Goal: Communication & Community: Answer question/provide support

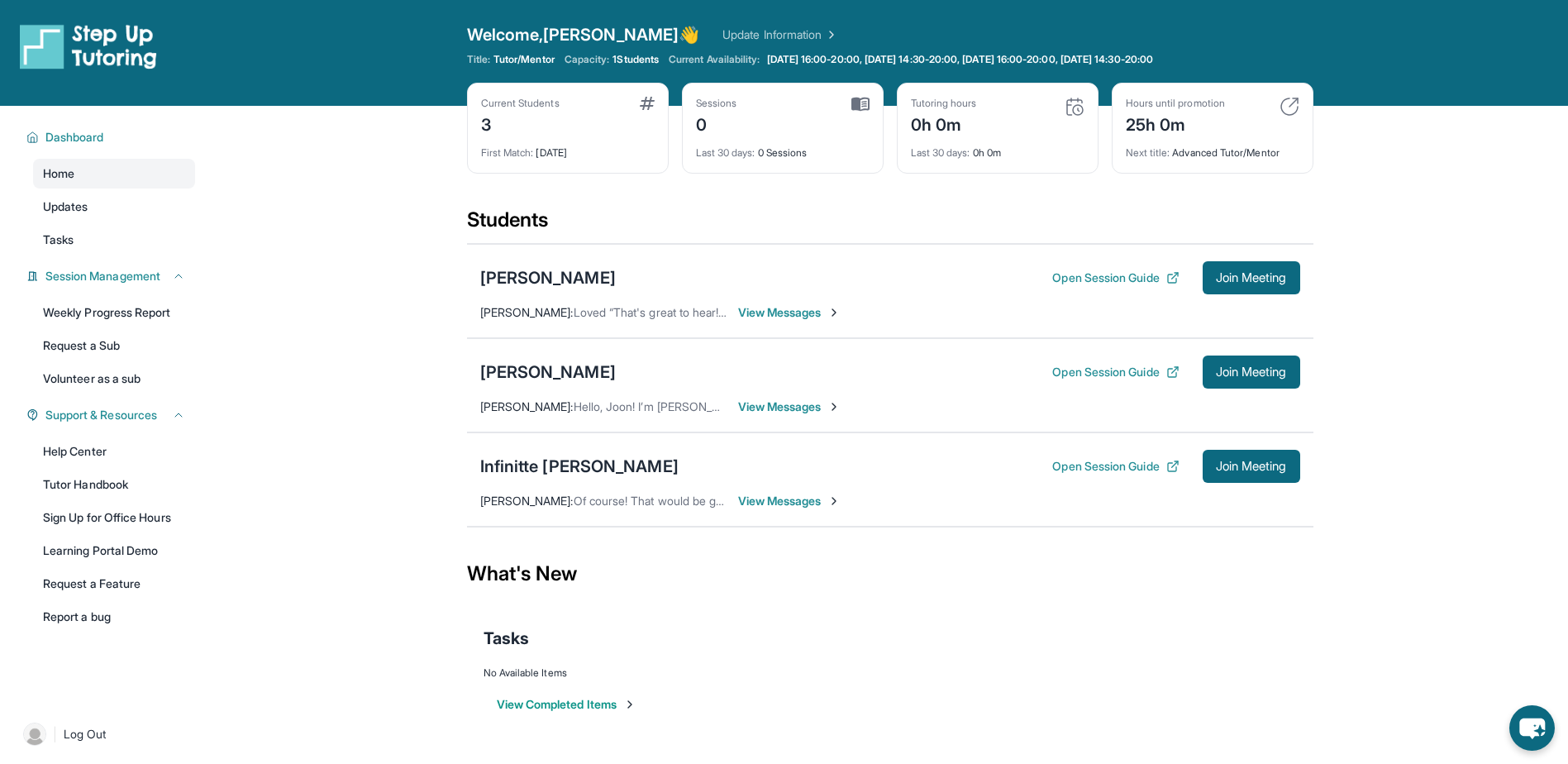
scroll to position [106, 0]
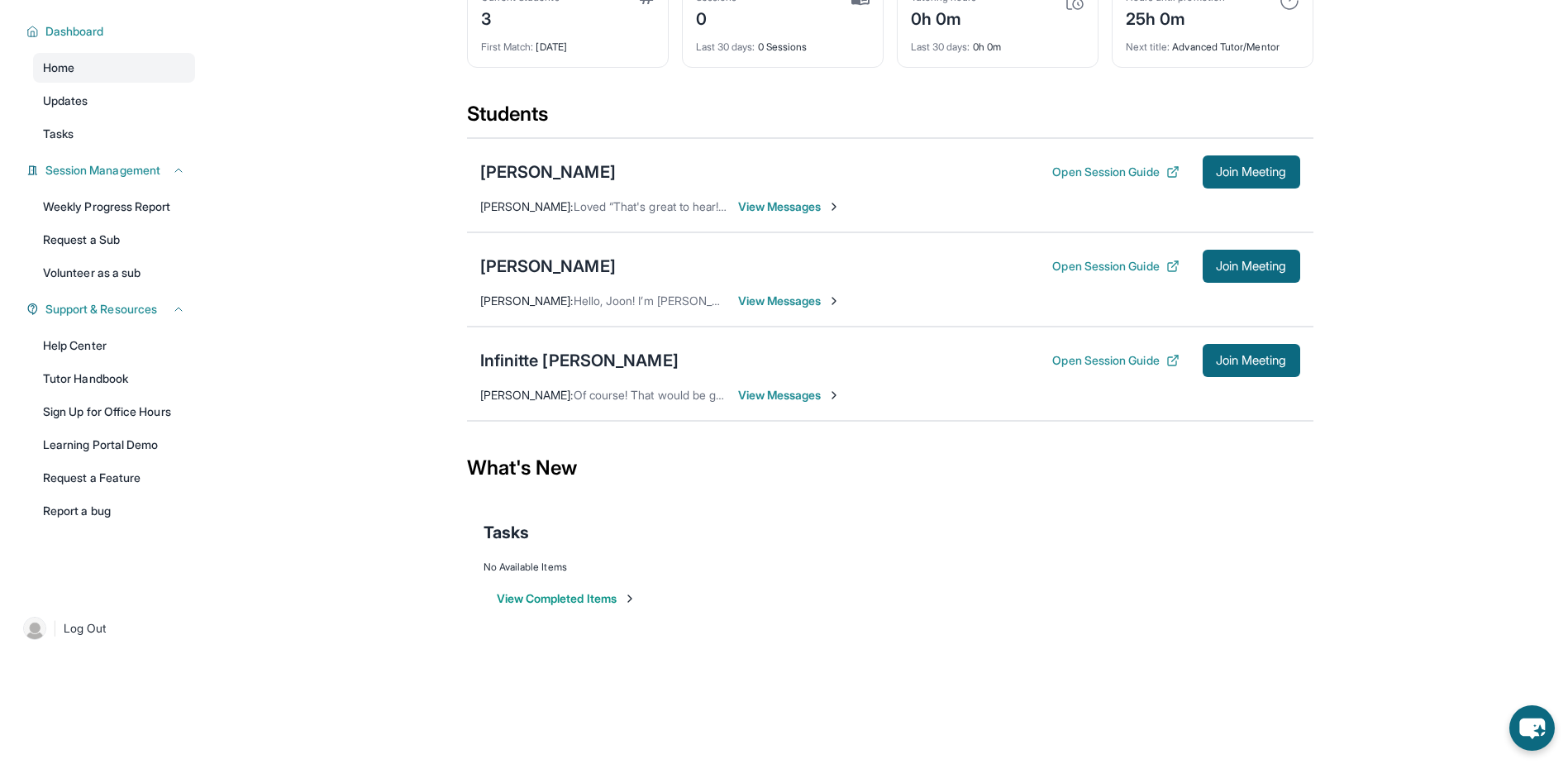
click at [830, 300] on span "View Messages" at bounding box center [789, 301] width 104 height 17
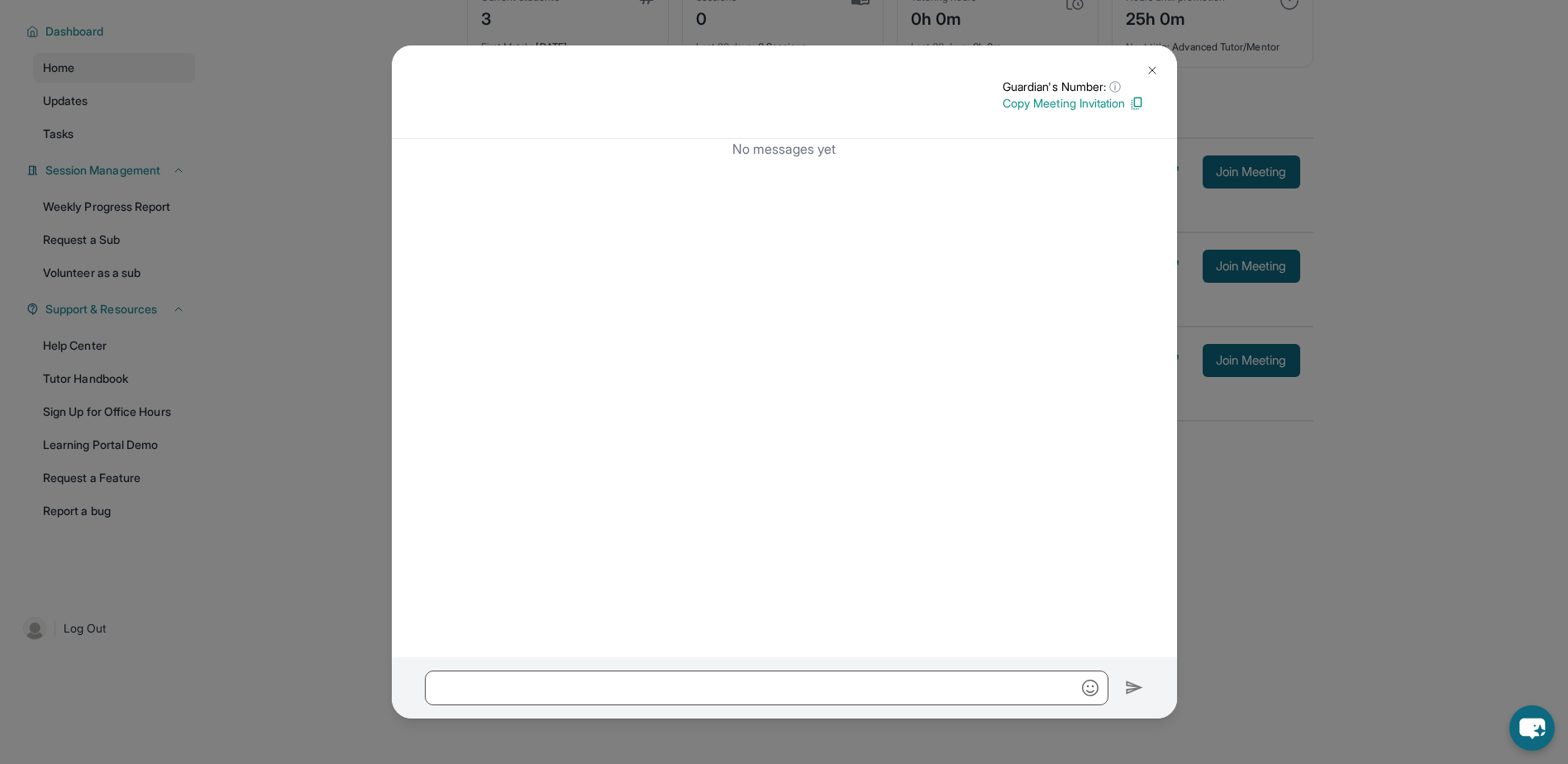
click at [1147, 69] on img at bounding box center [1152, 70] width 13 height 13
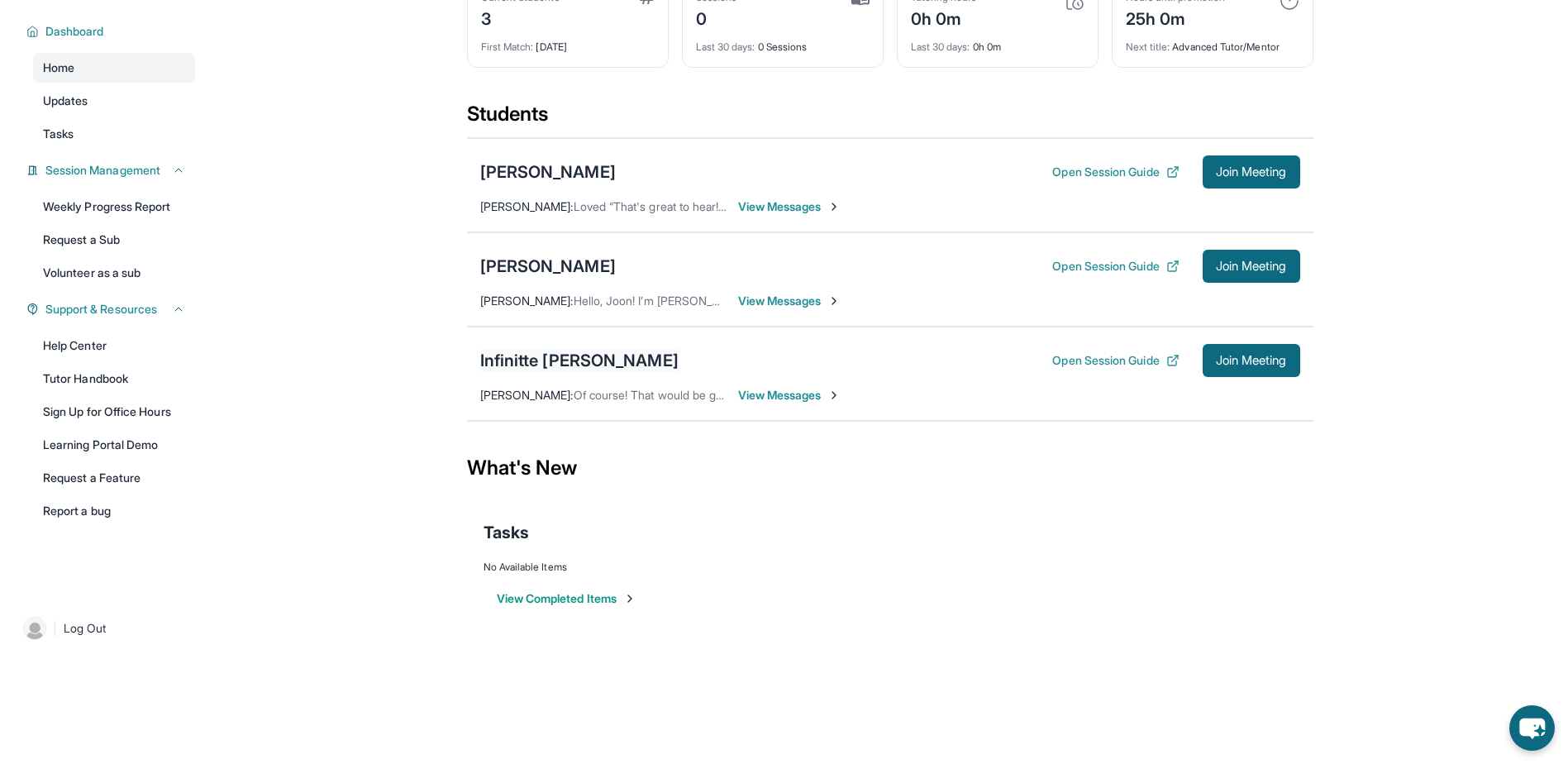
click at [523, 359] on div "Infinitte [PERSON_NAME]" at bounding box center [578, 360] width 198 height 23
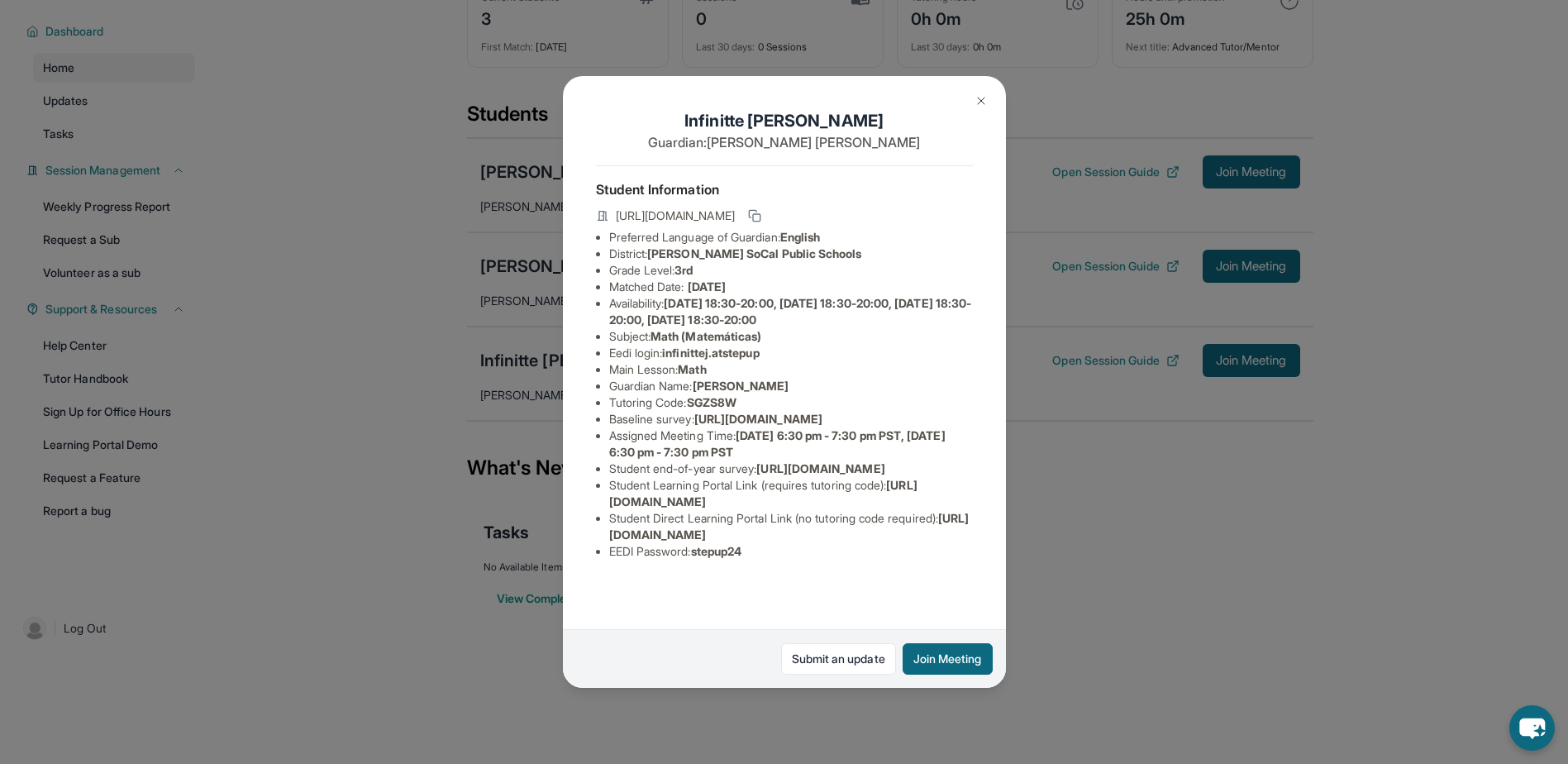
scroll to position [93, 0]
click at [1122, 272] on div "Infinitte Jackson Guardian: Sherry Ashley Student Information https://student-p…" at bounding box center [784, 382] width 1568 height 764
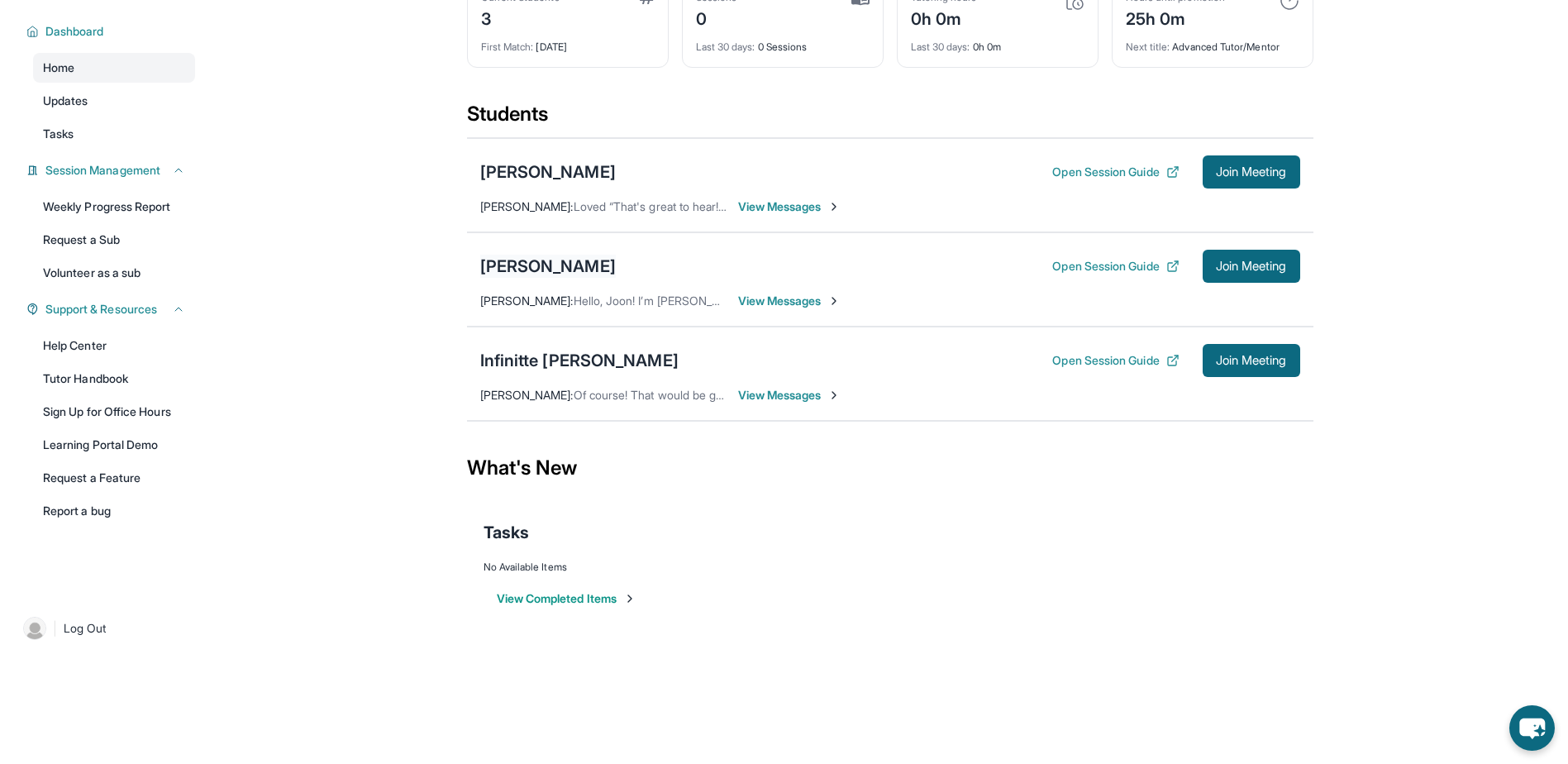
click at [505, 265] on div "[PERSON_NAME]" at bounding box center [548, 266] width 135 height 23
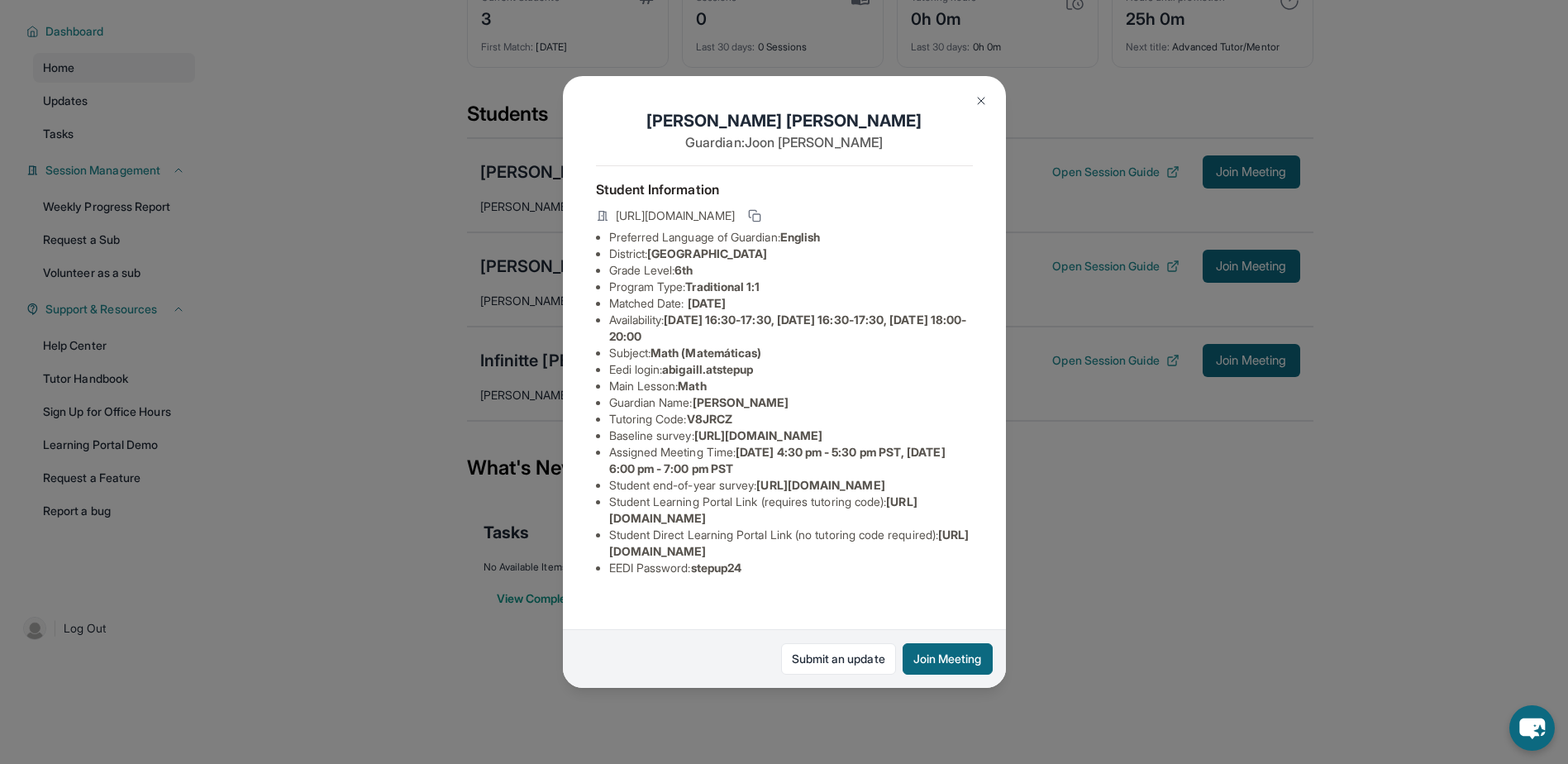
scroll to position [110, 0]
click at [738, 428] on span "https://airtable.com/apprlfn8WjpjBUn2G/shrK0QR6AaNyG5psY?prefill_Type%20of%20Fo…" at bounding box center [758, 435] width 128 height 14
drag, startPoint x: 738, startPoint y: 393, endPoint x: 875, endPoint y: 514, distance: 182.8
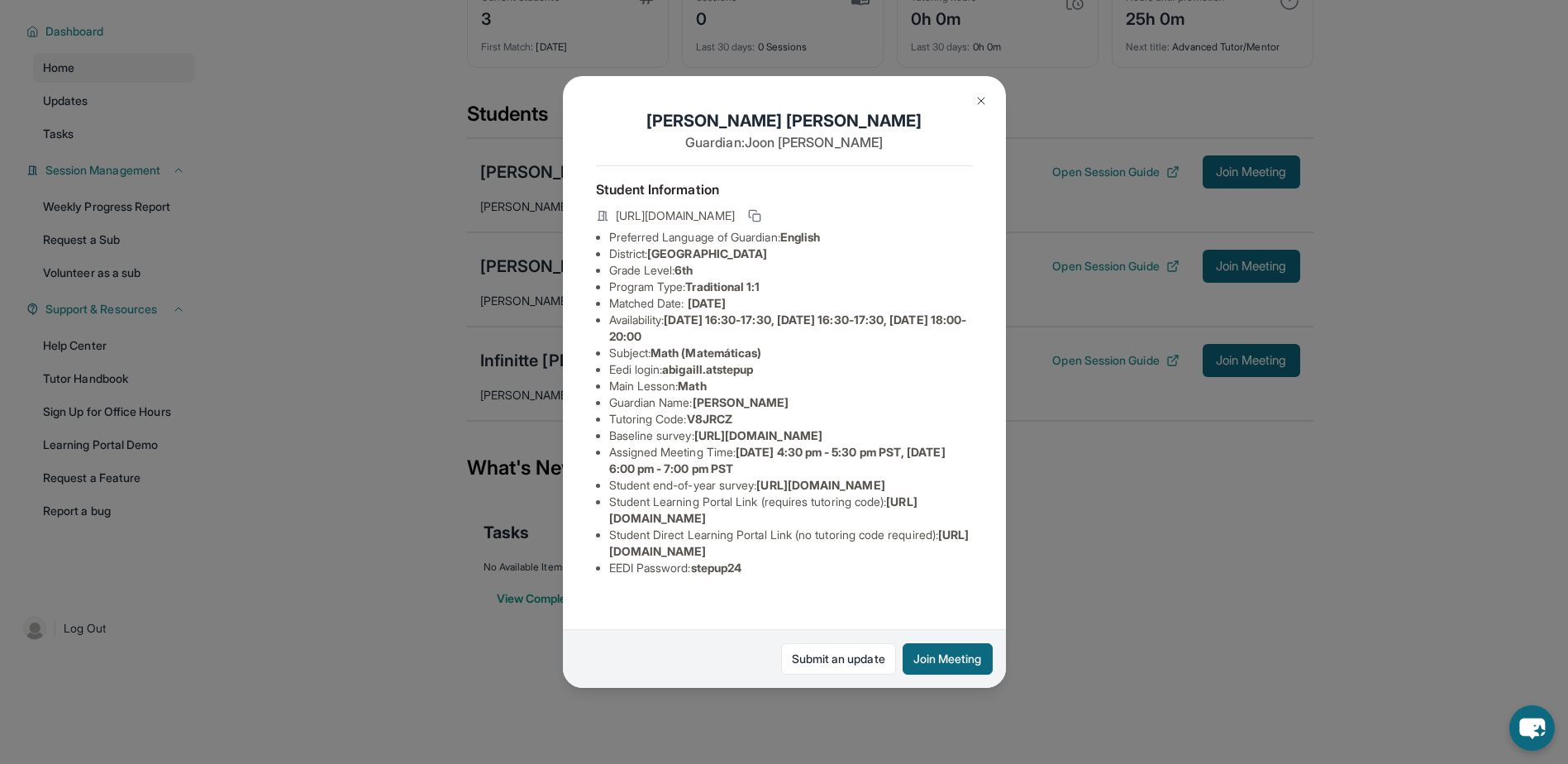
click at [875, 514] on li "Student Learning Portal Link (requires tutoring code) : https://student-portal.…" at bounding box center [790, 510] width 363 height 33
click at [918, 643] on button "Join Meeting" at bounding box center [948, 659] width 90 height 32
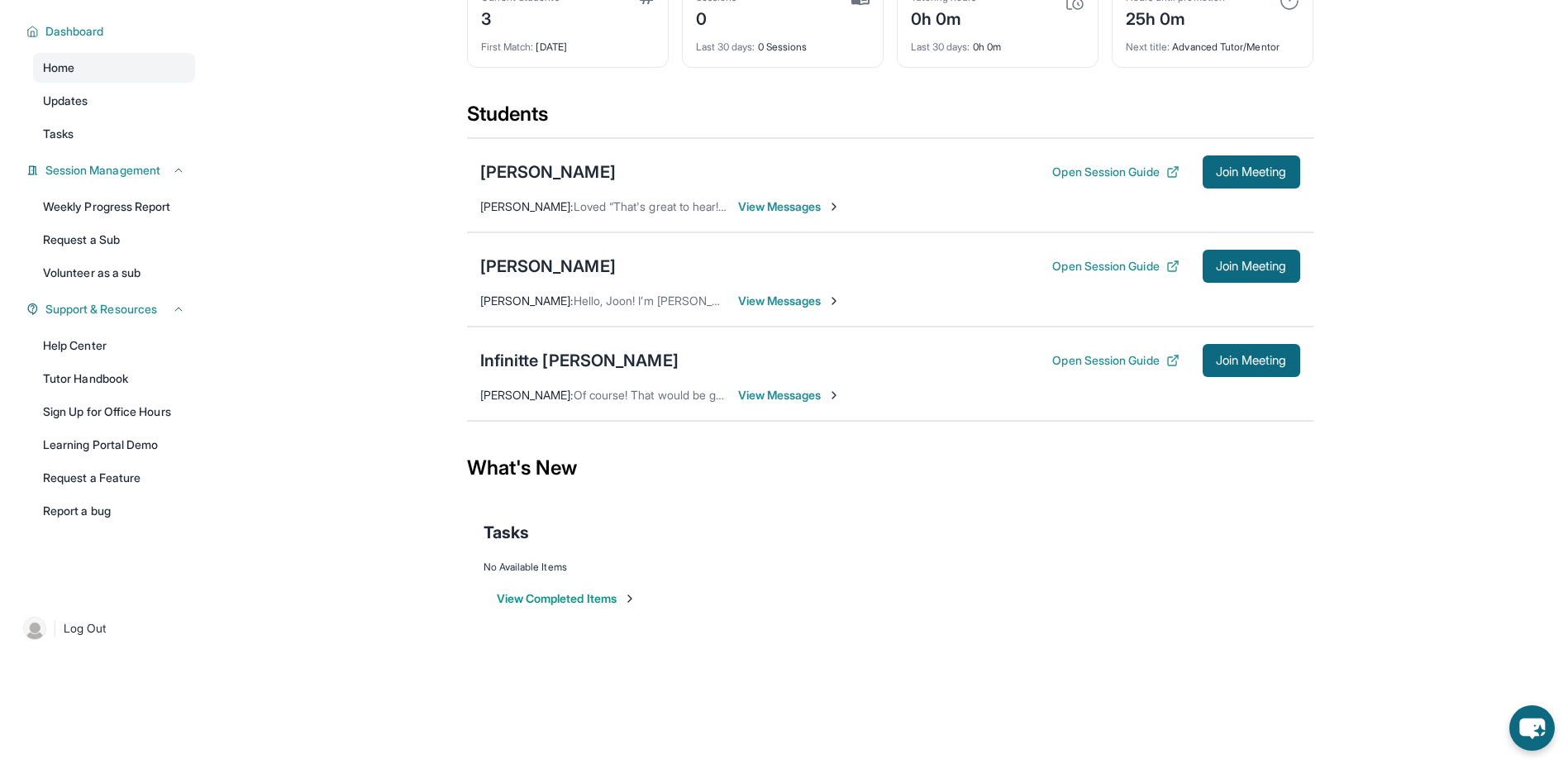
click at [1024, 265] on div "Abigail Lee Open Session Guide Join Meeting" at bounding box center [890, 266] width 820 height 33
click at [1087, 261] on button "Open Session Guide" at bounding box center [1115, 266] width 126 height 17
click at [786, 300] on span "View Messages" at bounding box center [789, 301] width 104 height 17
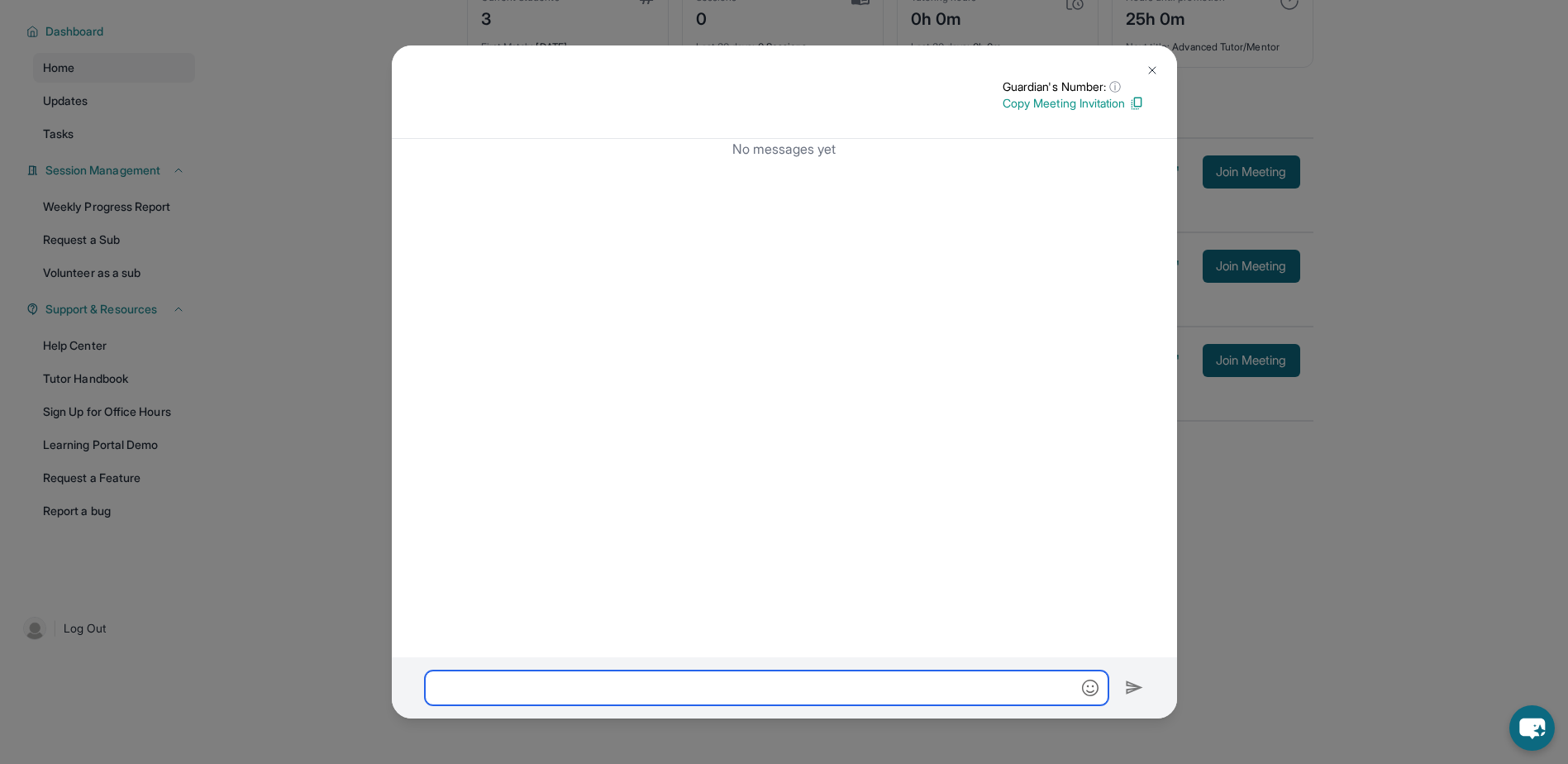
click at [674, 683] on input "text" at bounding box center [767, 687] width 684 height 35
paste input "**********"
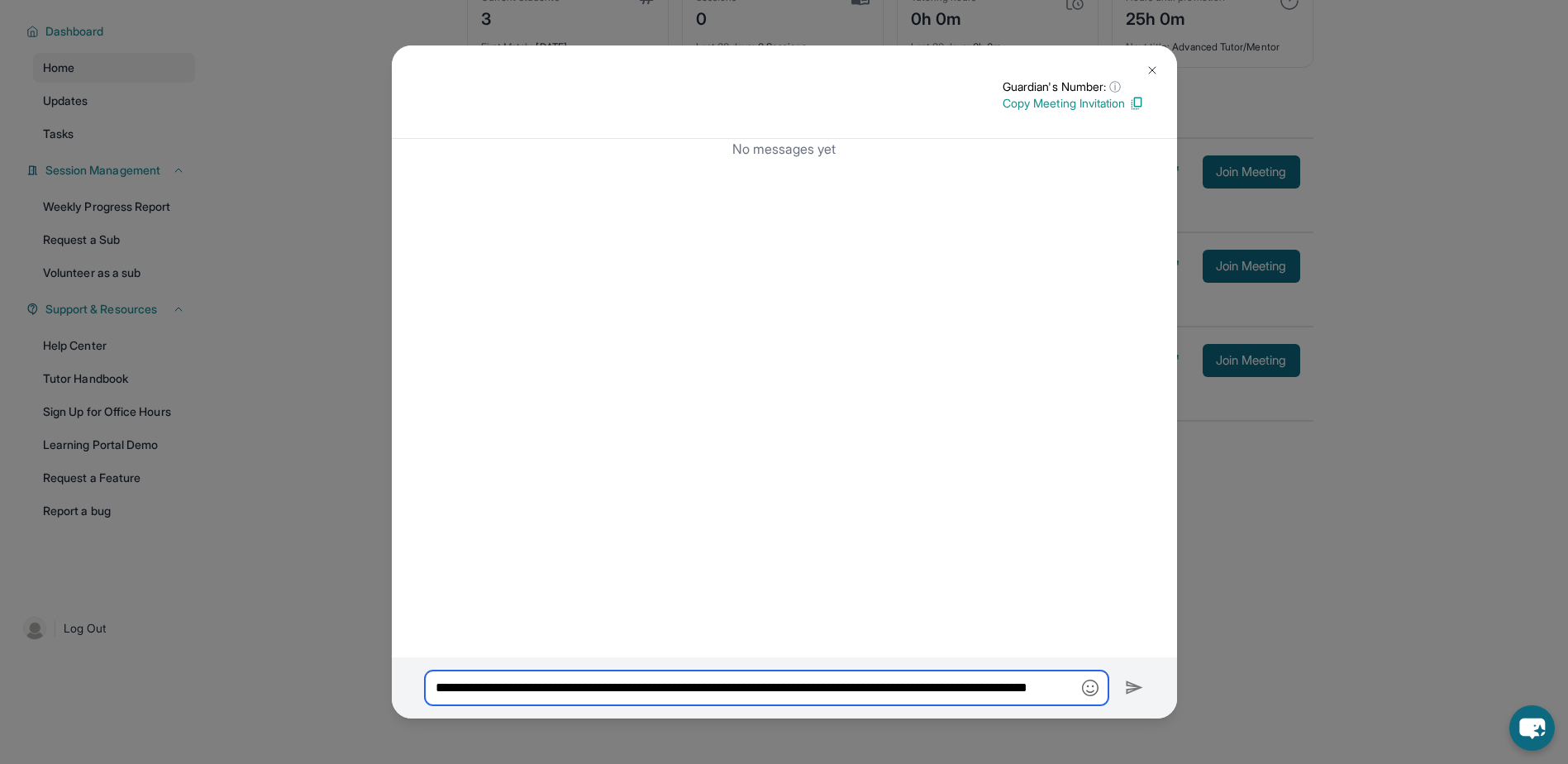
scroll to position [0, 96]
drag, startPoint x: 708, startPoint y: 688, endPoint x: 745, endPoint y: 684, distance: 37.2
click at [709, 688] on input "**********" at bounding box center [767, 687] width 684 height 35
click at [819, 685] on input "**********" at bounding box center [767, 687] width 684 height 35
click at [829, 686] on input "**********" at bounding box center [767, 687] width 684 height 35
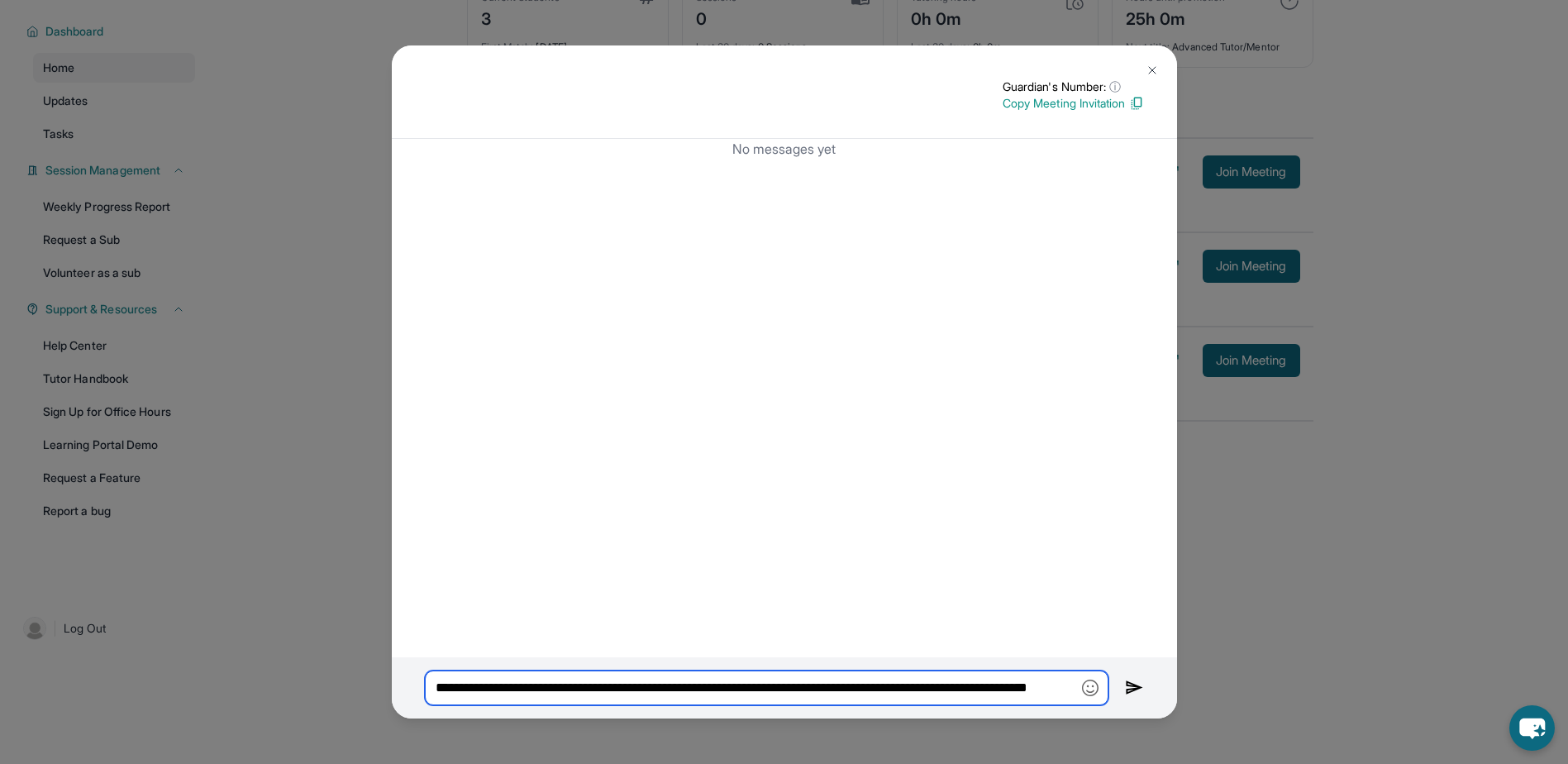
click at [849, 689] on input "**********" at bounding box center [767, 687] width 684 height 35
drag, startPoint x: 842, startPoint y: 693, endPoint x: 813, endPoint y: 691, distance: 29.1
click at [813, 691] on input "**********" at bounding box center [767, 687] width 684 height 35
drag, startPoint x: 818, startPoint y: 688, endPoint x: 918, endPoint y: 689, distance: 100.0
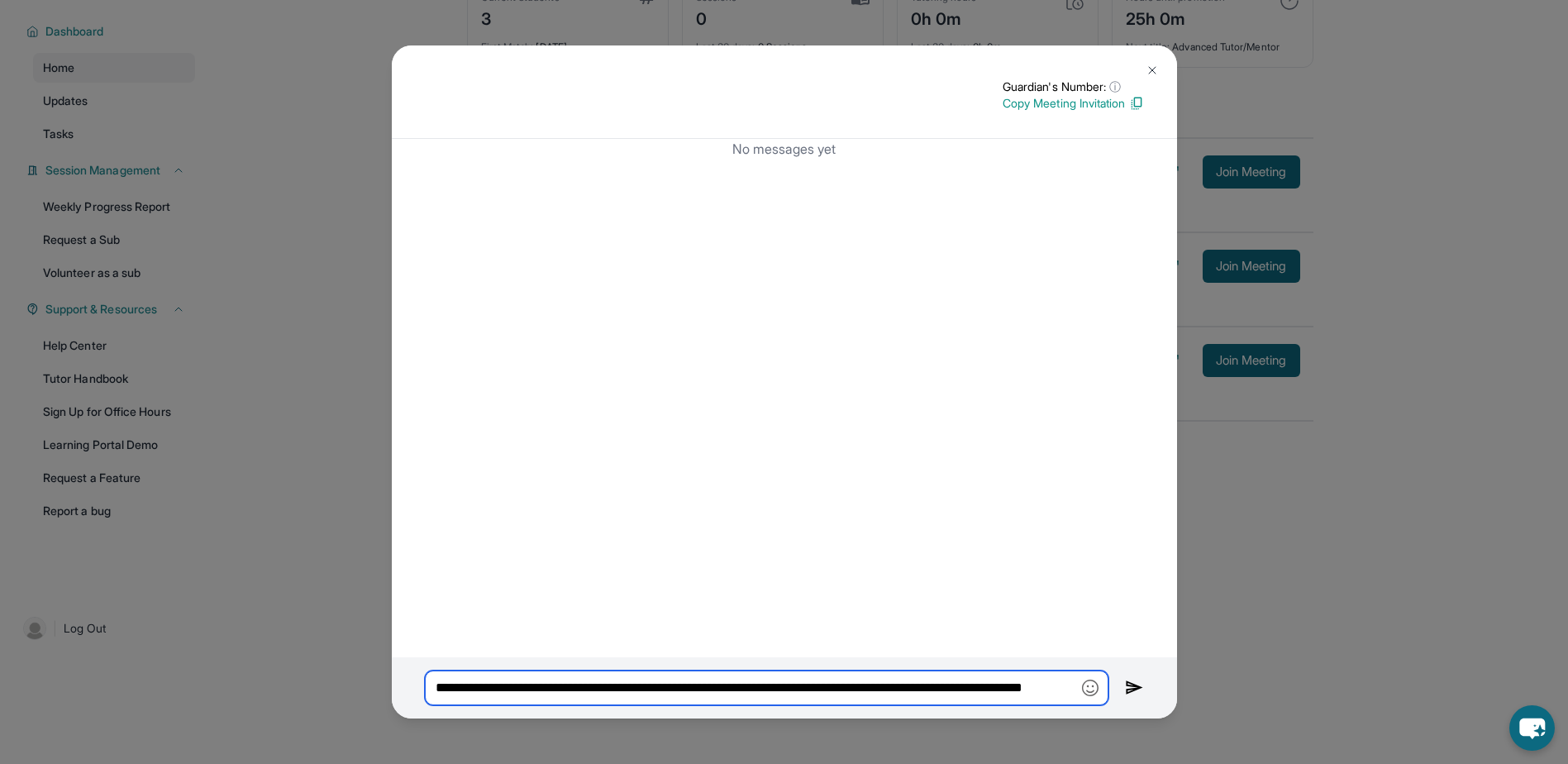
click at [918, 689] on input "**********" at bounding box center [767, 687] width 684 height 35
drag, startPoint x: 962, startPoint y: 684, endPoint x: 1032, endPoint y: 684, distance: 70.0
click at [1032, 684] on input "**********" at bounding box center [767, 687] width 684 height 35
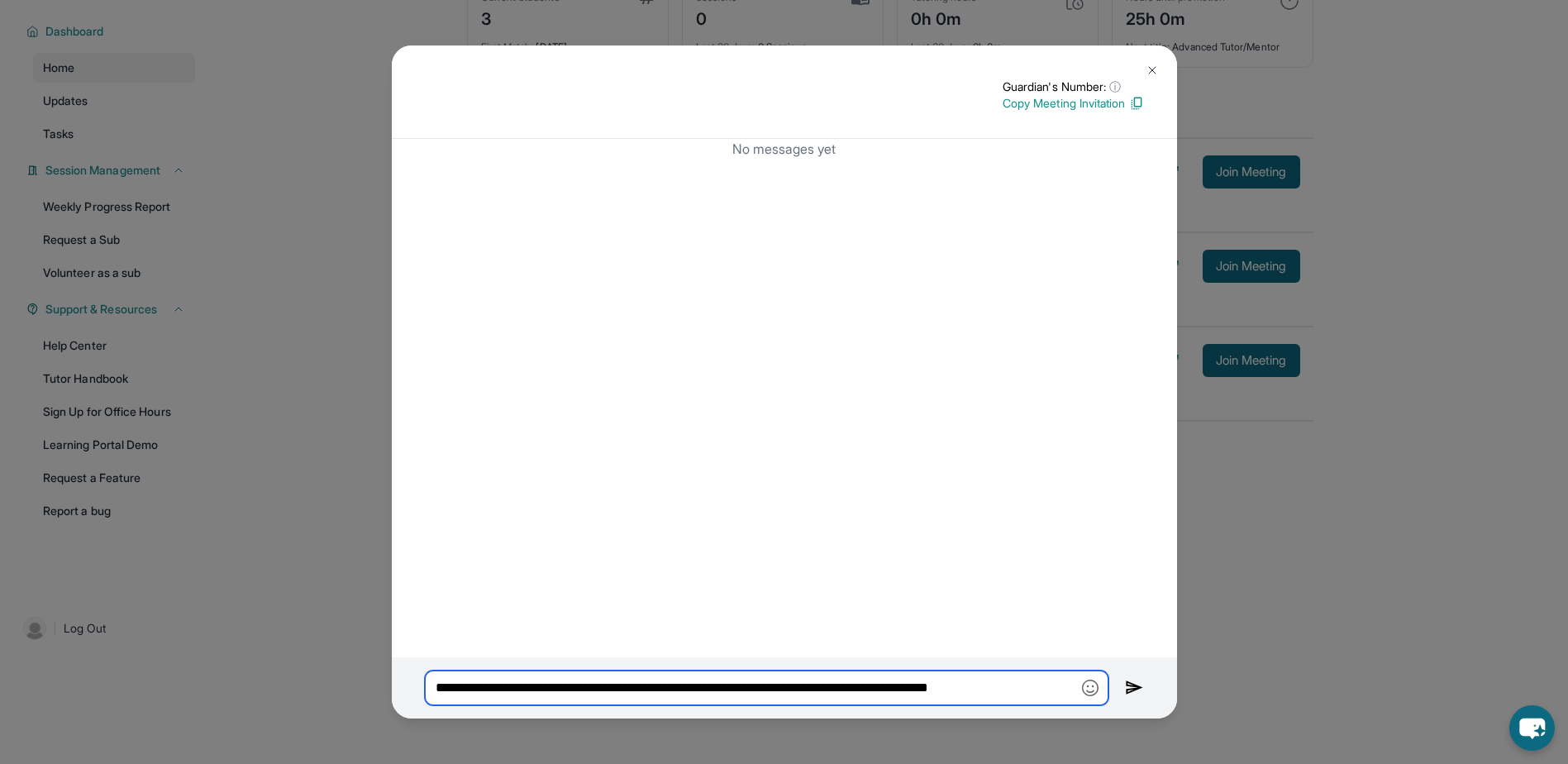
drag, startPoint x: 576, startPoint y: 686, endPoint x: 456, endPoint y: 694, distance: 120.3
click at [456, 694] on input "**********" at bounding box center [767, 687] width 684 height 35
type input "**********"
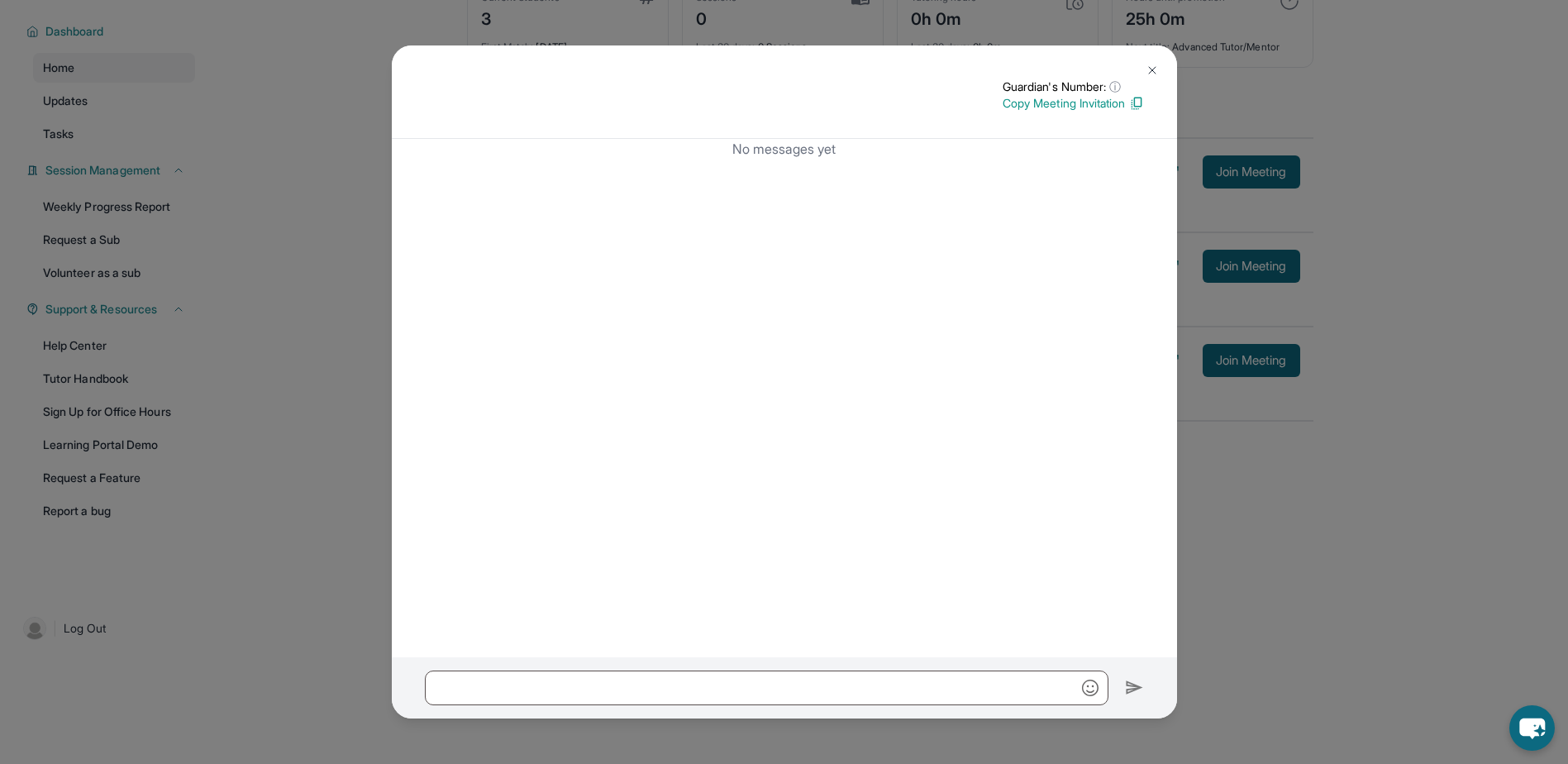
click at [1151, 61] on button at bounding box center [1152, 70] width 33 height 33
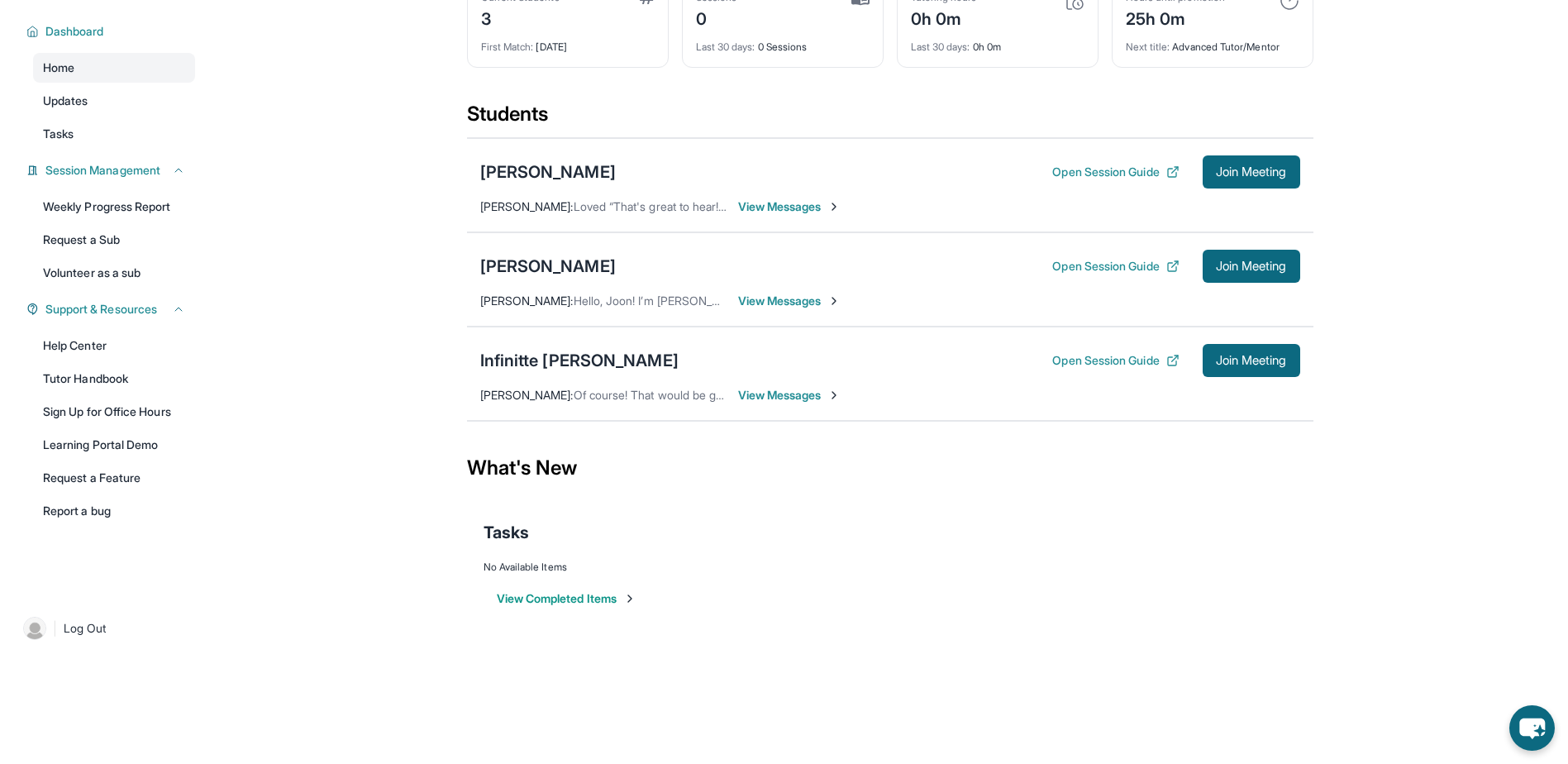
click at [798, 298] on span "View Messages" at bounding box center [789, 301] width 104 height 17
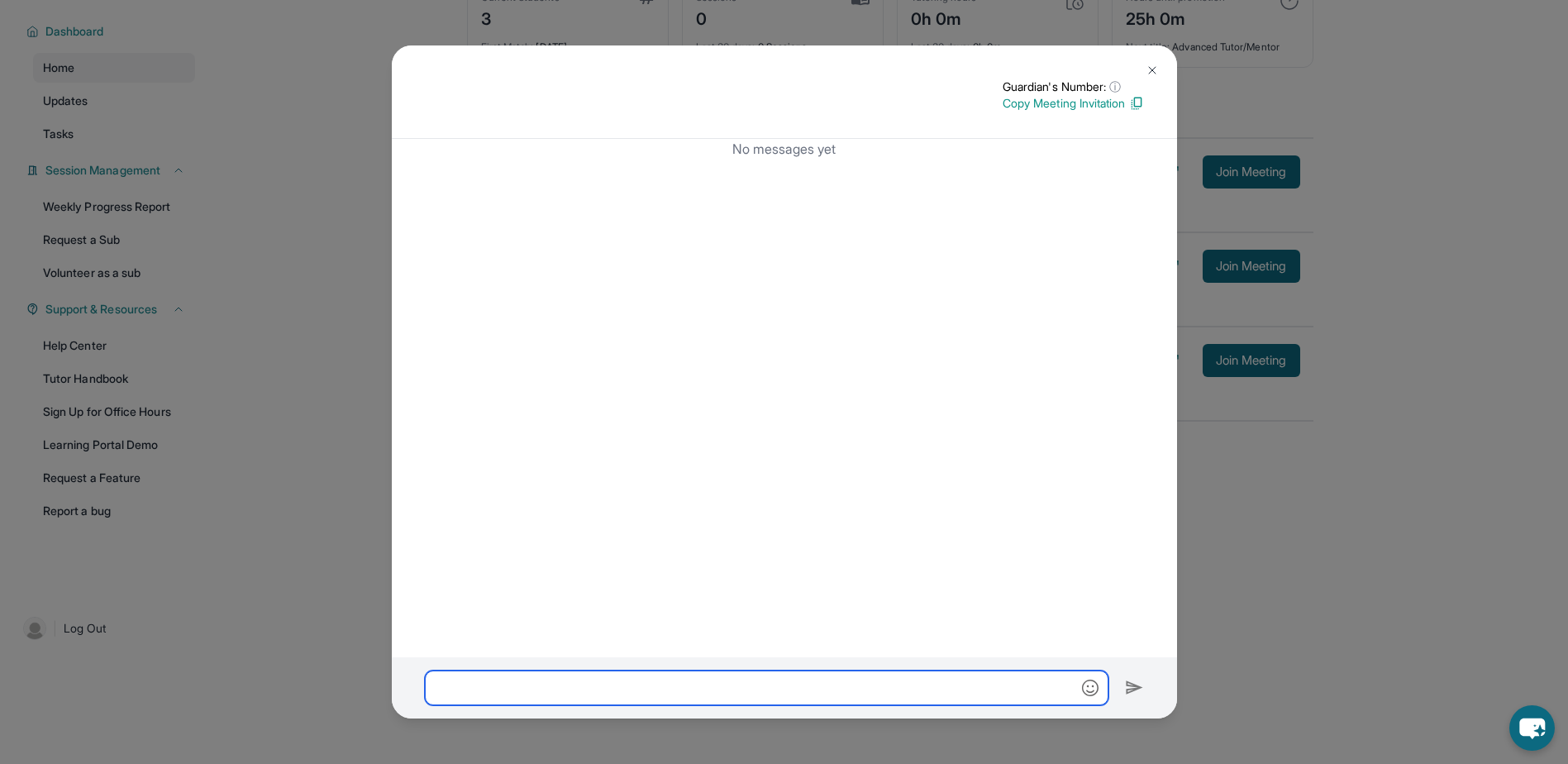
click at [511, 692] on input "text" at bounding box center [767, 687] width 684 height 35
paste input "**********"
click at [456, 695] on input "**********" at bounding box center [767, 687] width 684 height 35
type input "**********"
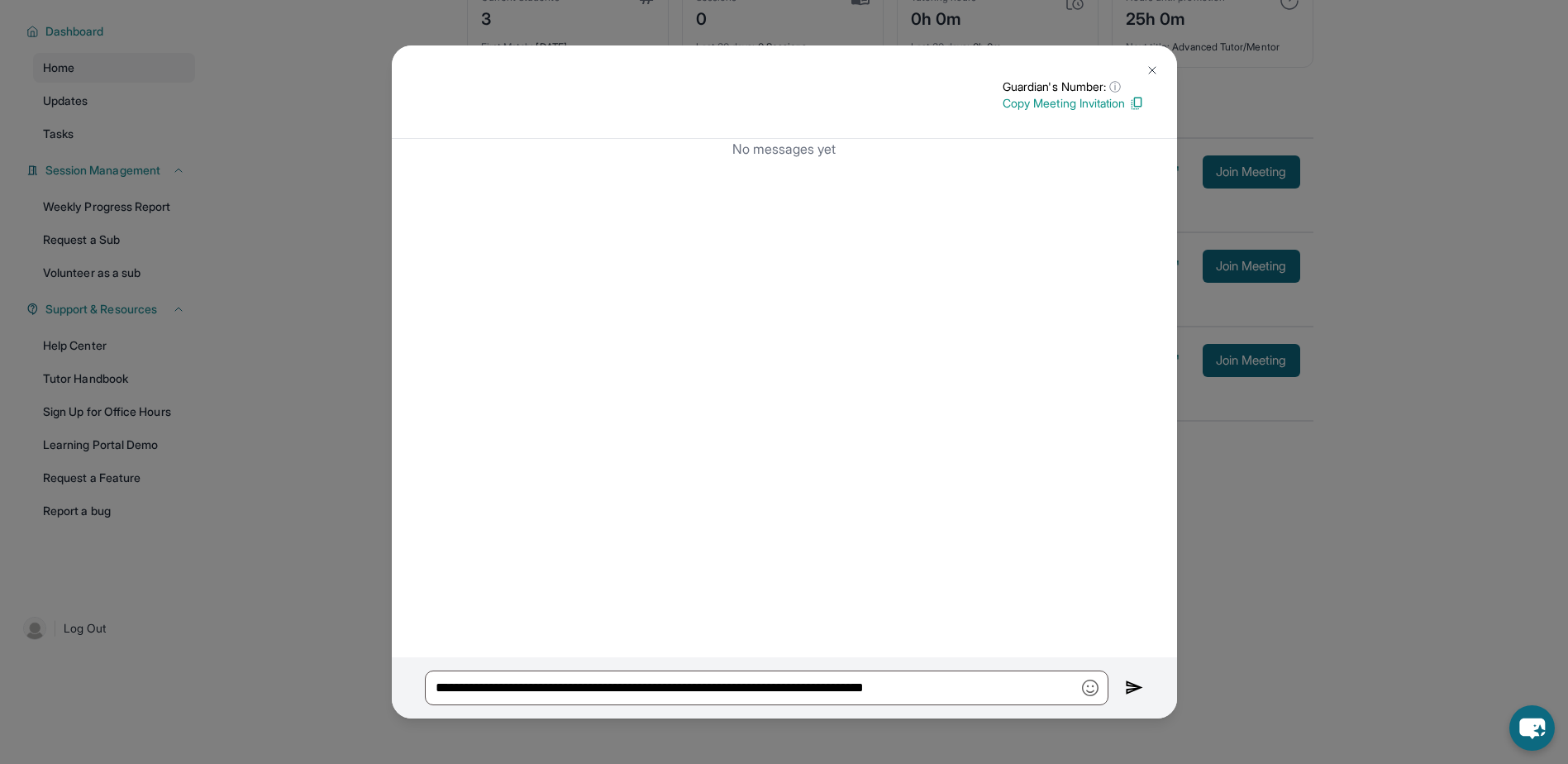
click at [1136, 681] on img at bounding box center [1134, 688] width 19 height 20
click at [942, 706] on div "**********" at bounding box center [784, 687] width 785 height 61
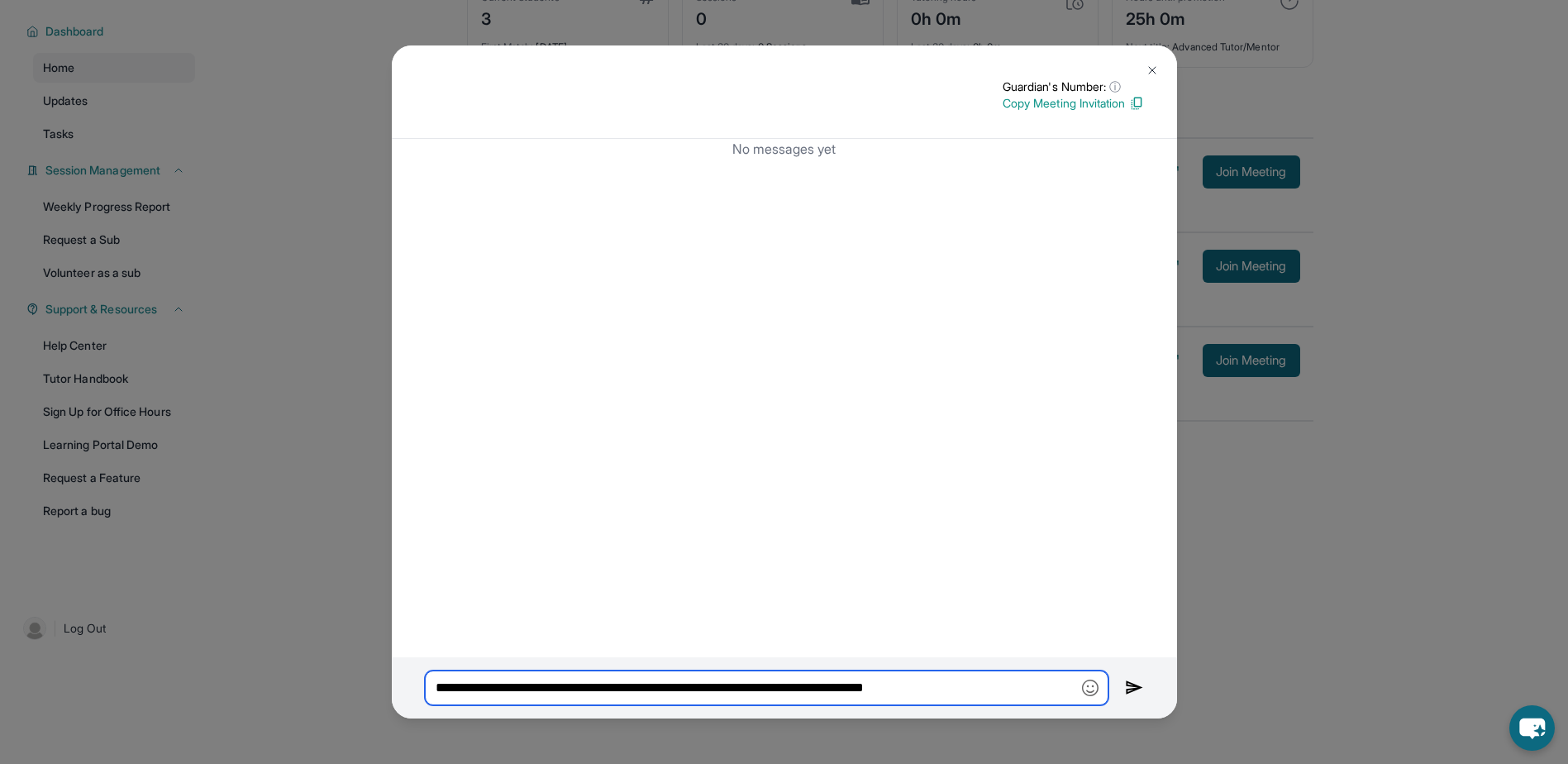
click at [942, 682] on input "**********" at bounding box center [767, 687] width 684 height 35
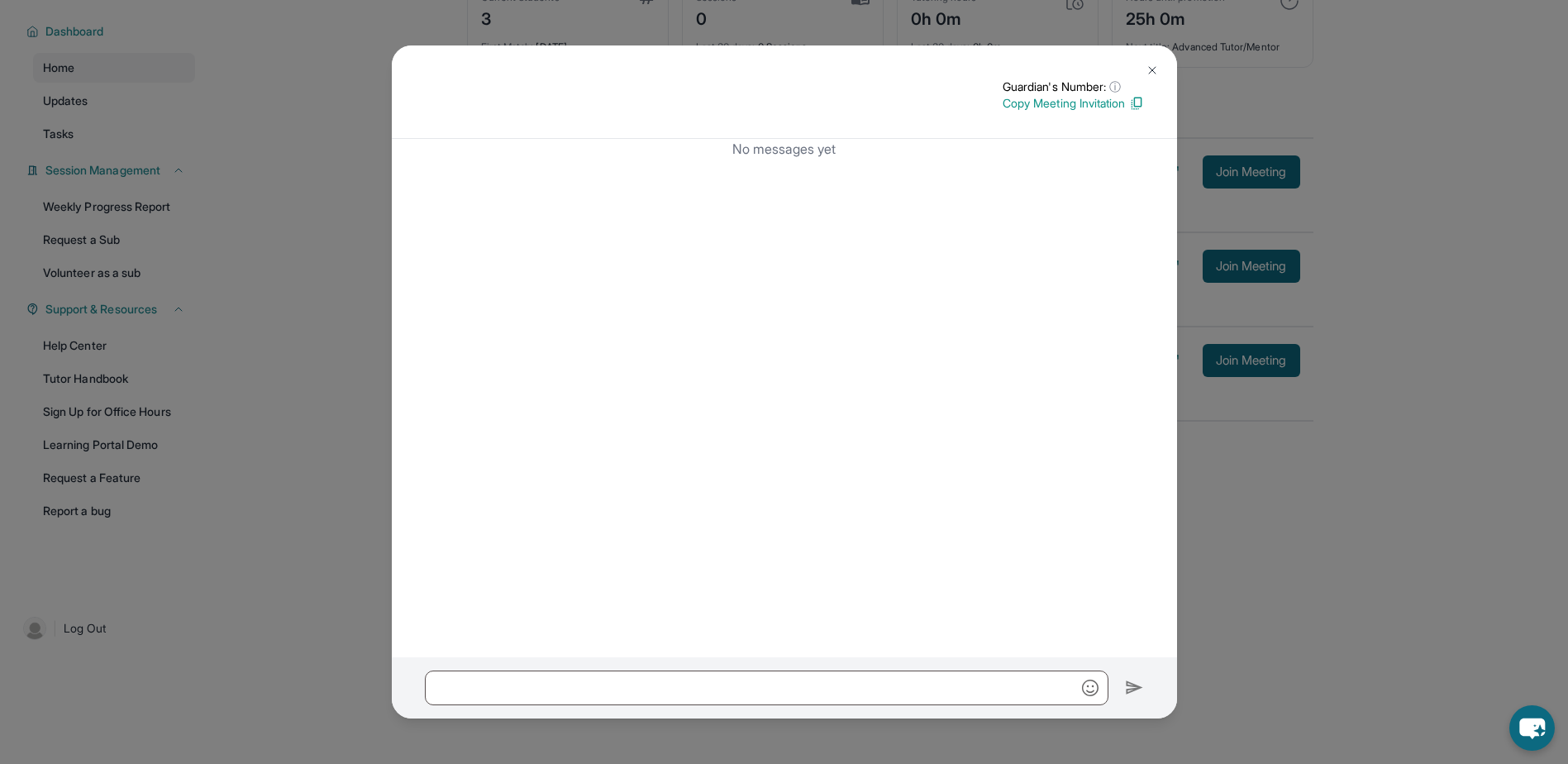
click at [1175, 71] on div "Guardian's Number: ⓘ This isn't the guardian's real number — it's a private for…" at bounding box center [784, 93] width 785 height 94
click at [1148, 79] on button at bounding box center [1152, 70] width 33 height 33
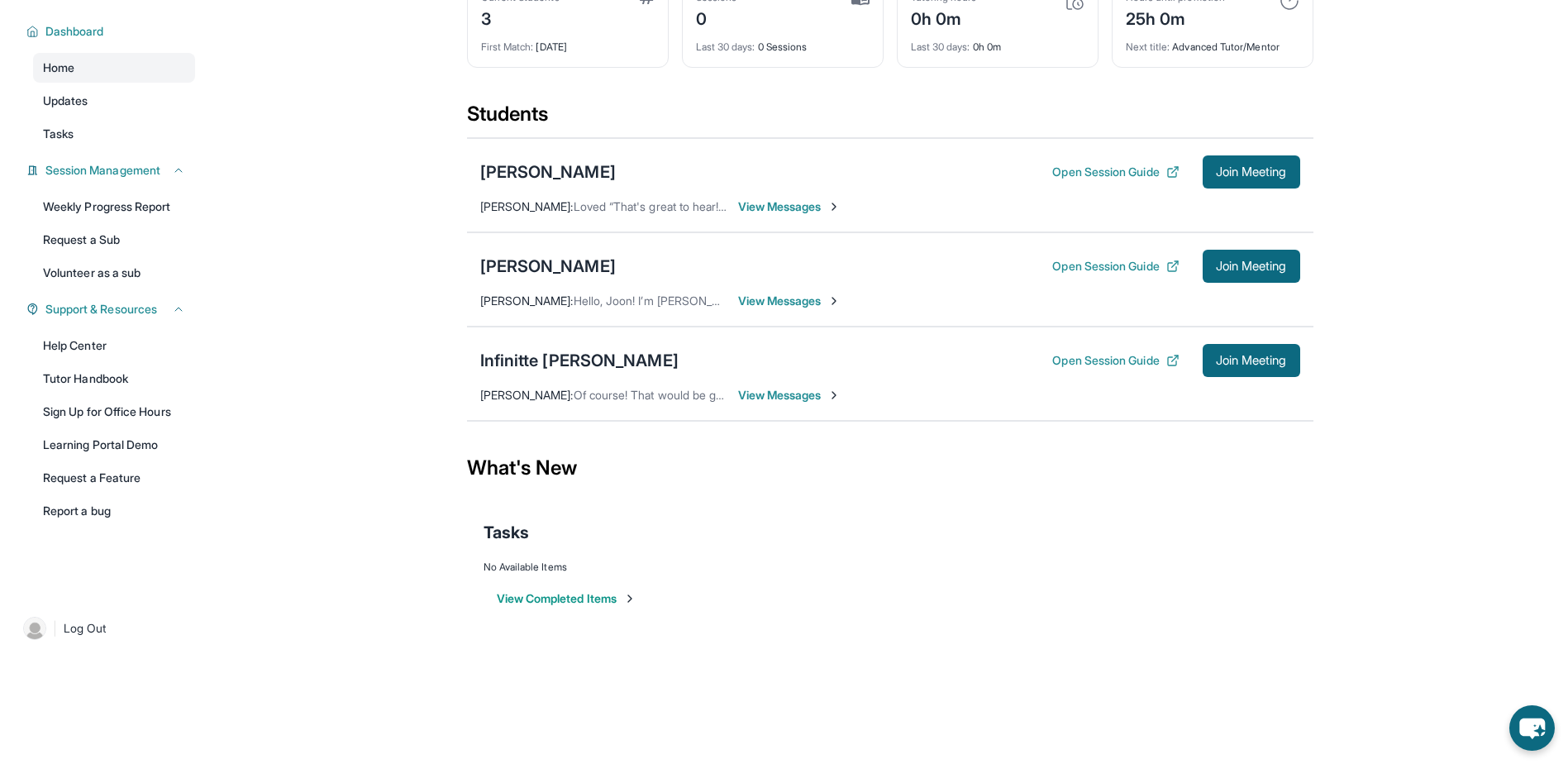
click at [791, 307] on span "View Messages" at bounding box center [789, 301] width 104 height 17
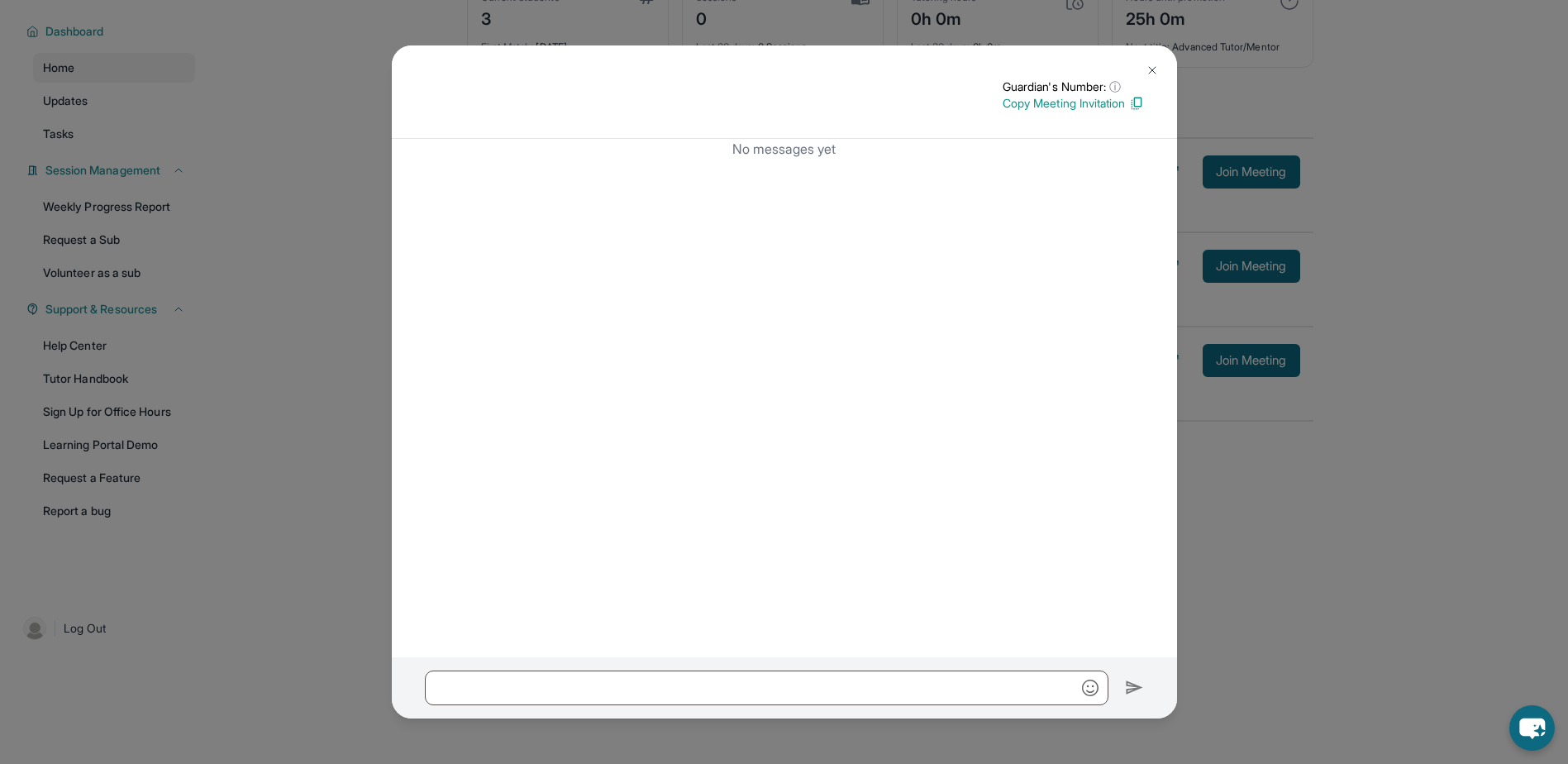
click at [741, 669] on div at bounding box center [784, 687] width 785 height 61
click at [733, 710] on div at bounding box center [784, 687] width 785 height 61
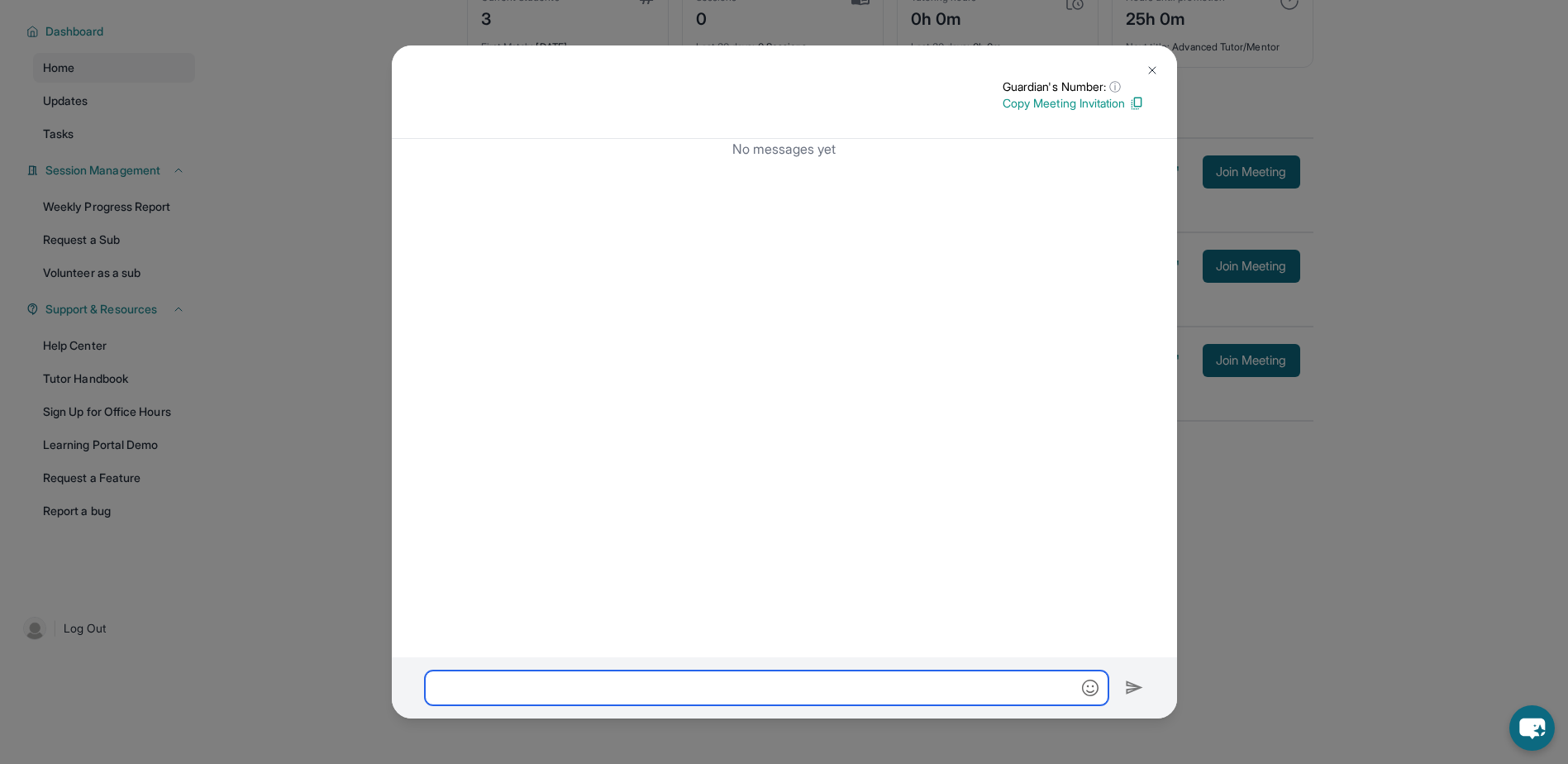
click at [734, 694] on input "text" at bounding box center [767, 687] width 684 height 35
paste input "**********"
type input "**********"
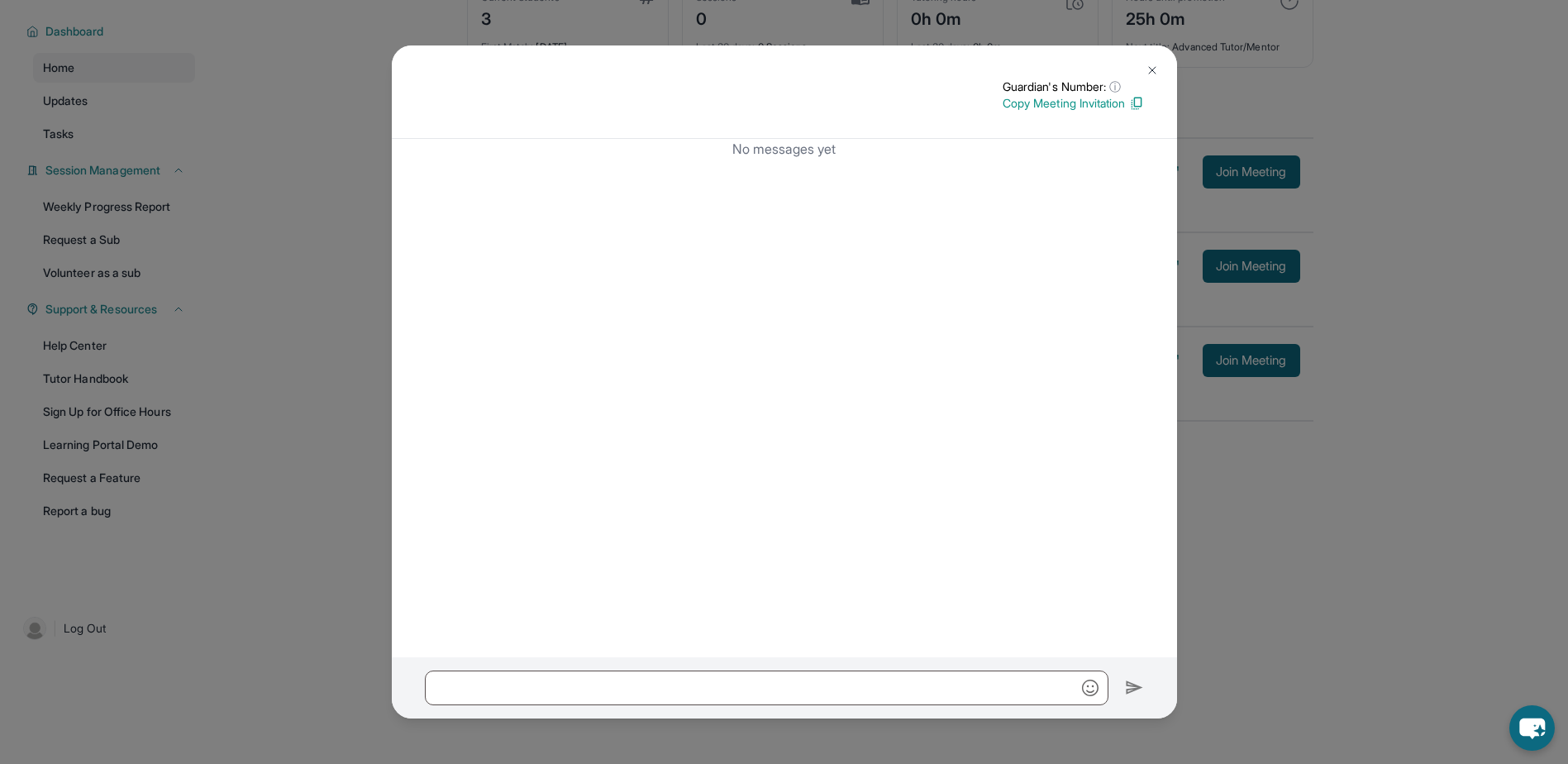
click at [1156, 84] on button at bounding box center [1152, 70] width 33 height 33
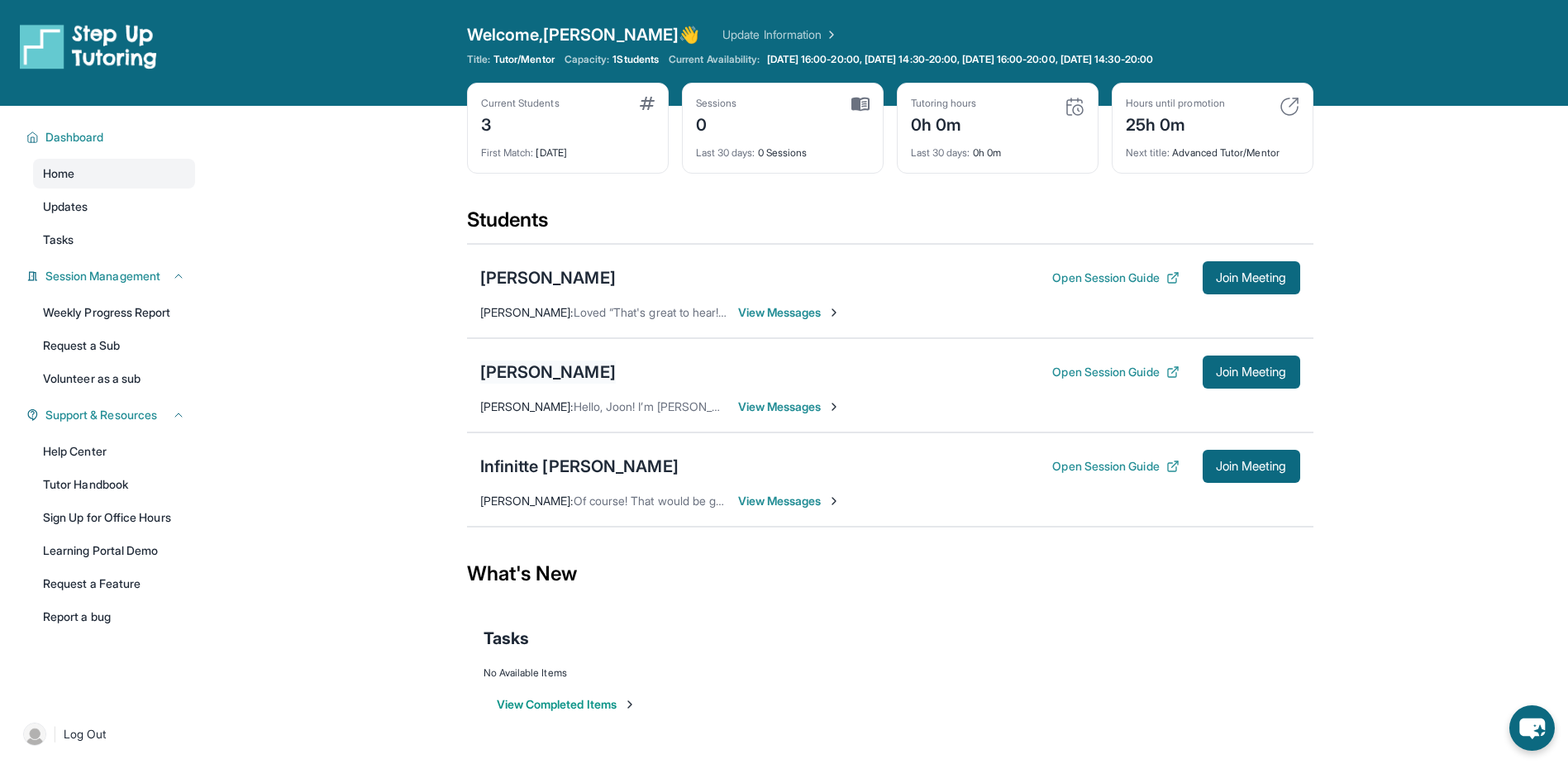
click at [560, 380] on div "[PERSON_NAME]" at bounding box center [548, 372] width 135 height 23
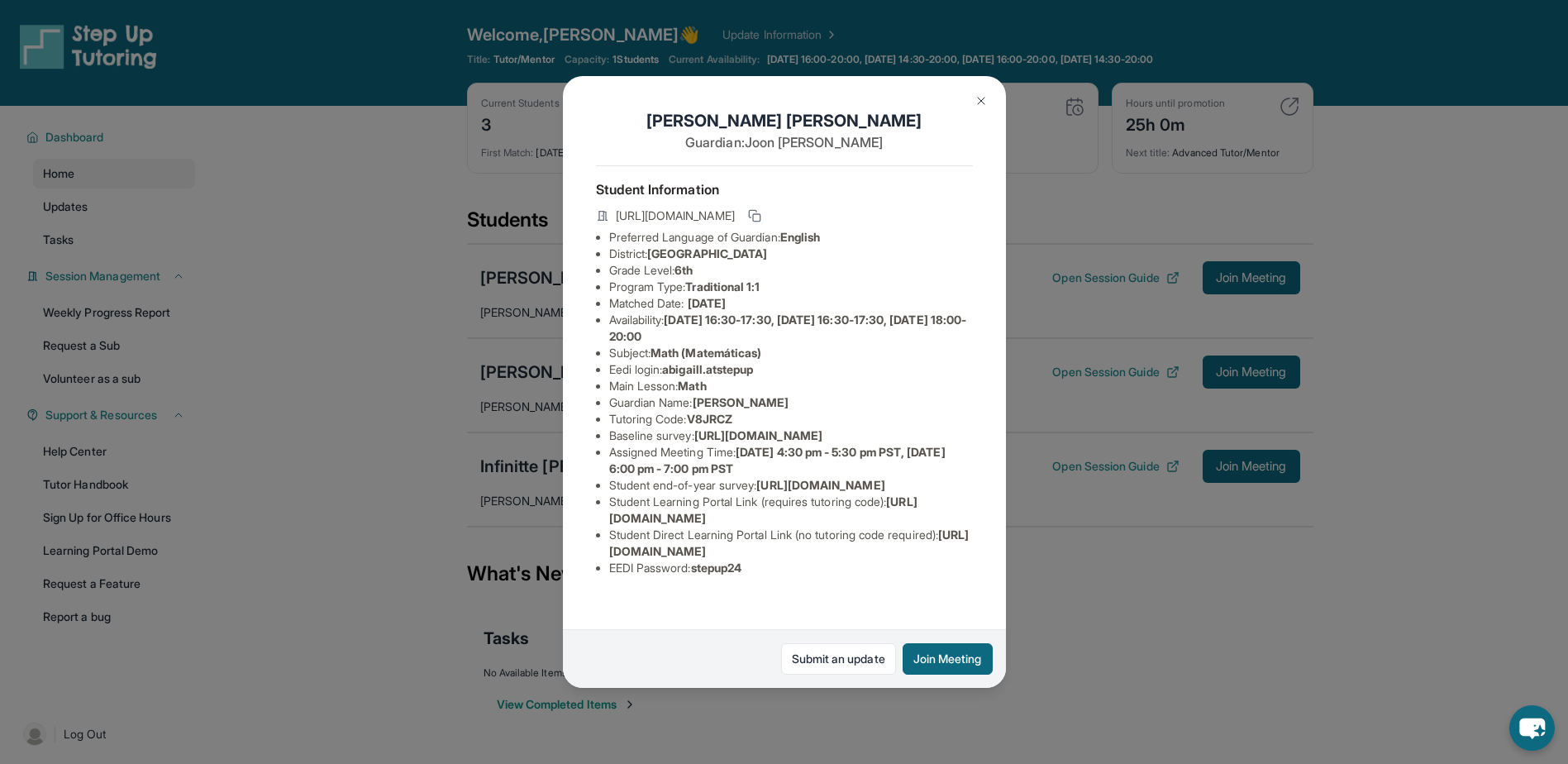
drag, startPoint x: 781, startPoint y: 524, endPoint x: 842, endPoint y: 537, distance: 62.4
click at [842, 477] on li "Assigned Meeting Time : Monday 4:30 pm - 5:30 pm PST, Thursday 6:00 pm - 7:00 p…" at bounding box center [790, 460] width 363 height 33
click at [843, 477] on li "Assigned Meeting Time : Monday 4:30 pm - 5:30 pm PST, Thursday 6:00 pm - 7:00 p…" at bounding box center [790, 460] width 363 height 33
drag, startPoint x: 1115, startPoint y: 529, endPoint x: 870, endPoint y: 377, distance: 288.3
click at [1116, 528] on div "Abigail Lee Guardian: Joon Lee Student Information https://student-portal.stepu…" at bounding box center [784, 382] width 1568 height 764
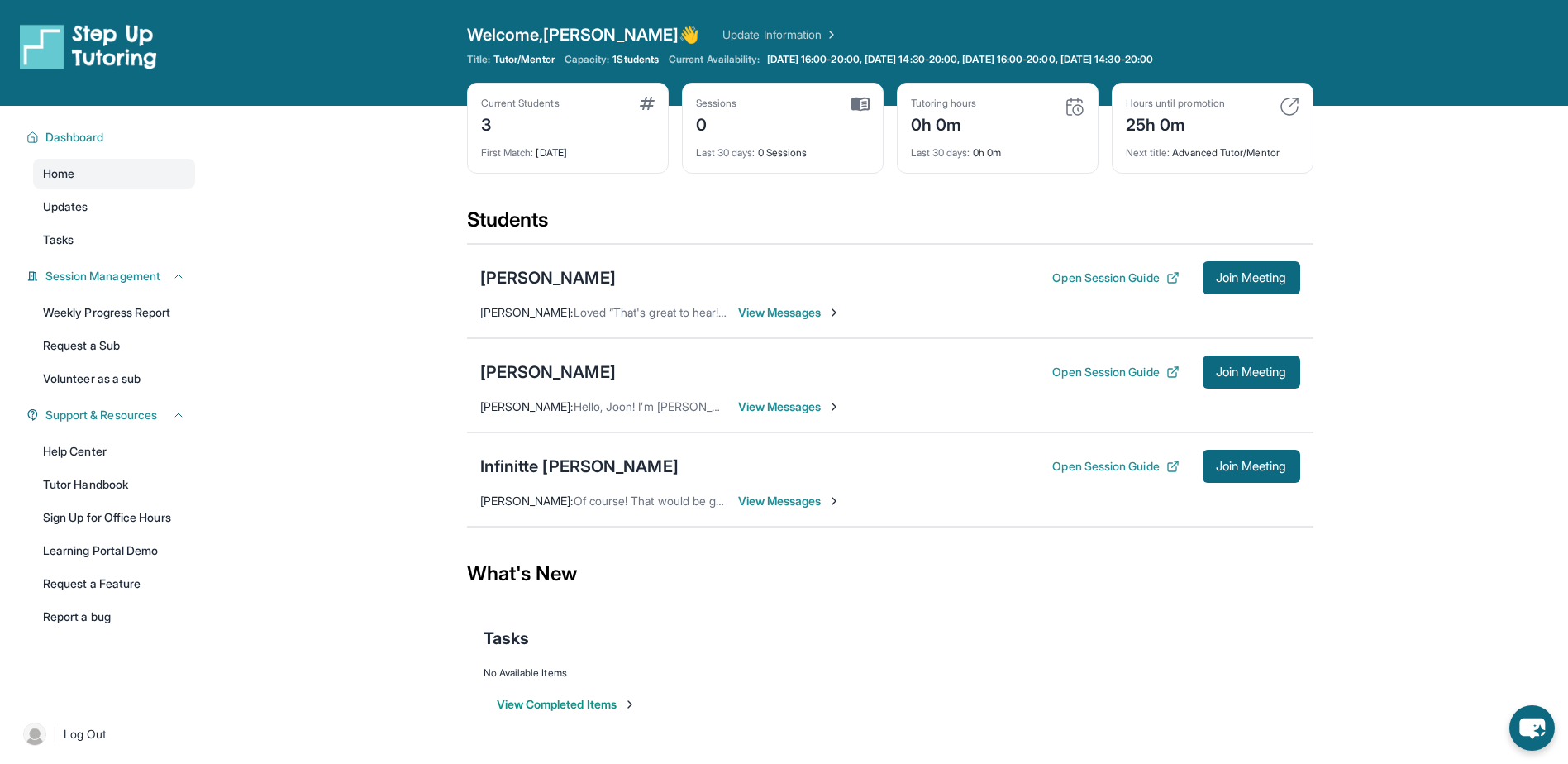
click at [567, 261] on div "Hayk Avetisyan Open Session Guide Join Meeting" at bounding box center [890, 277] width 820 height 33
drag, startPoint x: 694, startPoint y: 286, endPoint x: 593, endPoint y: 276, distance: 101.5
click at [693, 286] on div "Hayk Avetisyan Open Session Guide Join Meeting" at bounding box center [890, 277] width 820 height 33
click at [591, 275] on div "[PERSON_NAME]" at bounding box center [548, 277] width 135 height 23
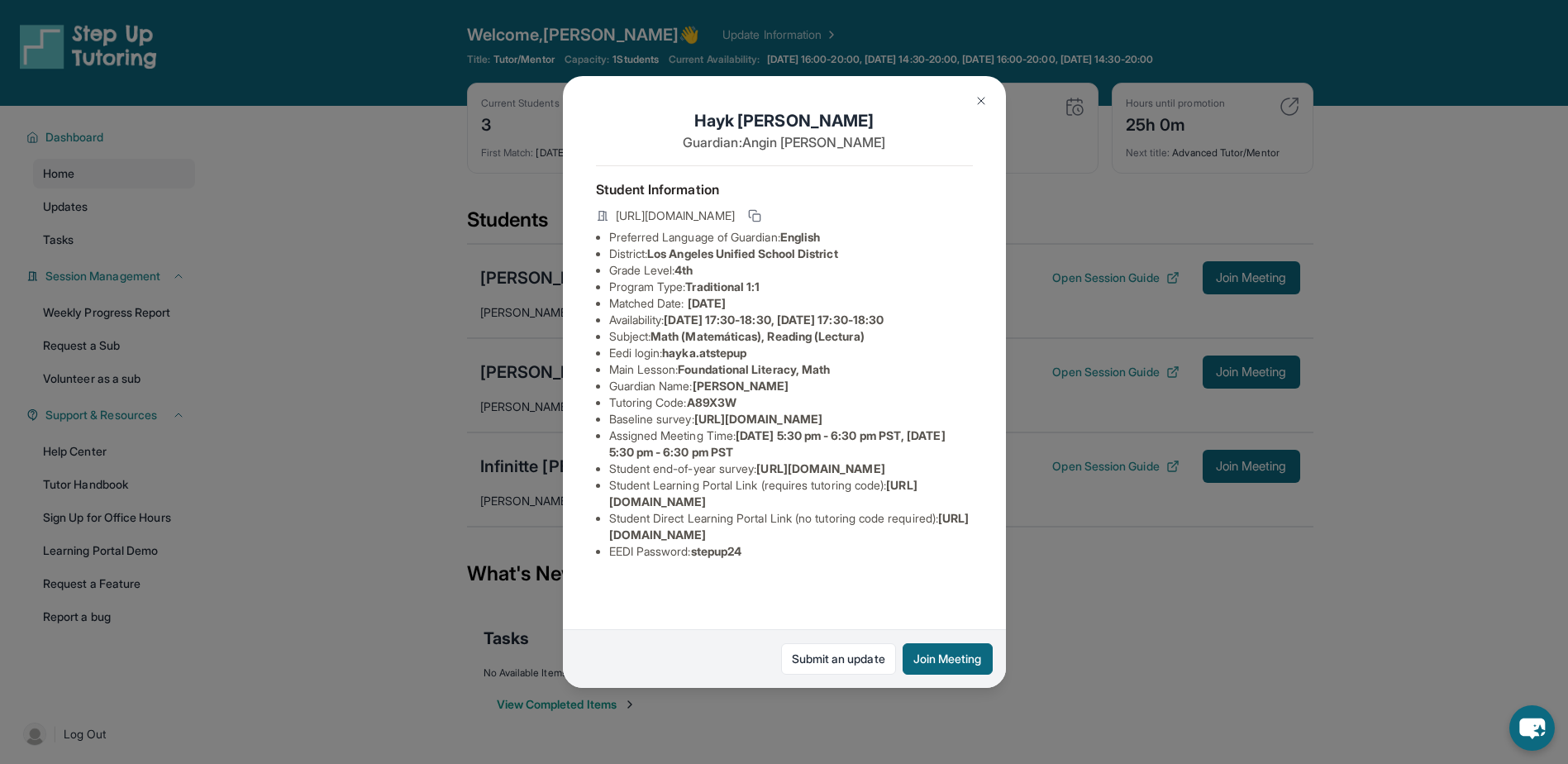
scroll to position [83, 0]
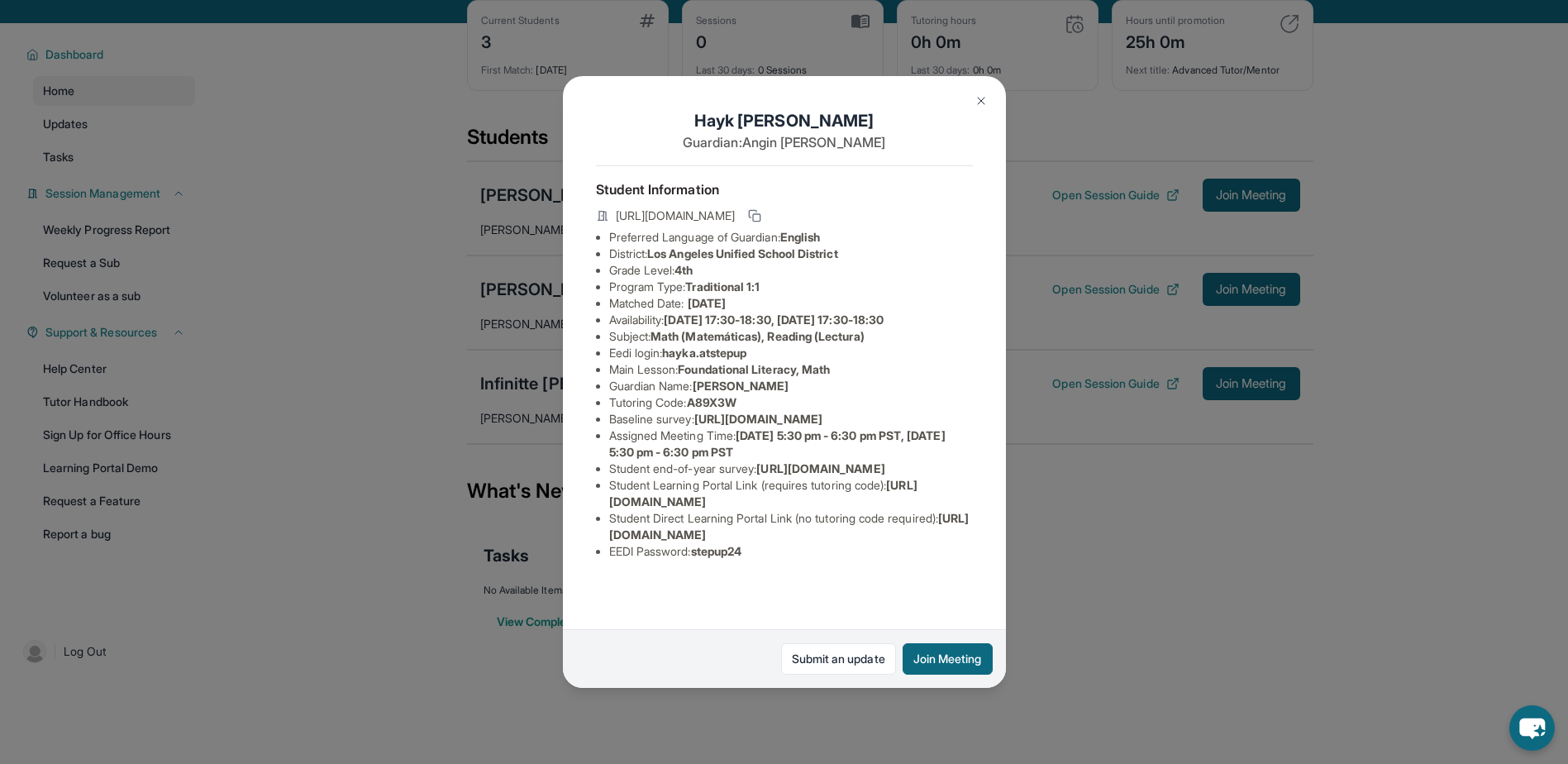
click at [1112, 315] on div "Hayk Avetisyan Guardian: Angin Harutyunyan Student Information https://student-…" at bounding box center [784, 382] width 1568 height 764
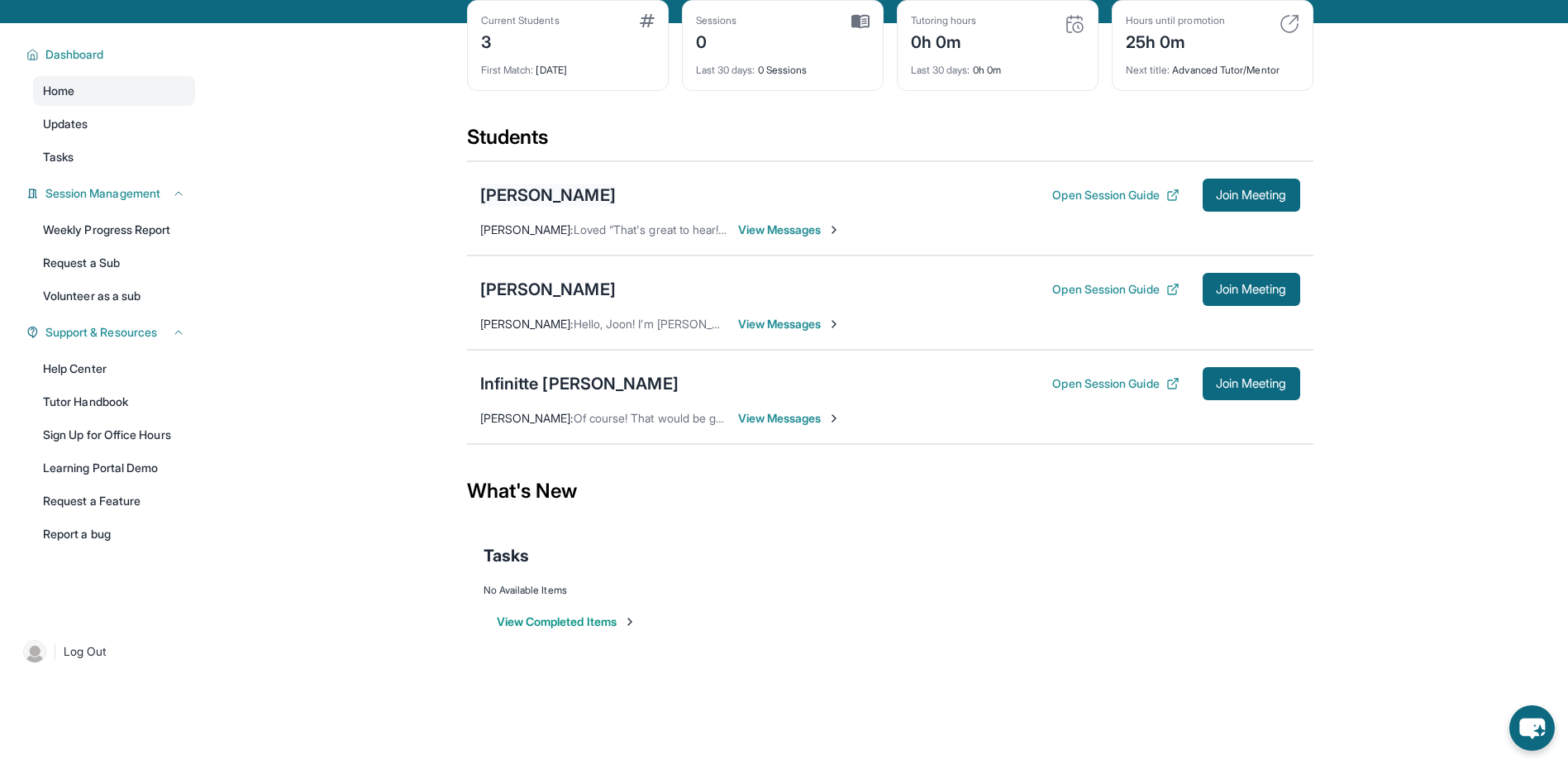
click at [580, 193] on div "[PERSON_NAME]" at bounding box center [548, 194] width 135 height 23
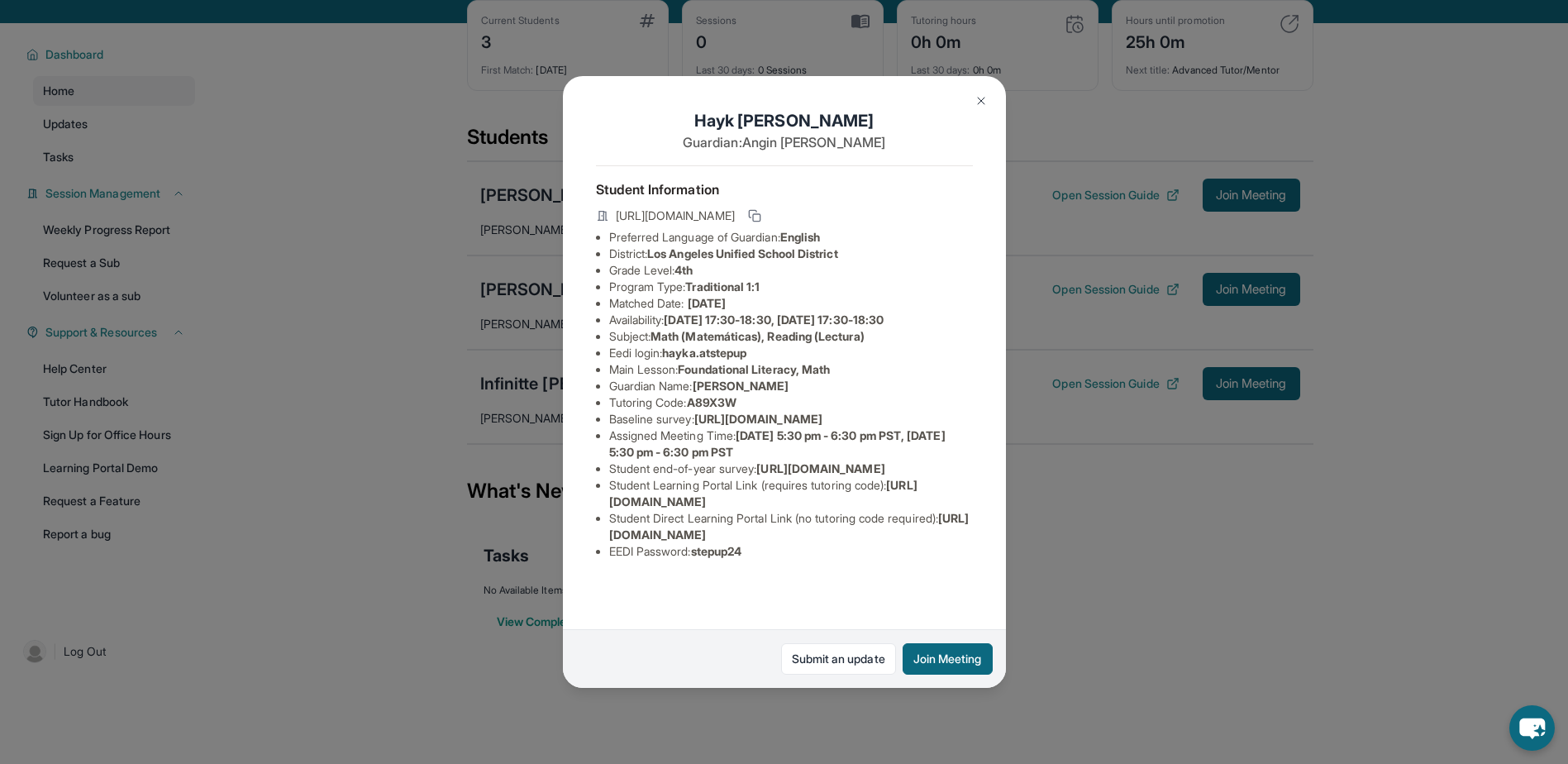
click at [1047, 453] on div "Hayk Avetisyan Guardian: Angin Harutyunyan Student Information https://student-…" at bounding box center [784, 382] width 1568 height 764
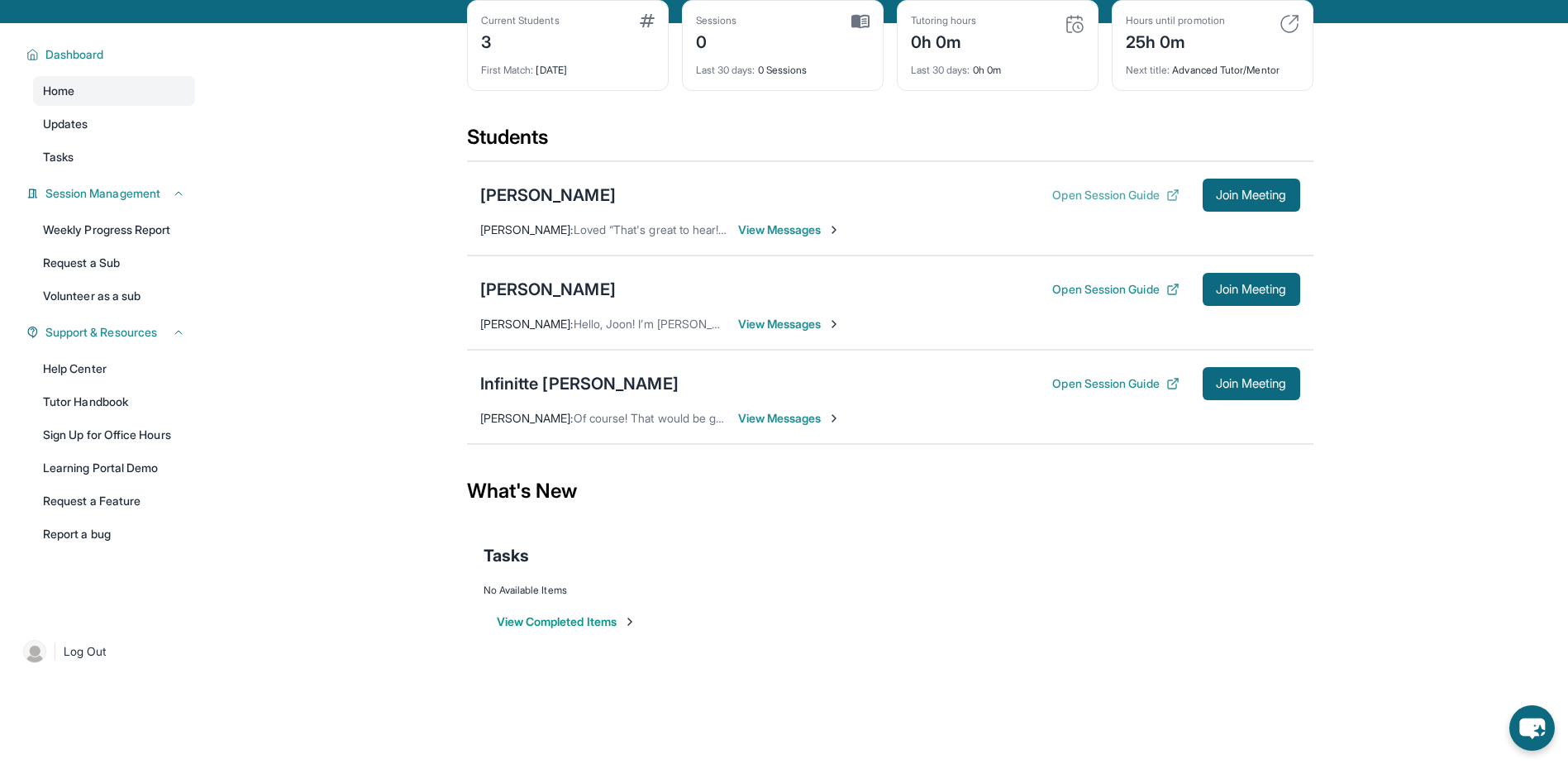
click at [1095, 187] on button "Open Session Guide" at bounding box center [1115, 195] width 126 height 17
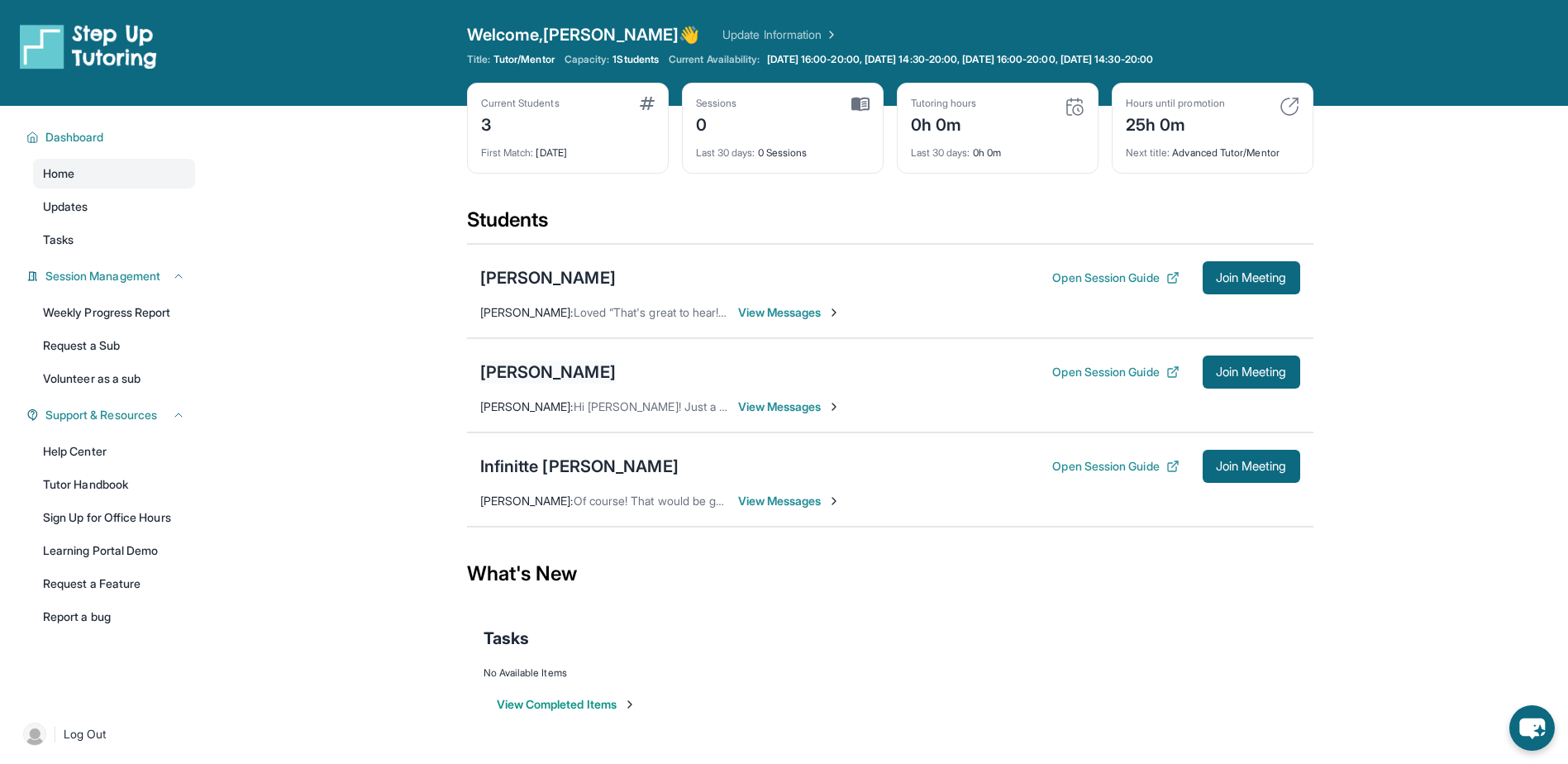
click at [526, 373] on div "[PERSON_NAME]" at bounding box center [548, 372] width 135 height 23
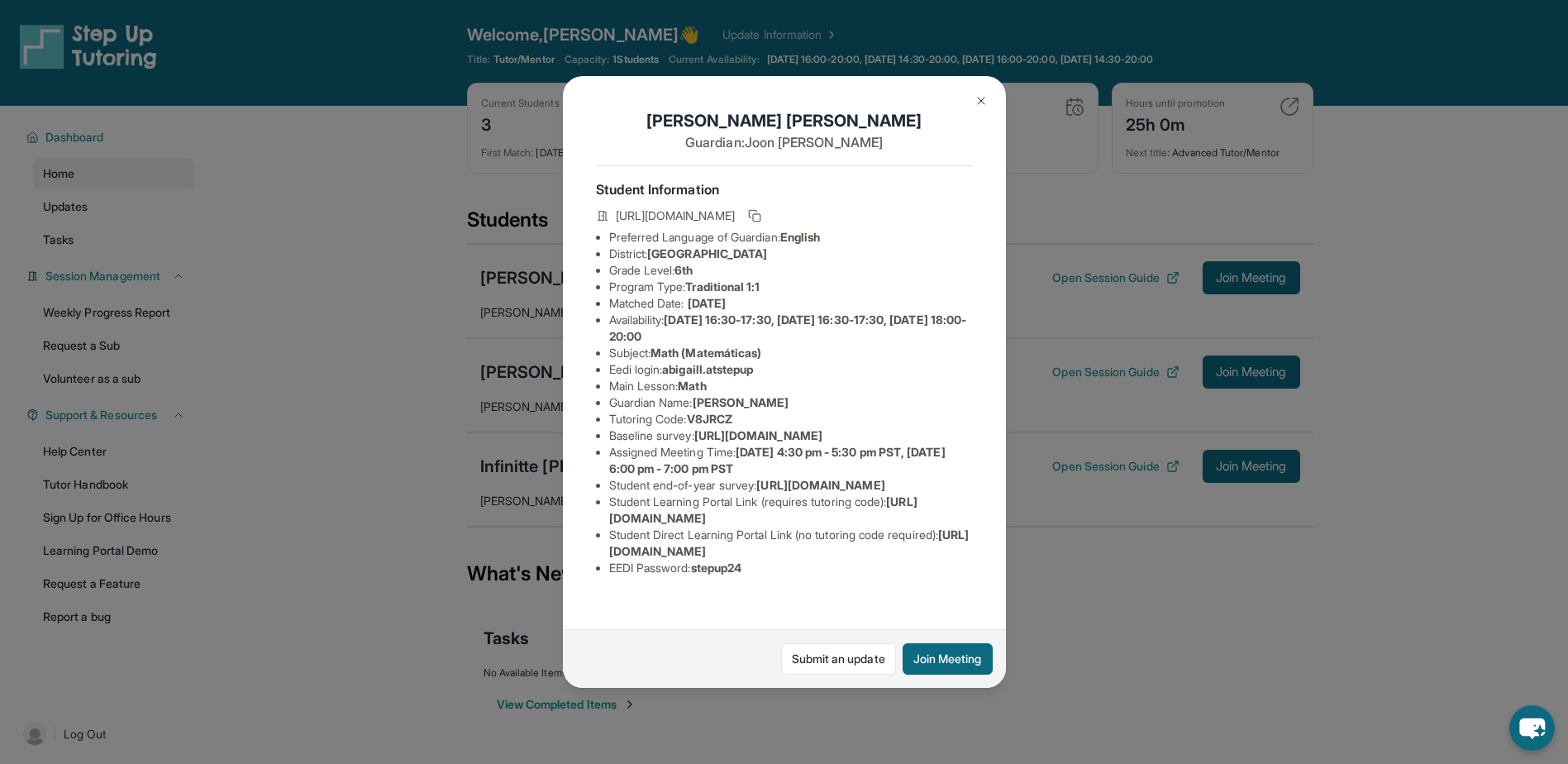
click at [984, 102] on img at bounding box center [981, 101] width 13 height 13
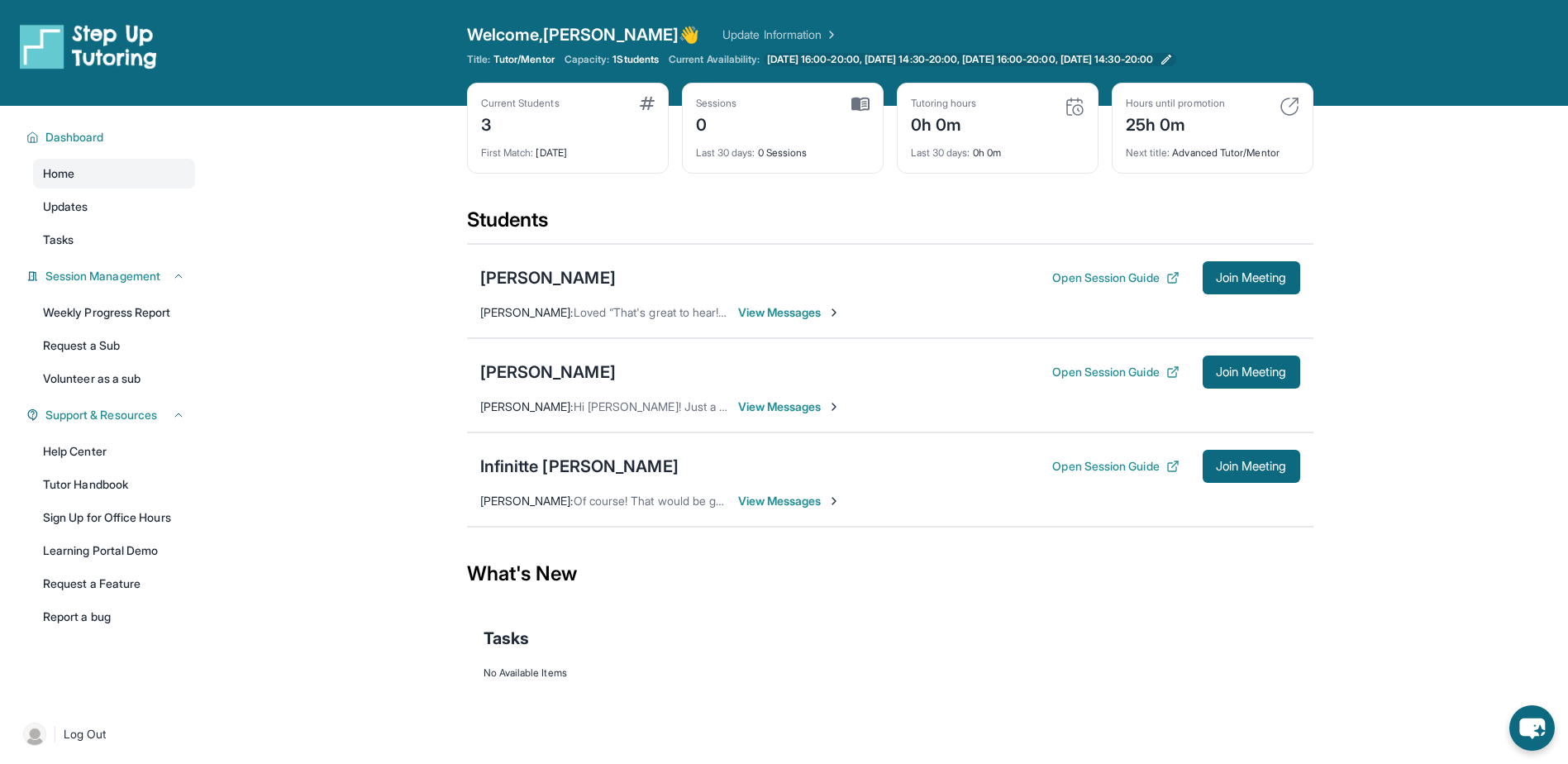
click at [787, 60] on span "[DATE] 16:00-20:00, [DATE] 14:30-20:00, [DATE] 16:00-20:00, [DATE] 14:30-20:00" at bounding box center [960, 59] width 386 height 13
click at [626, 54] on span "1 Students" at bounding box center [635, 59] width 46 height 13
drag, startPoint x: 626, startPoint y: 54, endPoint x: 608, endPoint y: 426, distance: 372.4
click at [608, 426] on div "Abigail Lee Open Session Guide Join Meeting Debbie Tran : Hi Joon! Just a remin…" at bounding box center [890, 385] width 846 height 95
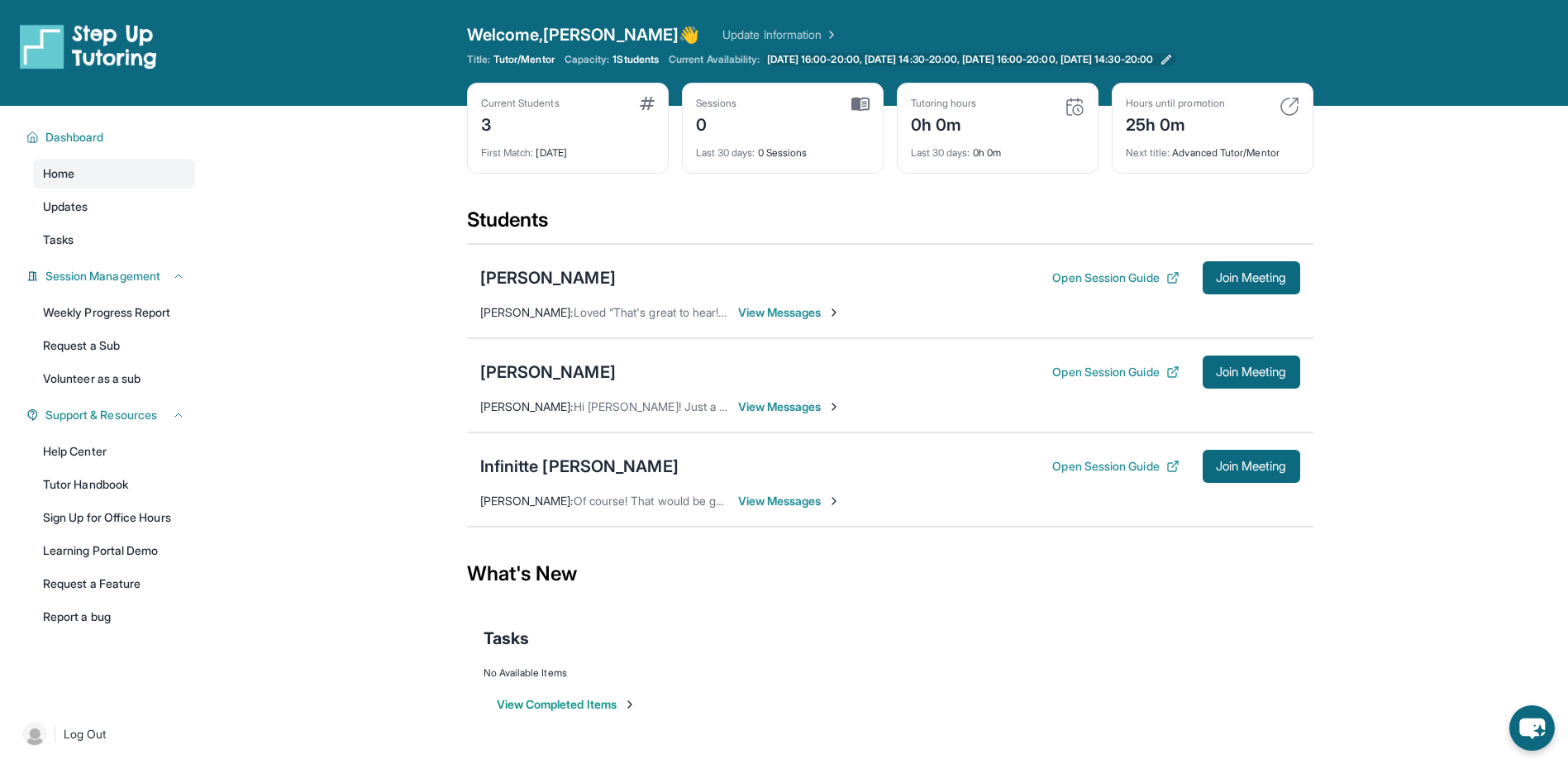
click at [821, 56] on span "[DATE] 16:00-20:00, [DATE] 14:30-20:00, [DATE] 16:00-20:00, [DATE] 14:30-20:00" at bounding box center [960, 59] width 386 height 13
click at [555, 56] on span "Tutor/Mentor" at bounding box center [524, 59] width 61 height 13
drag, startPoint x: 556, startPoint y: 56, endPoint x: 606, endPoint y: 55, distance: 50.0
click at [606, 55] on span "Capacity:" at bounding box center [587, 59] width 46 height 13
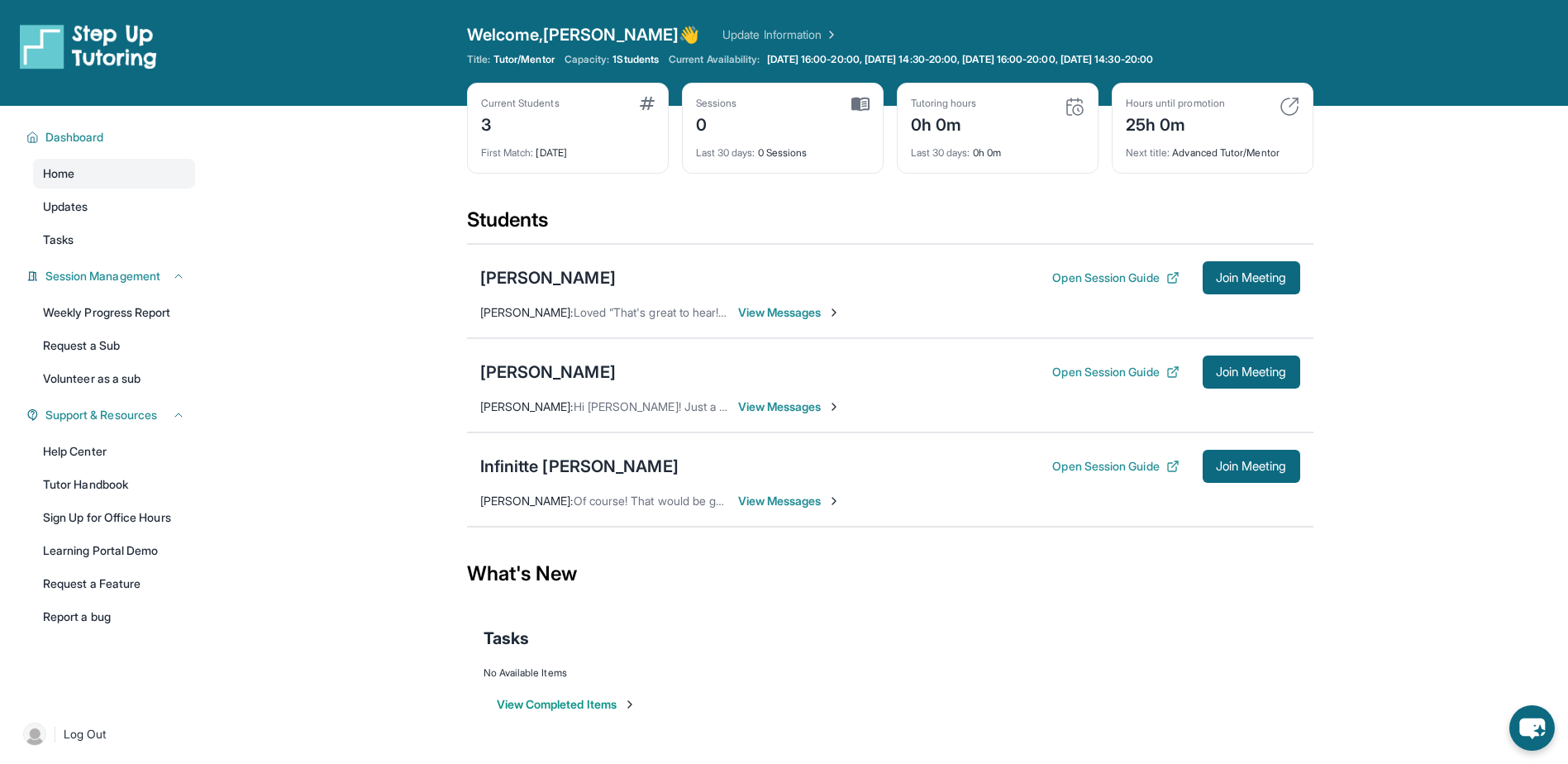
click at [553, 56] on span "Tutor/Mentor" at bounding box center [524, 59] width 61 height 13
drag, startPoint x: 553, startPoint y: 56, endPoint x: 733, endPoint y: 188, distance: 223.2
click at [733, 188] on div "Current Students 3 First Match : 1 day ago Sessions 0 Last 30 days : 0 Sessions…" at bounding box center [890, 144] width 846 height 125
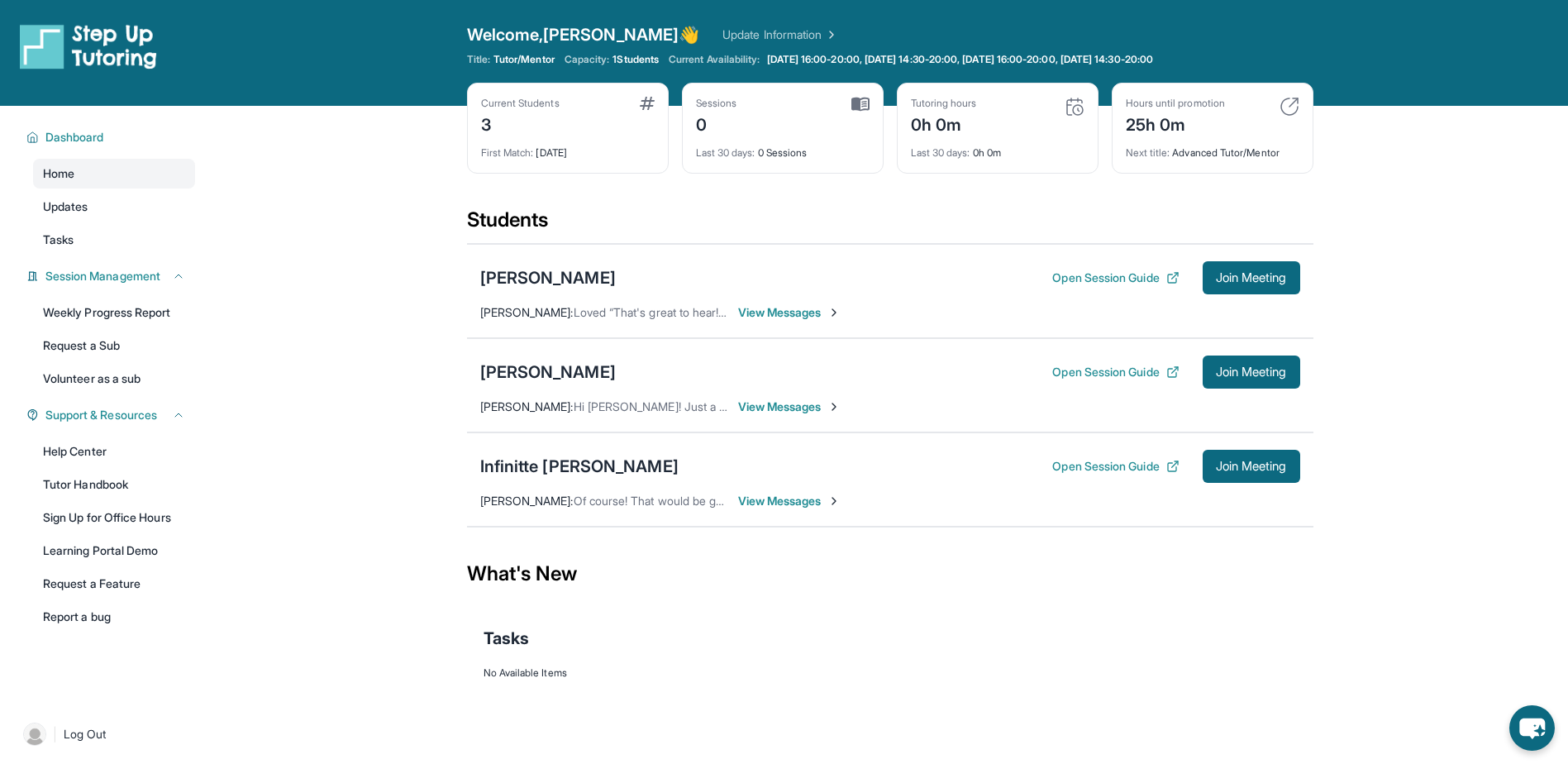
click at [723, 29] on link "Update Information" at bounding box center [781, 35] width 115 height 17
click at [119, 318] on link "Weekly Progress Report" at bounding box center [113, 313] width 162 height 30
click at [735, 46] on div "Welcome, Debbie 👋 Update Information" at bounding box center [890, 34] width 846 height 23
click at [641, 65] on span "1 Students" at bounding box center [635, 59] width 46 height 13
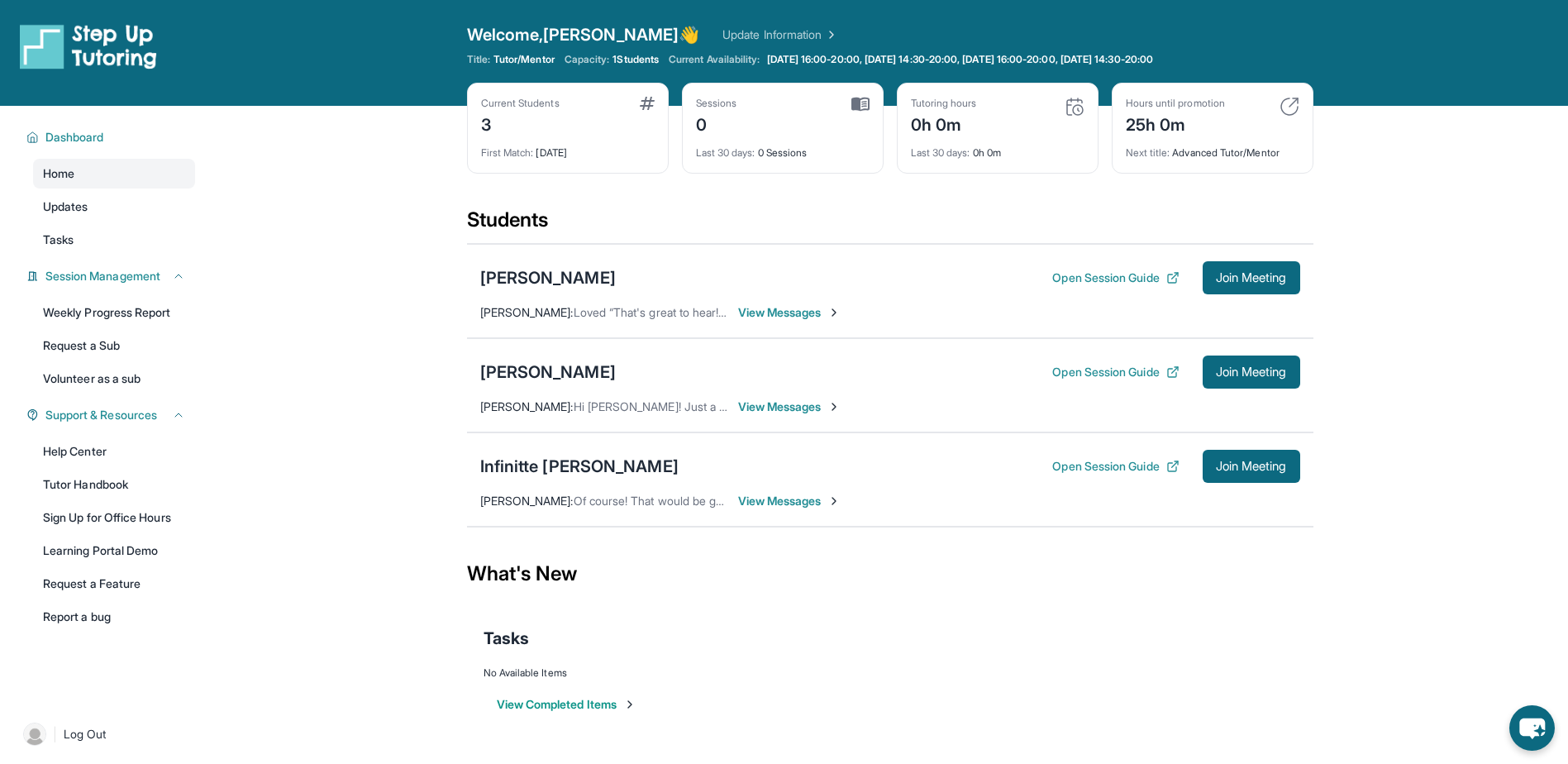
click at [641, 65] on span "1 Students" at bounding box center [635, 59] width 46 height 13
drag, startPoint x: 641, startPoint y: 65, endPoint x: 485, endPoint y: 161, distance: 183.2
click at [485, 161] on div "Current Students 3 First Match : 1 day ago" at bounding box center [567, 127] width 202 height 91
click at [565, 295] on div "Hayk Avetisyan Open Session Guide Join Meeting Angin Harutyunyan : Loved “That'…" at bounding box center [890, 291] width 846 height 95
click at [567, 286] on div "[PERSON_NAME]" at bounding box center [548, 277] width 135 height 23
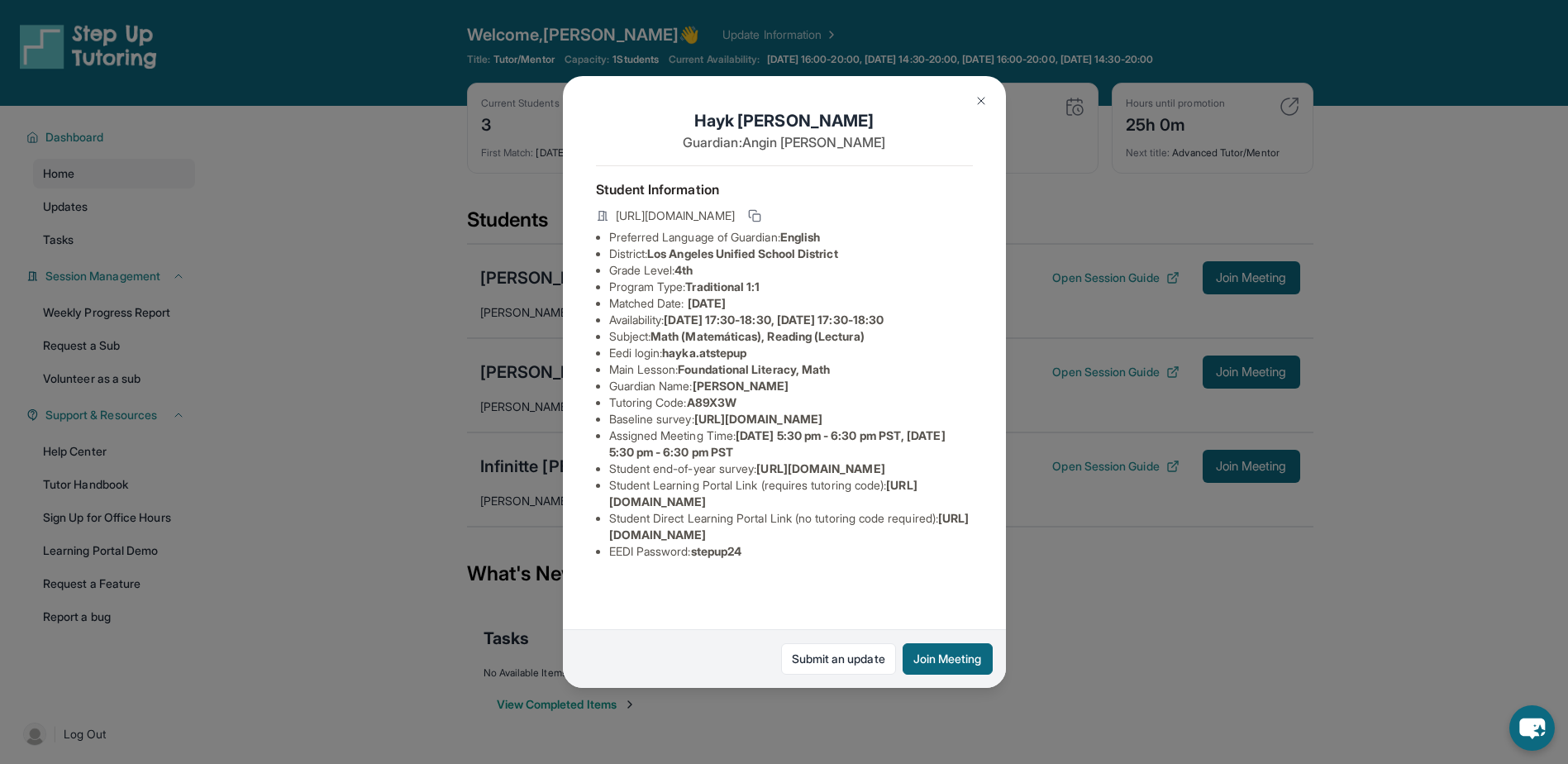
click at [1167, 514] on div "[PERSON_NAME] Guardian: [PERSON_NAME] Student Information [URL][DOMAIN_NAME] Pr…" at bounding box center [784, 382] width 1568 height 764
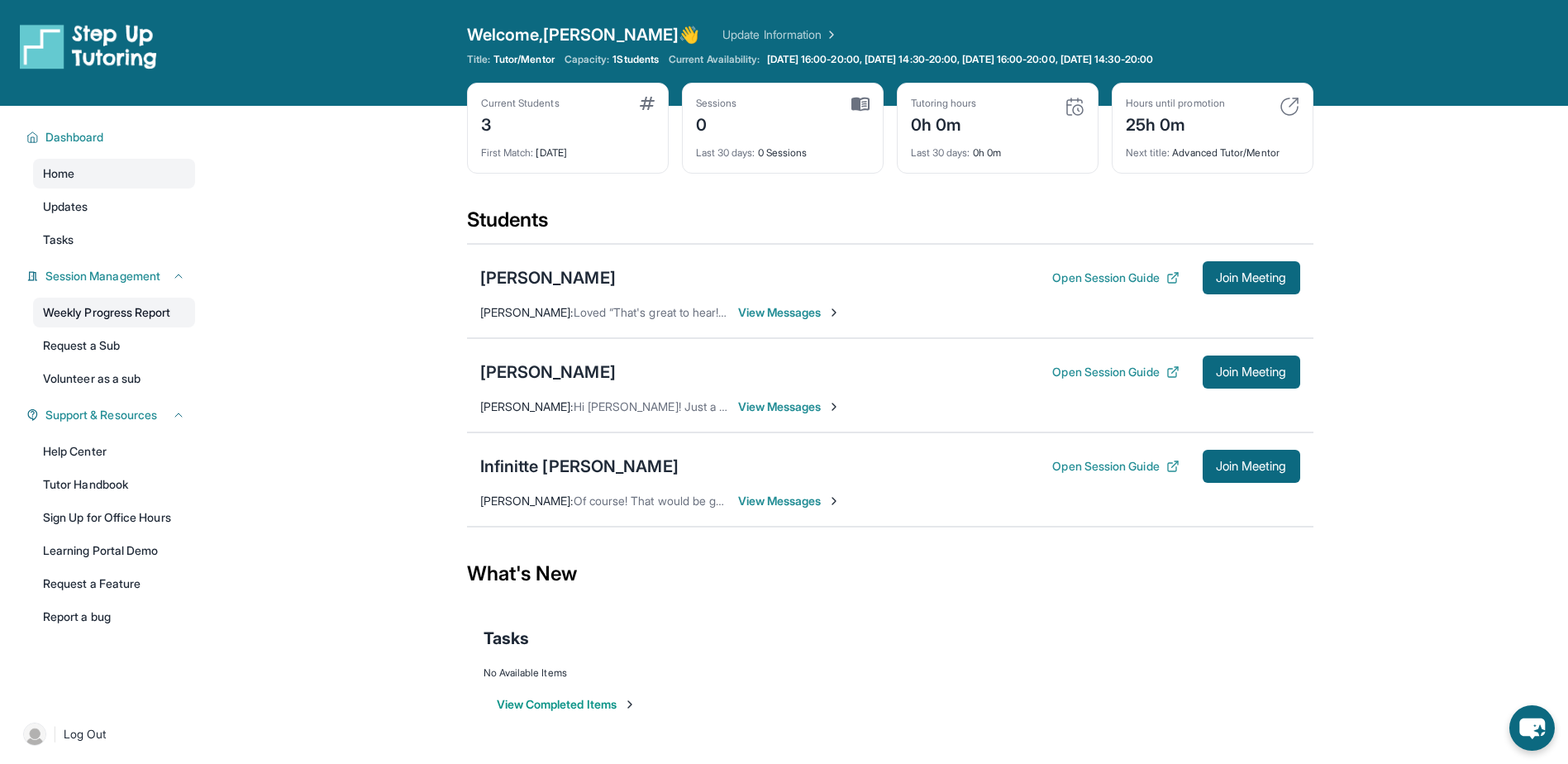
click at [137, 312] on link "Weekly Progress Report" at bounding box center [113, 313] width 162 height 30
click at [593, 55] on span "Capacity:" at bounding box center [587, 59] width 46 height 13
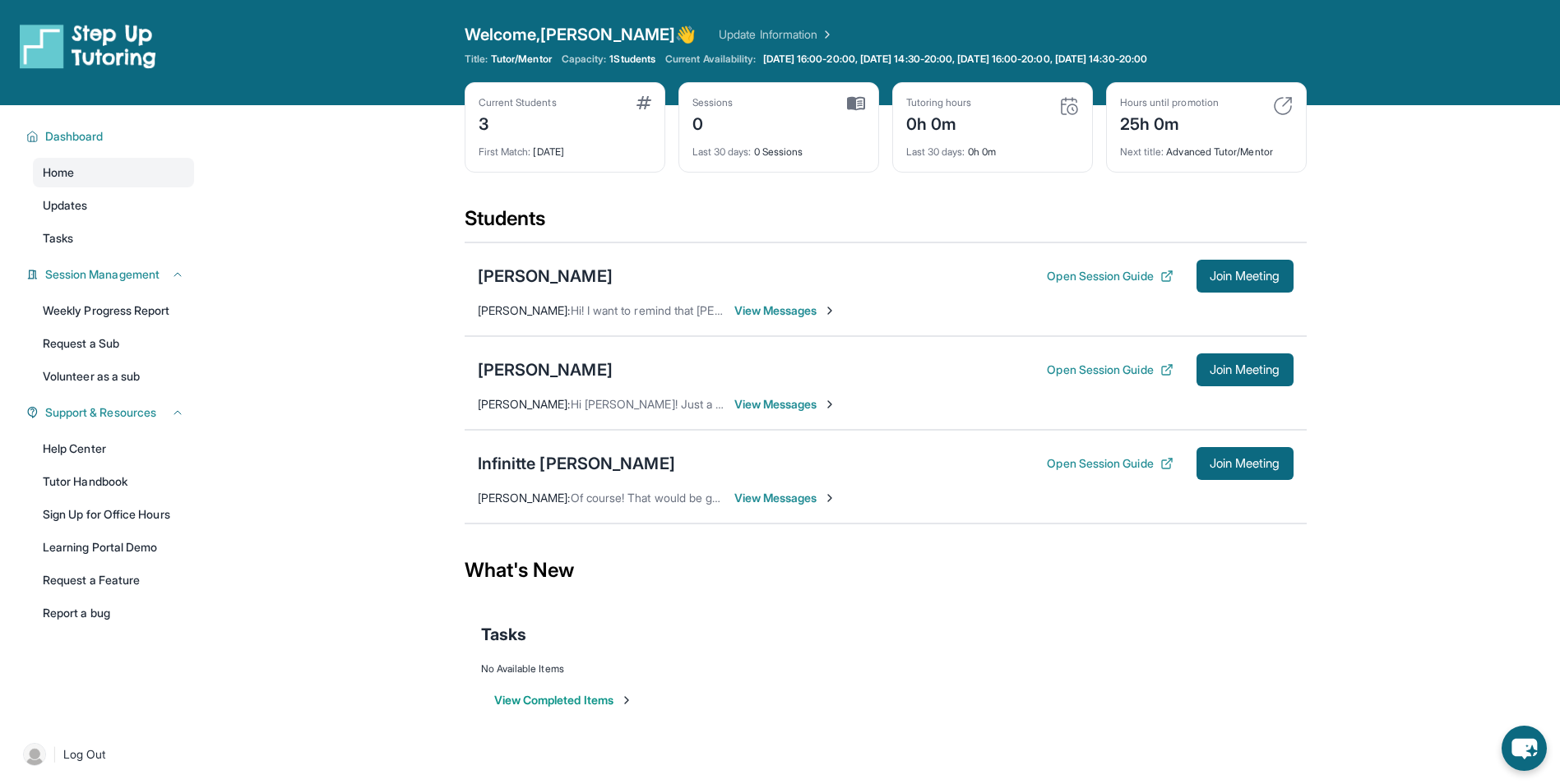
drag, startPoint x: 850, startPoint y: 312, endPoint x: 828, endPoint y: 312, distance: 22.0
click at [850, 312] on div "[PERSON_NAME] Open Session Guide Join Meeting [PERSON_NAME] : Hi! I want to rem…" at bounding box center [885, 289] width 842 height 94
click at [805, 312] on span "View Messages" at bounding box center [785, 311] width 103 height 17
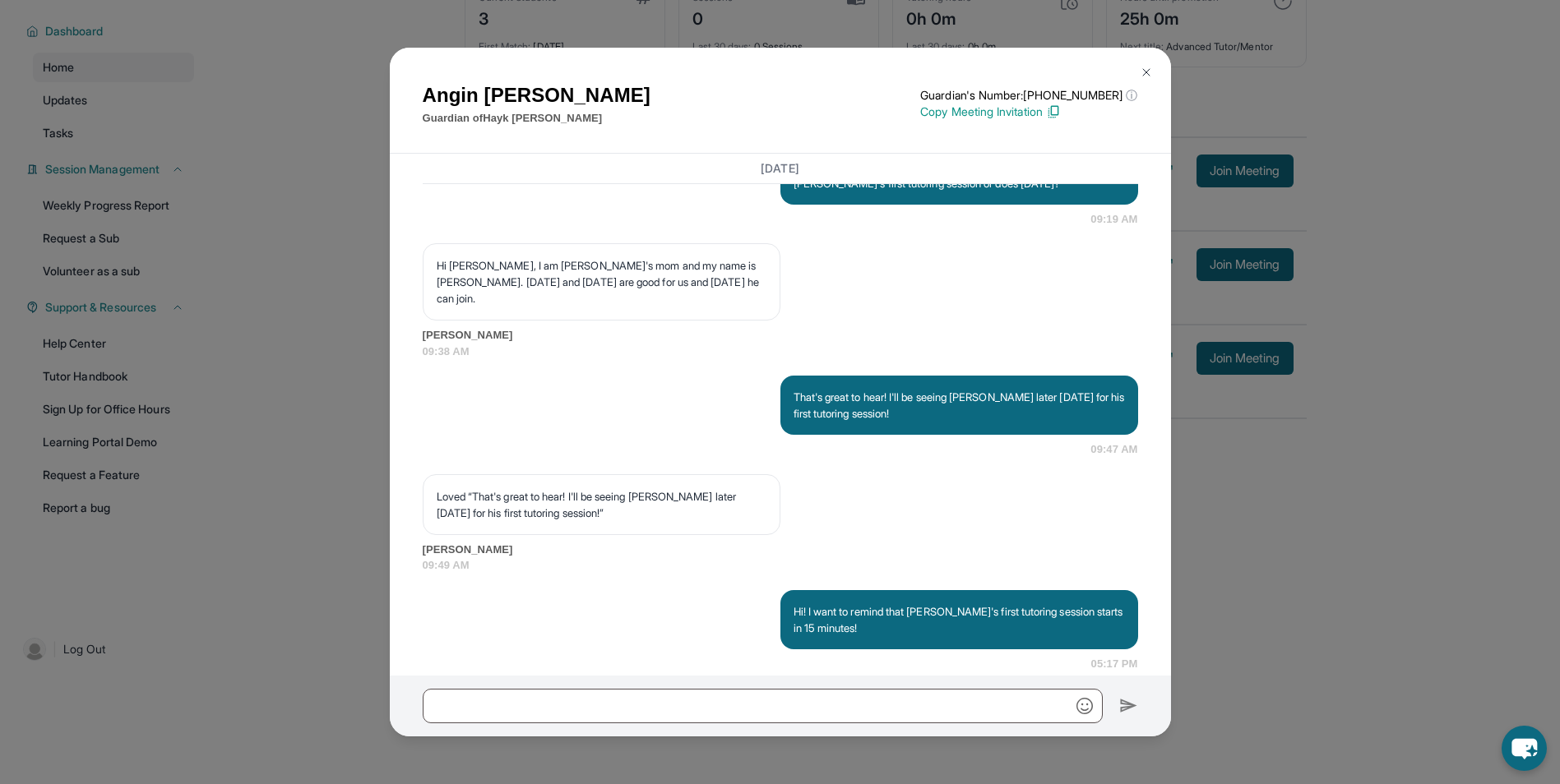
scroll to position [1345, 0]
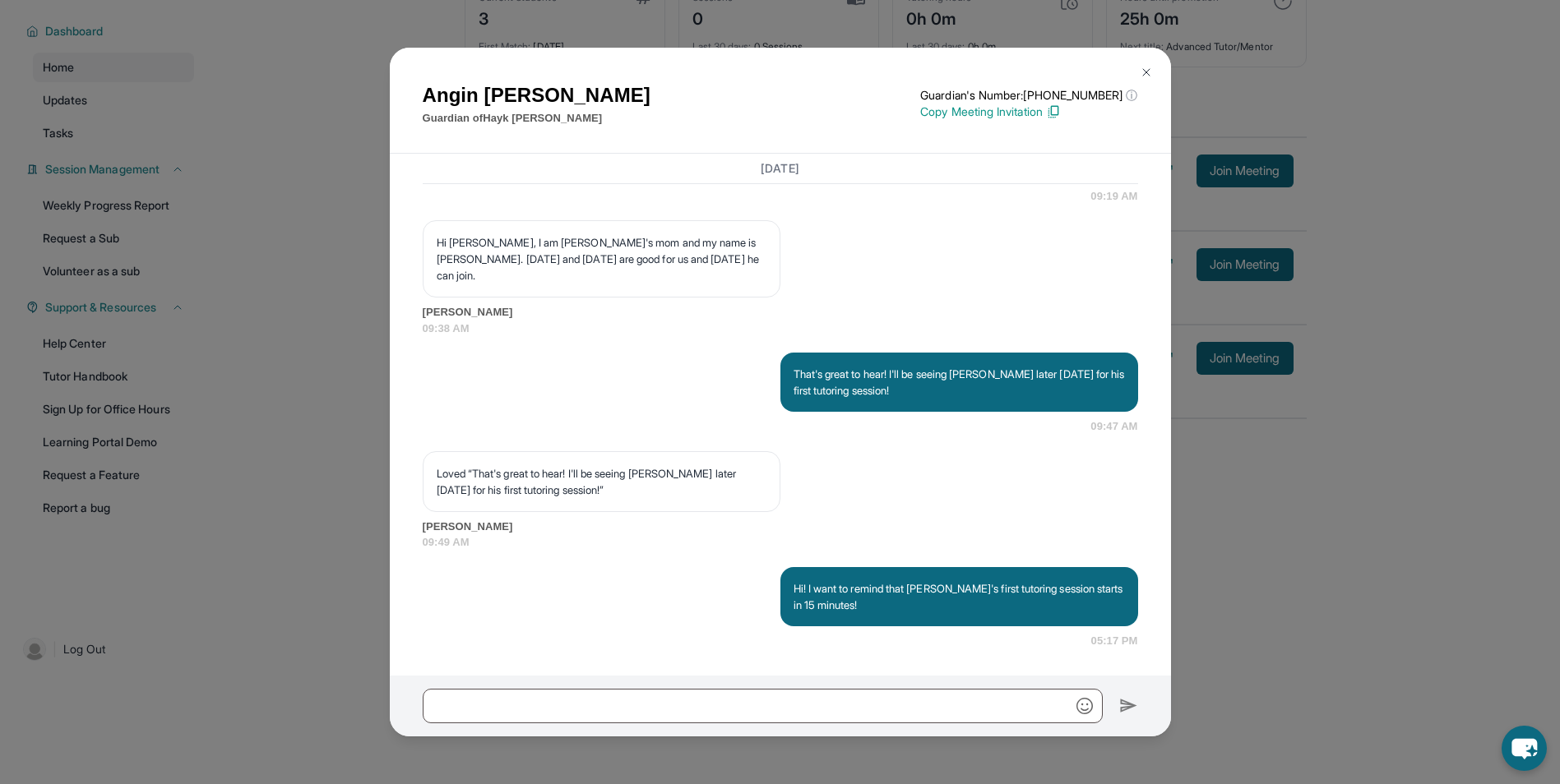
click at [1397, 417] on div "[PERSON_NAME] Guardian of [PERSON_NAME] Guardian's Number: [PHONE_NUMBER] ⓘ Thi…" at bounding box center [780, 392] width 1560 height 784
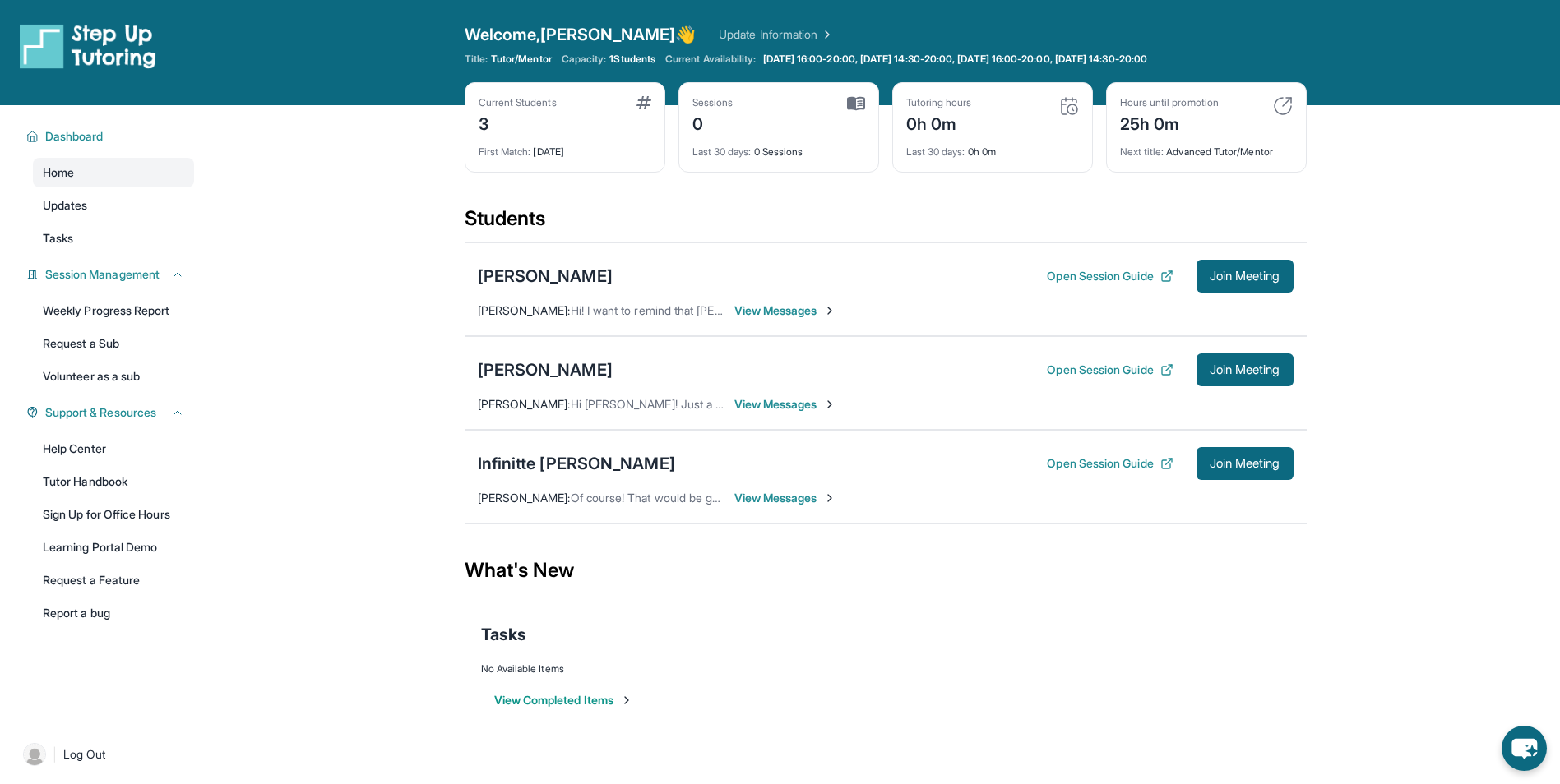
click at [565, 719] on div "View Completed Items" at bounding box center [885, 700] width 809 height 49
click at [561, 692] on button "View Completed Items" at bounding box center [564, 700] width 139 height 17
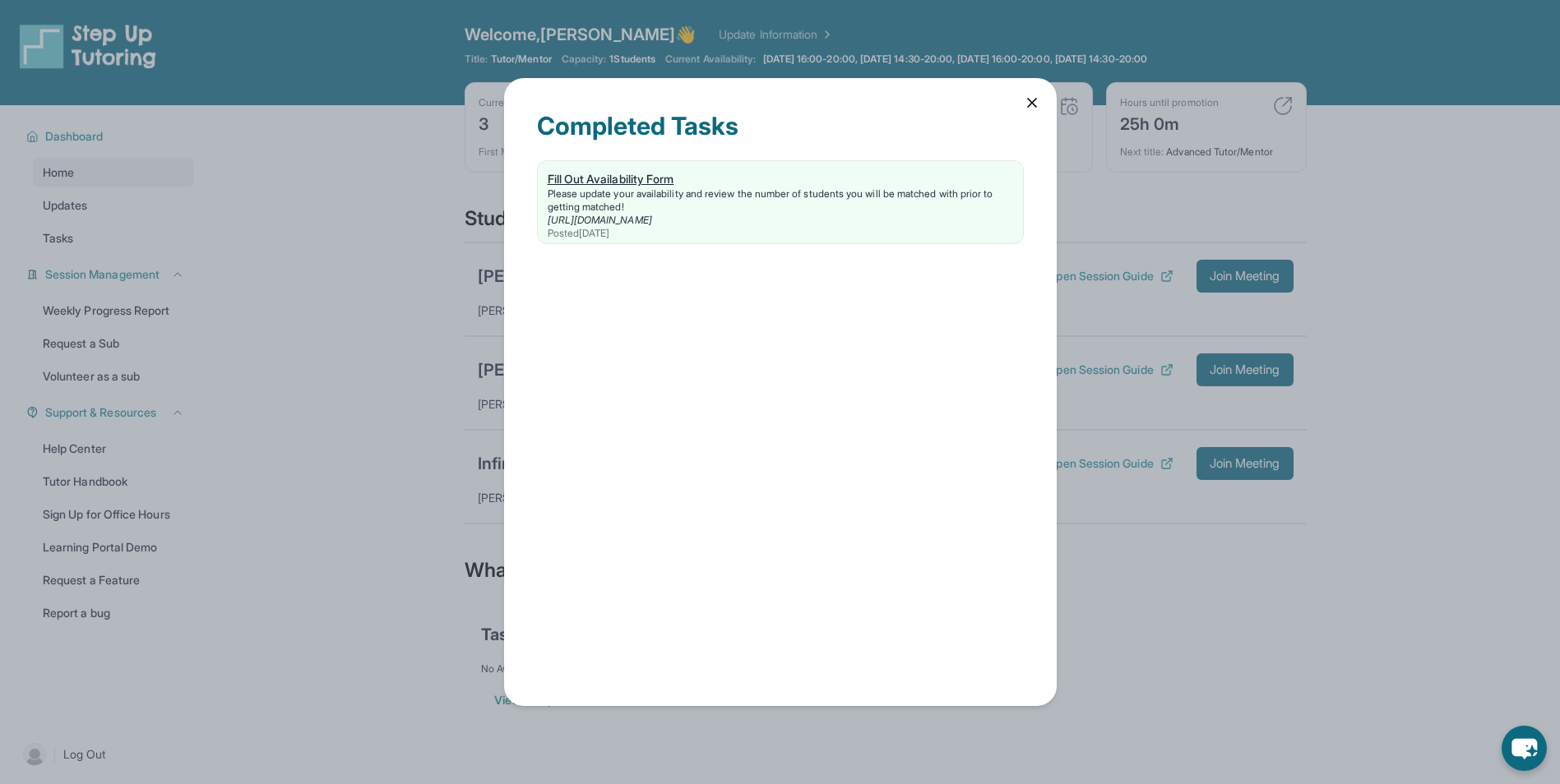
click at [643, 229] on div "Posted 04/10/2025" at bounding box center [780, 233] width 466 height 13
click at [1073, 125] on div "Completed Tasks Fill Out Availability Form Please update your availability and …" at bounding box center [780, 392] width 1560 height 784
click at [1047, 104] on div "Completed Tasks Fill Out Availability Form Please update your availability and …" at bounding box center [780, 391] width 553 height 627
click at [1037, 102] on icon at bounding box center [1032, 102] width 17 height 17
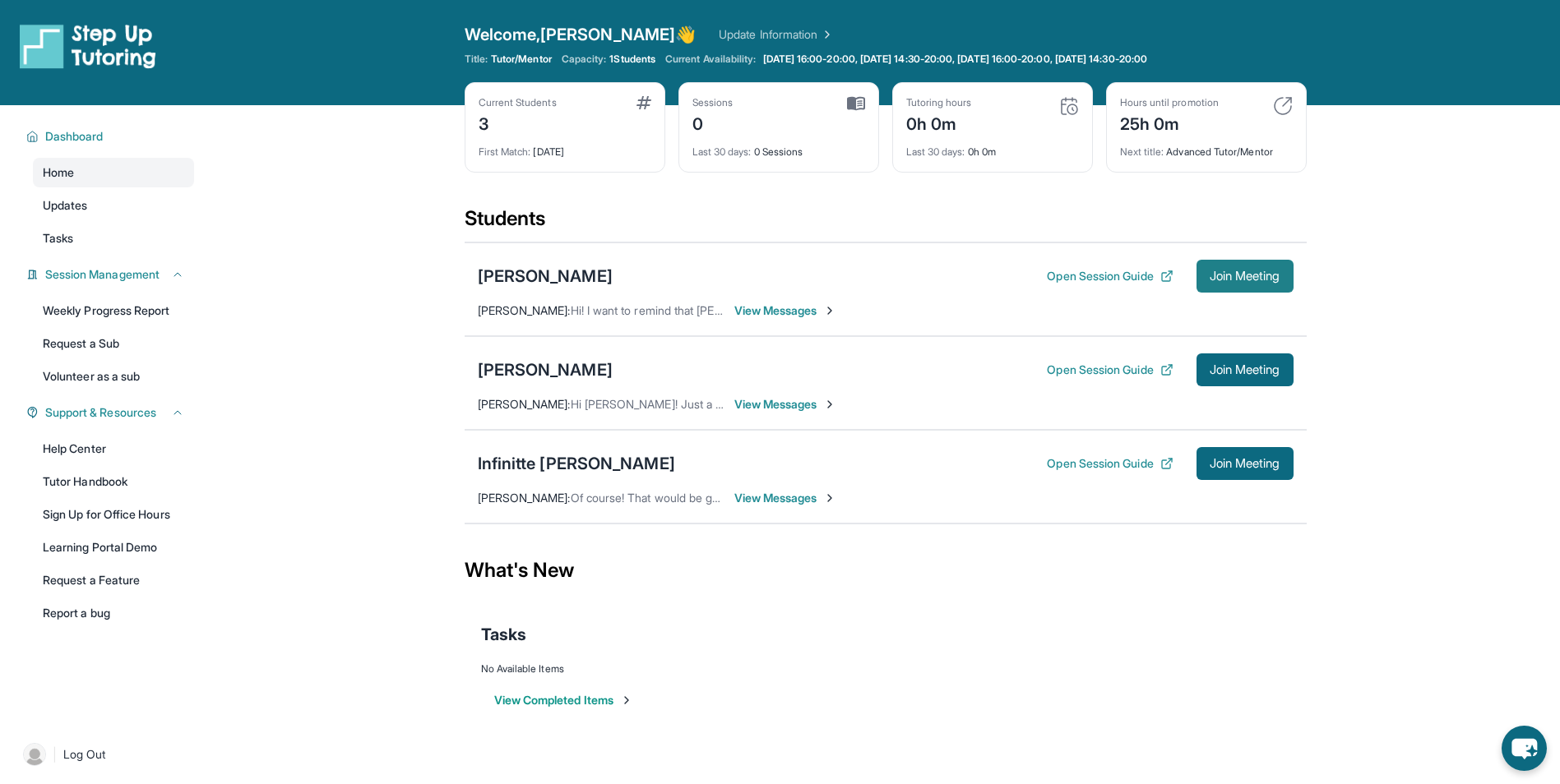
click at [1210, 288] on button "Join Meeting" at bounding box center [1245, 275] width 97 height 33
click at [1121, 293] on div "[PERSON_NAME] Open Session Guide Join Meeting [PERSON_NAME] : Hi! I want to rem…" at bounding box center [885, 289] width 842 height 94
click at [1121, 291] on div "Open Session Guide Join Meeting" at bounding box center [1170, 275] width 246 height 33
drag, startPoint x: 1121, startPoint y: 291, endPoint x: 1121, endPoint y: 278, distance: 13.0
click at [1121, 278] on button "Open Session Guide" at bounding box center [1109, 276] width 126 height 17
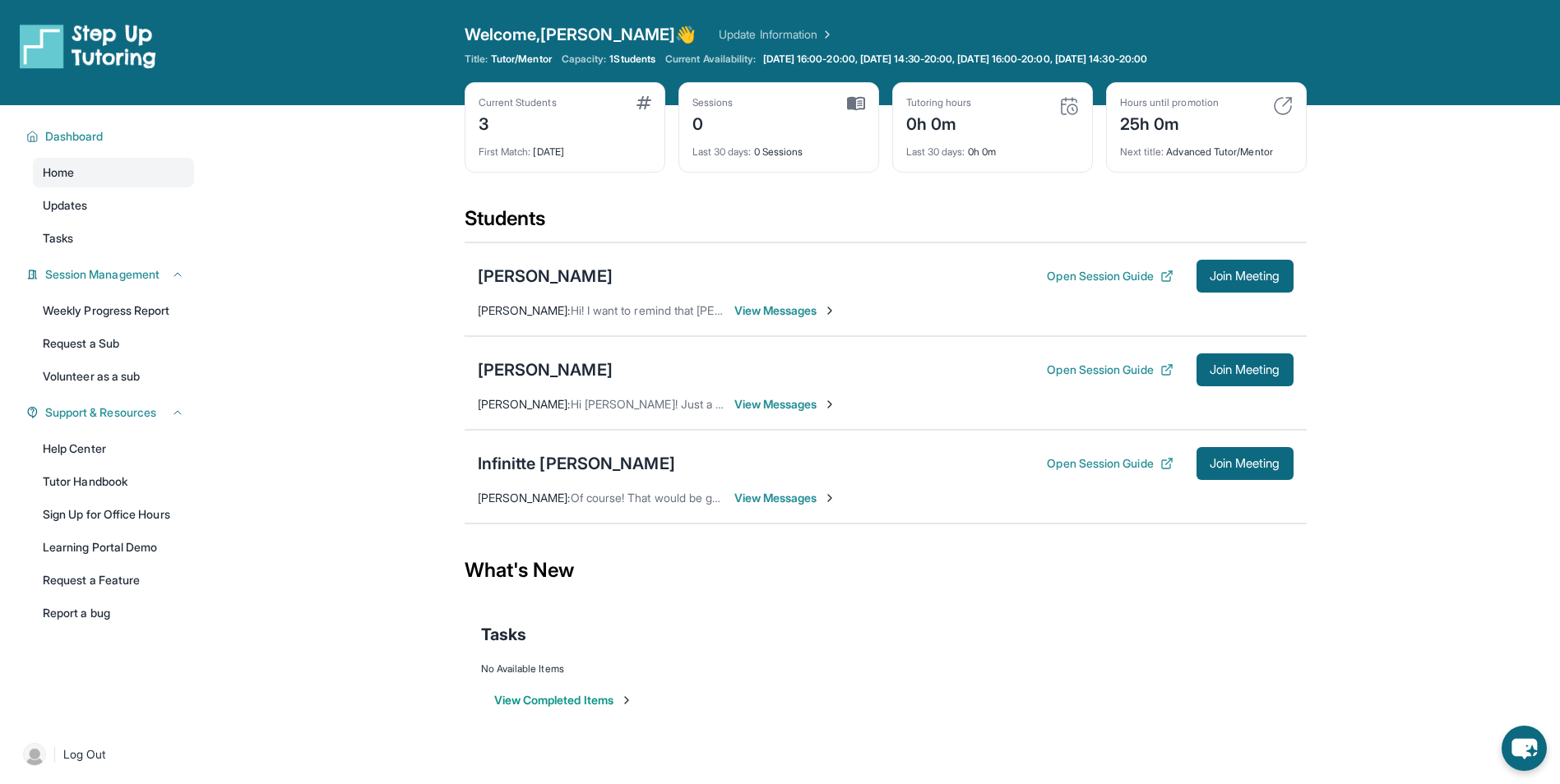
click at [786, 315] on span "View Messages" at bounding box center [785, 311] width 103 height 17
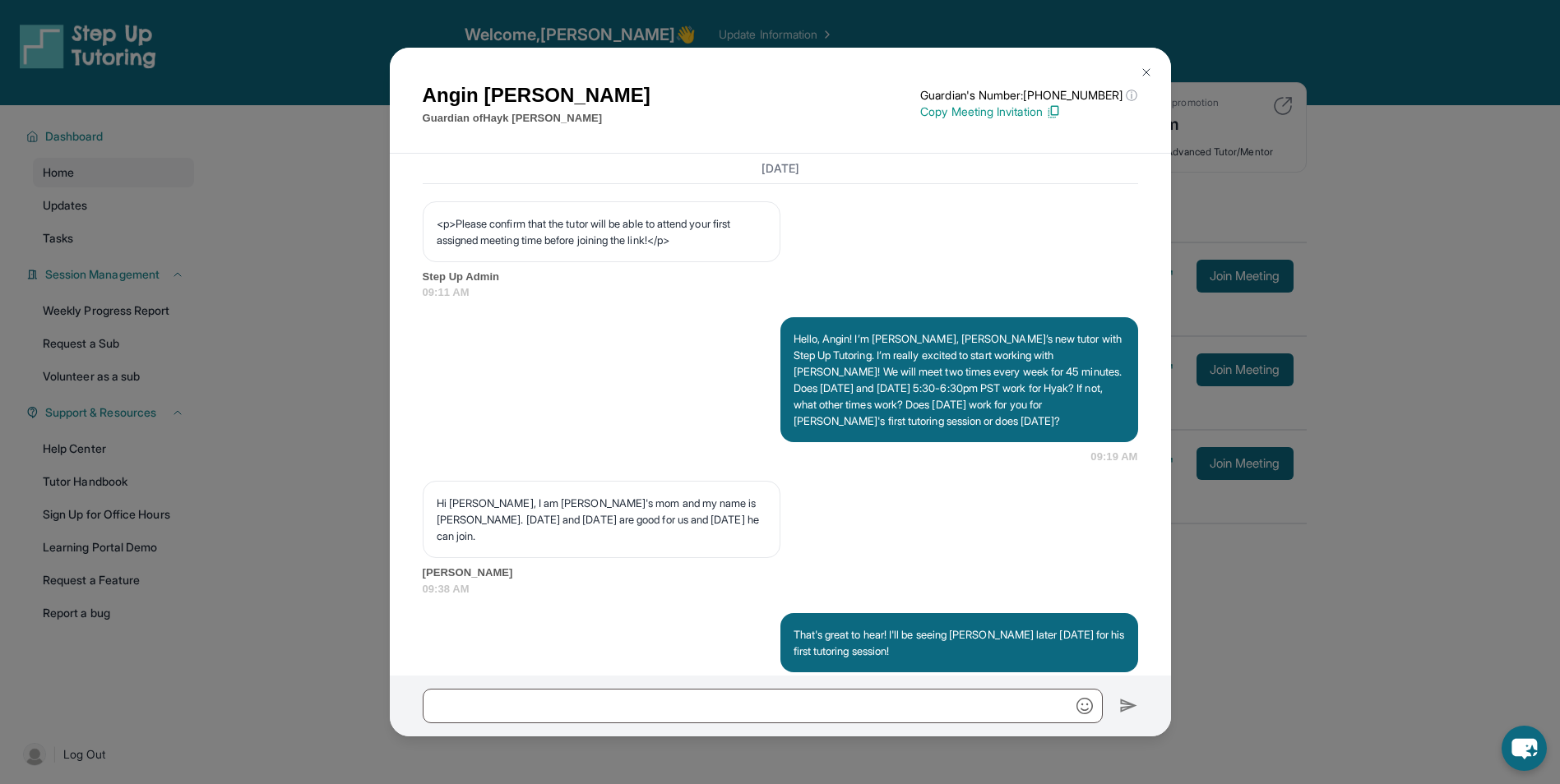
scroll to position [1345, 0]
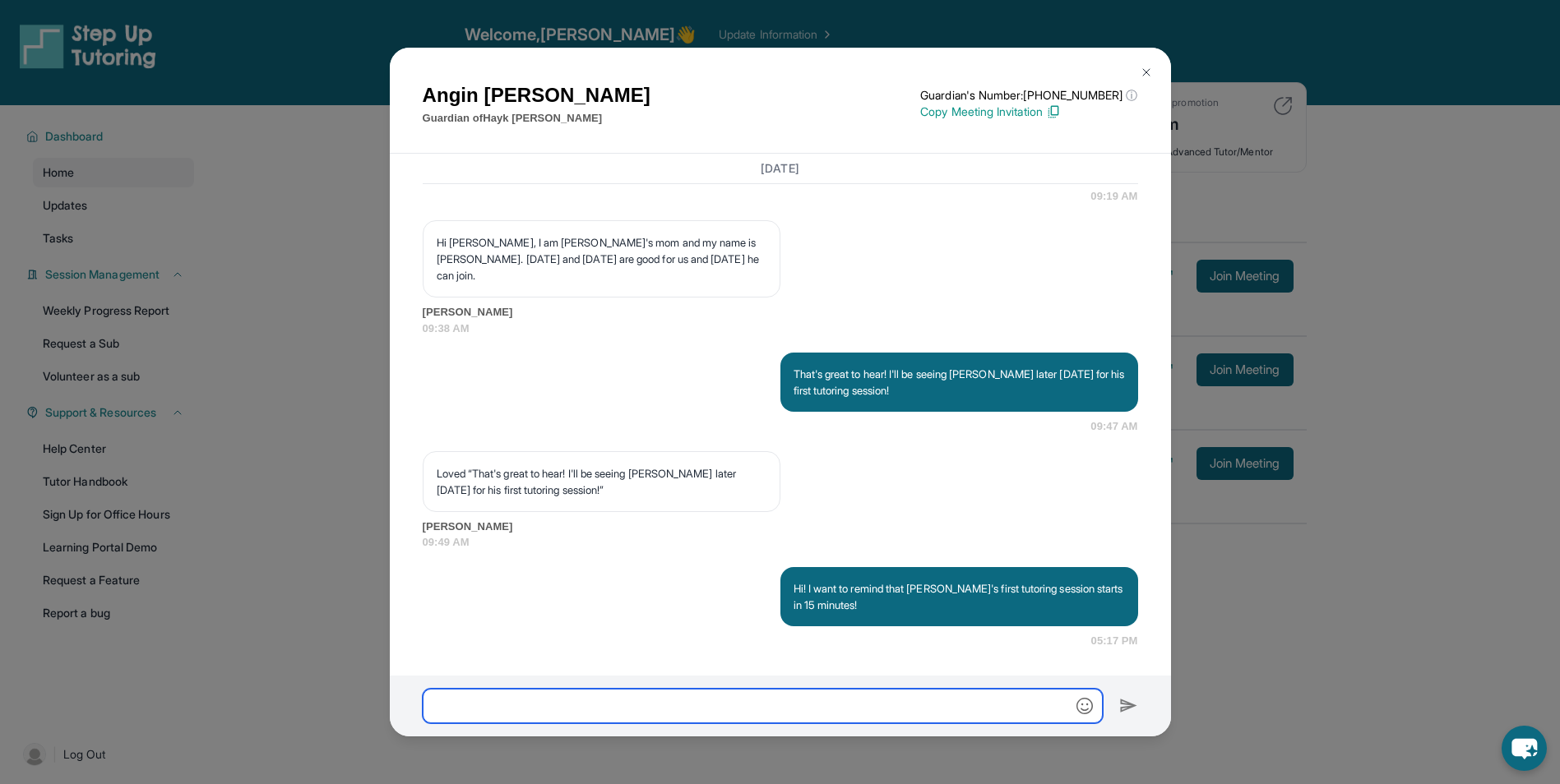
click at [791, 701] on input "text" at bounding box center [763, 706] width 680 height 35
type input "**********"
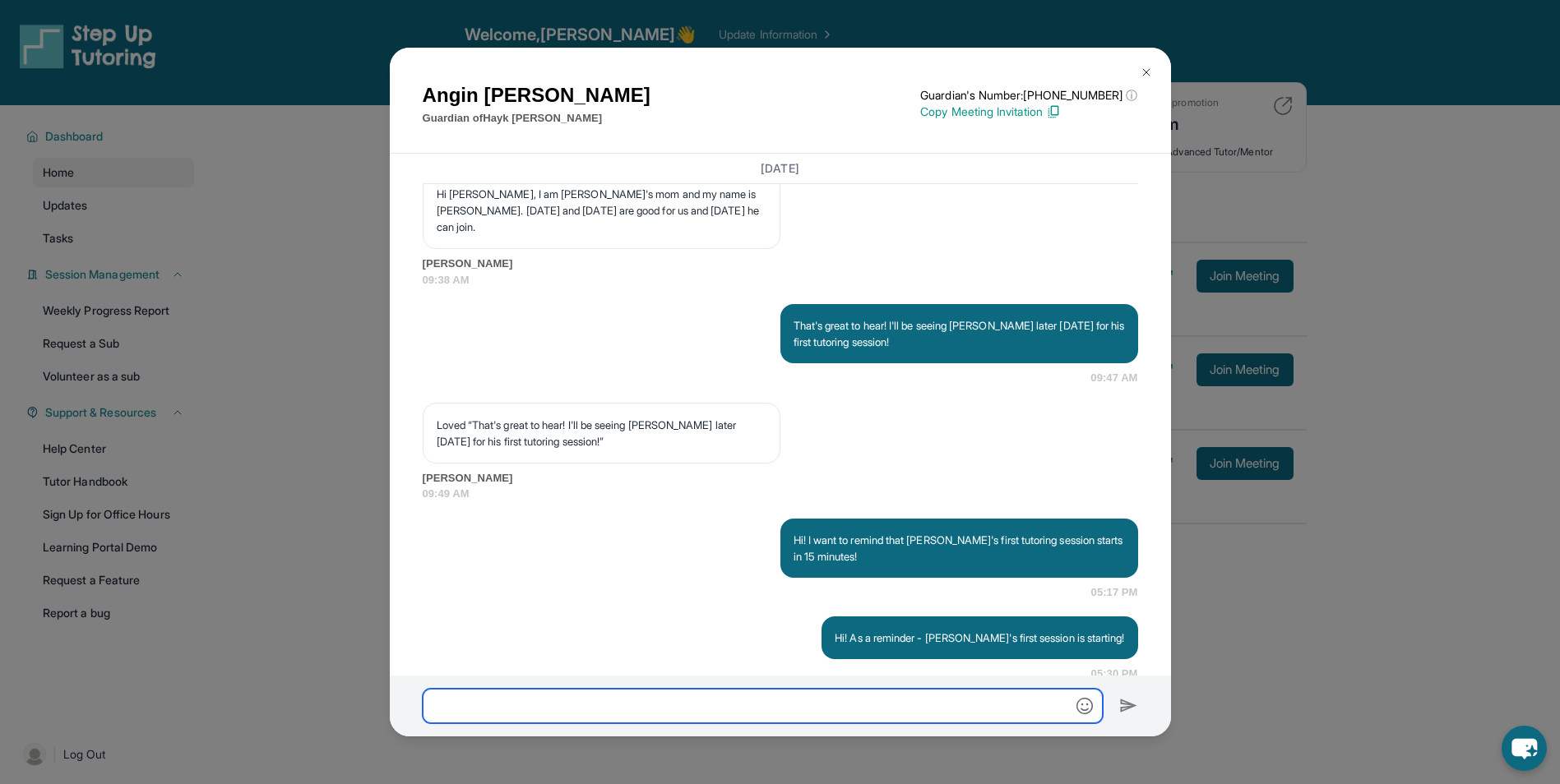
scroll to position [1427, 0]
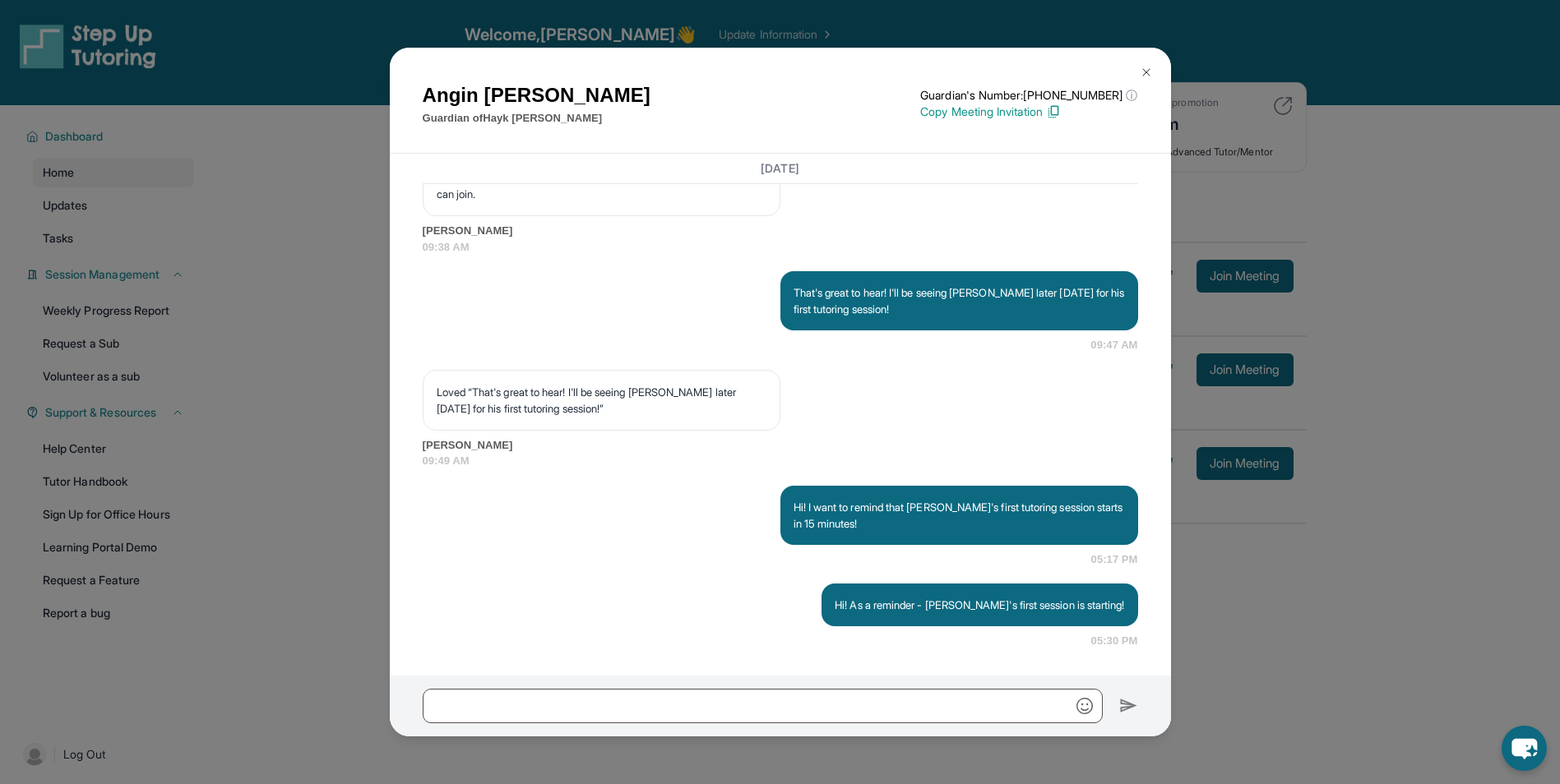
click at [1494, 638] on div "[PERSON_NAME] Guardian of [PERSON_NAME] Guardian's Number: [PHONE_NUMBER] ⓘ Thi…" at bounding box center [780, 392] width 1560 height 784
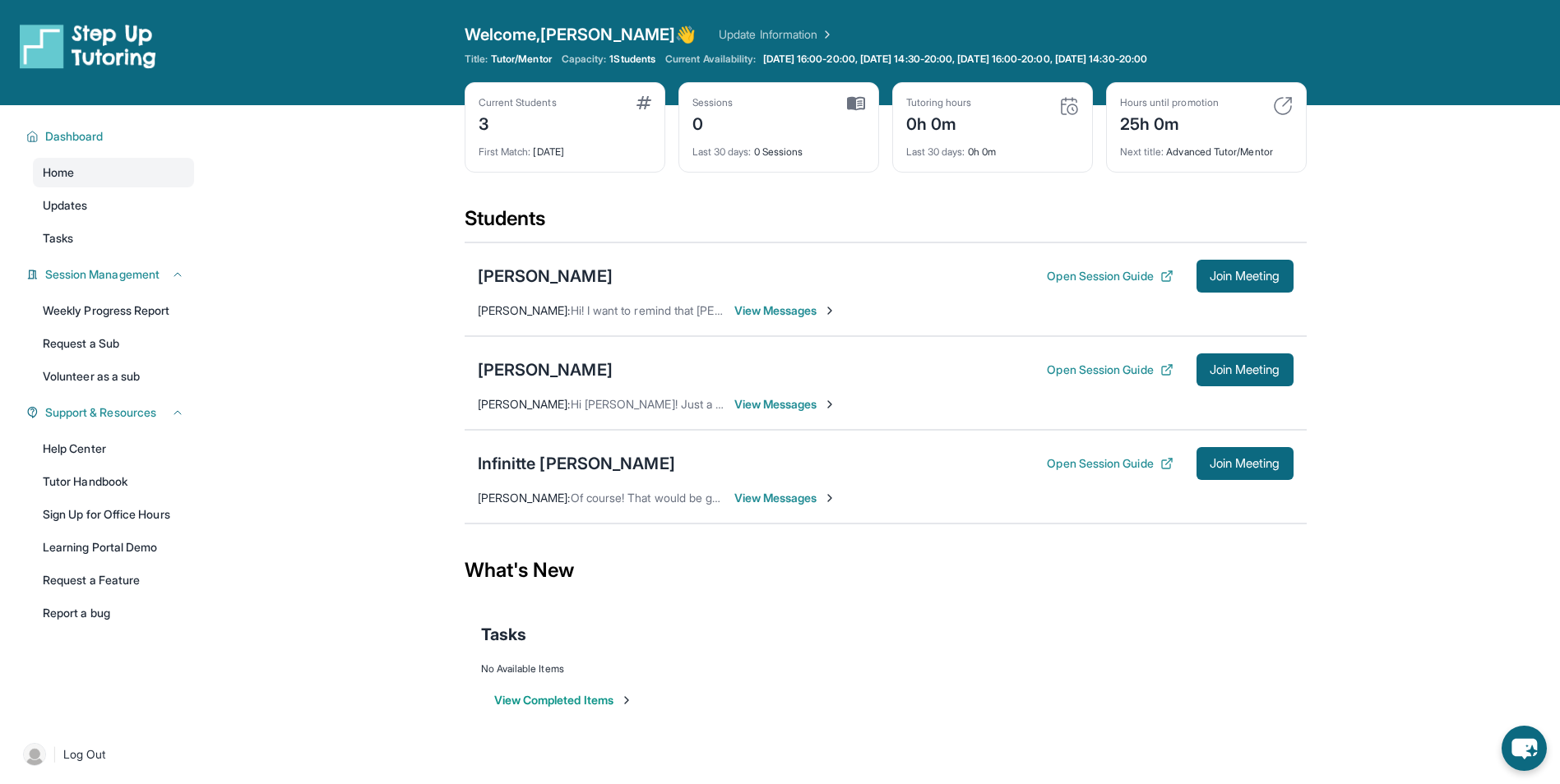
click at [770, 405] on span "View Messages" at bounding box center [785, 404] width 103 height 17
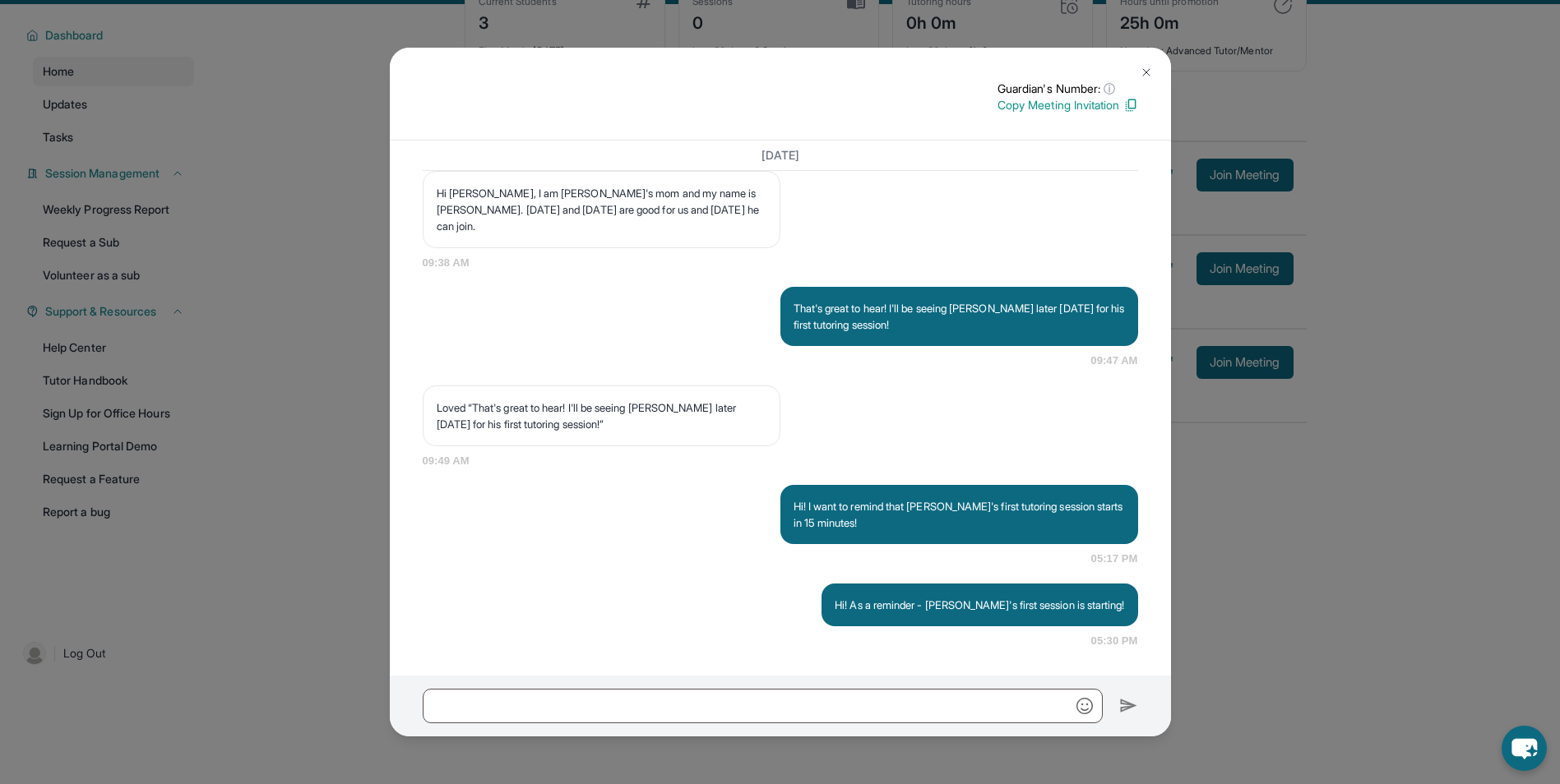
scroll to position [105, 0]
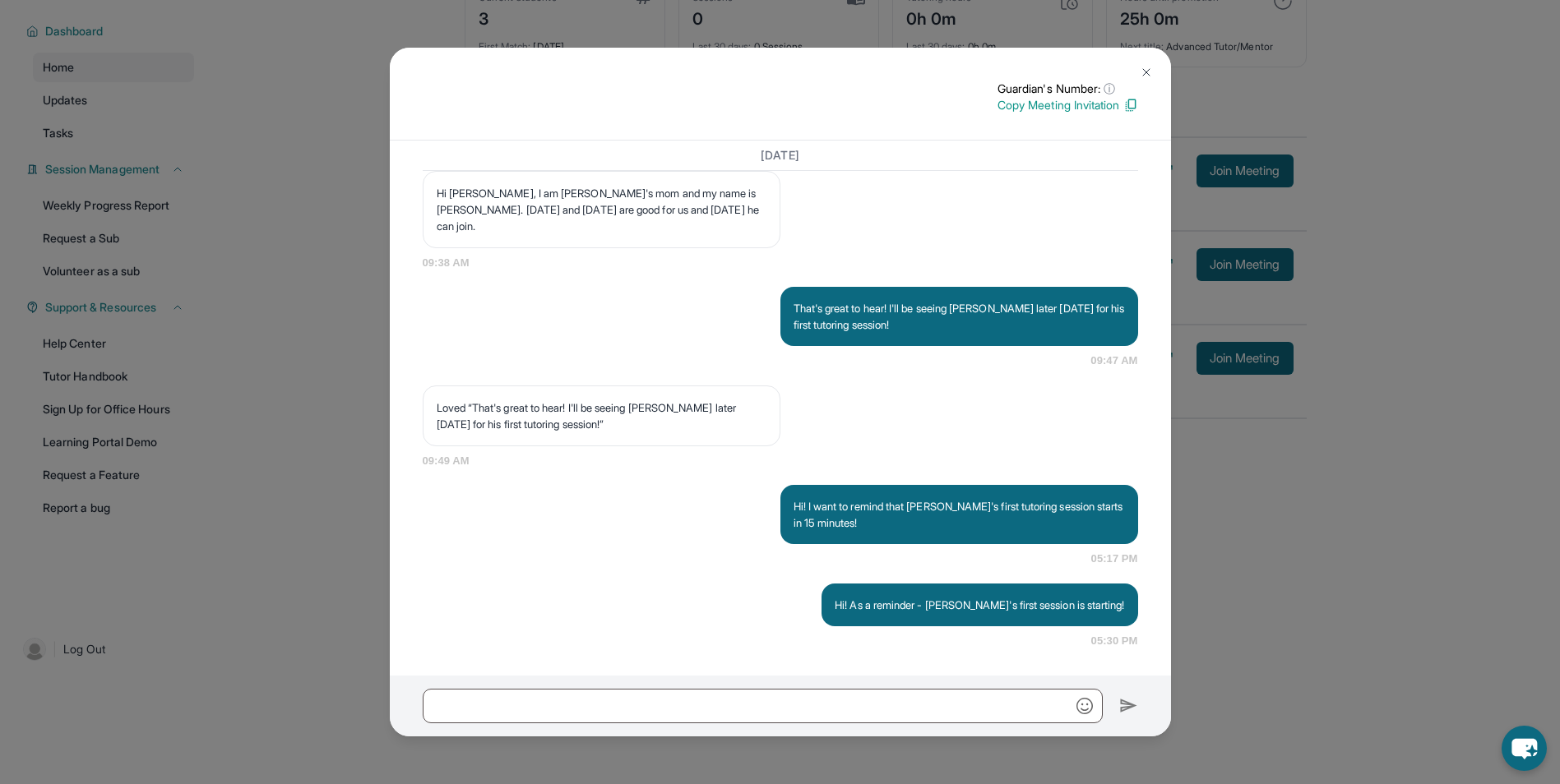
click at [1185, 670] on div "Guardian's Number: ⓘ This isn't the guardian's real number — it's a private for…" at bounding box center [780, 392] width 1560 height 784
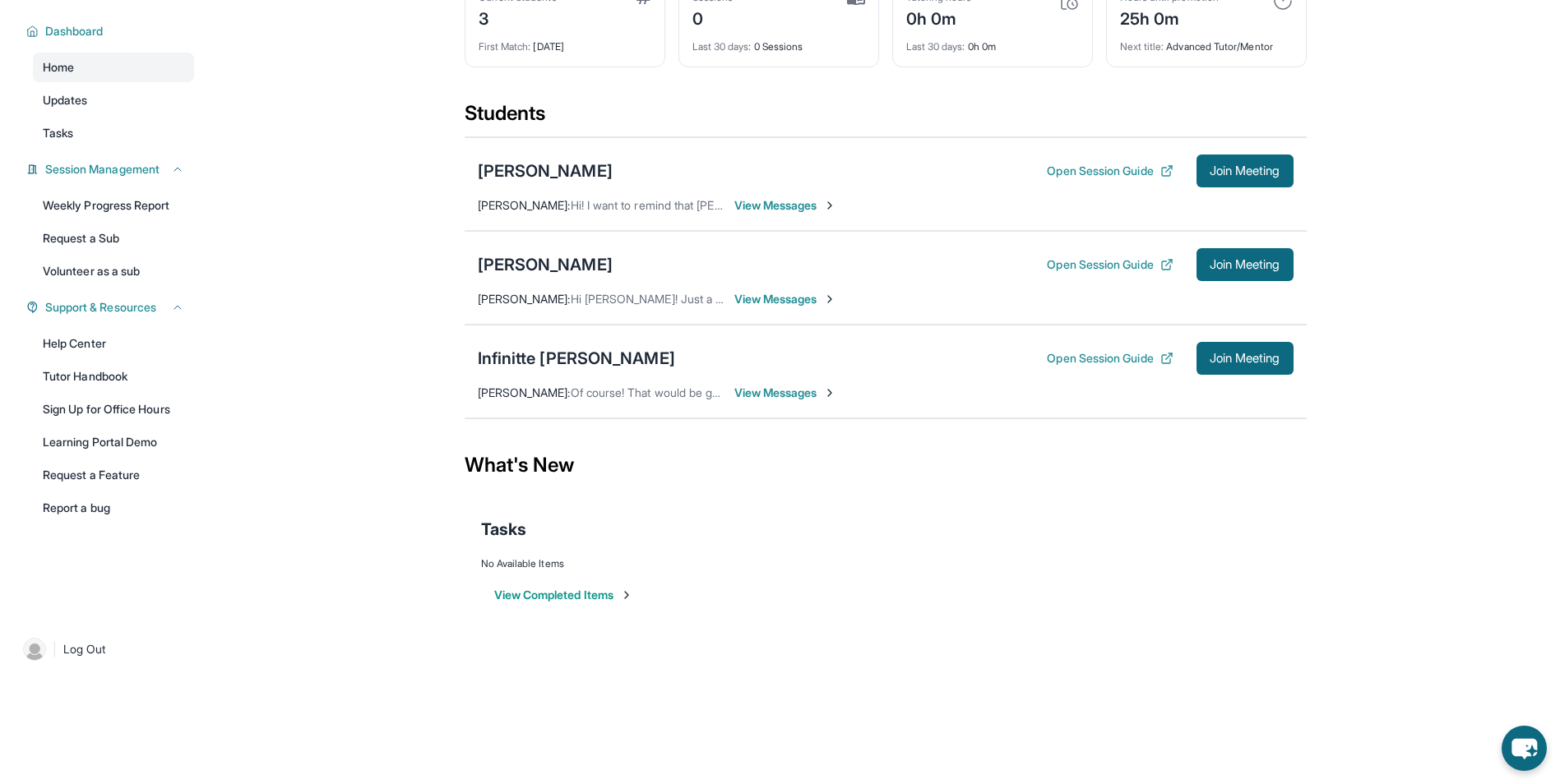
click at [743, 391] on span "View Messages" at bounding box center [785, 393] width 103 height 17
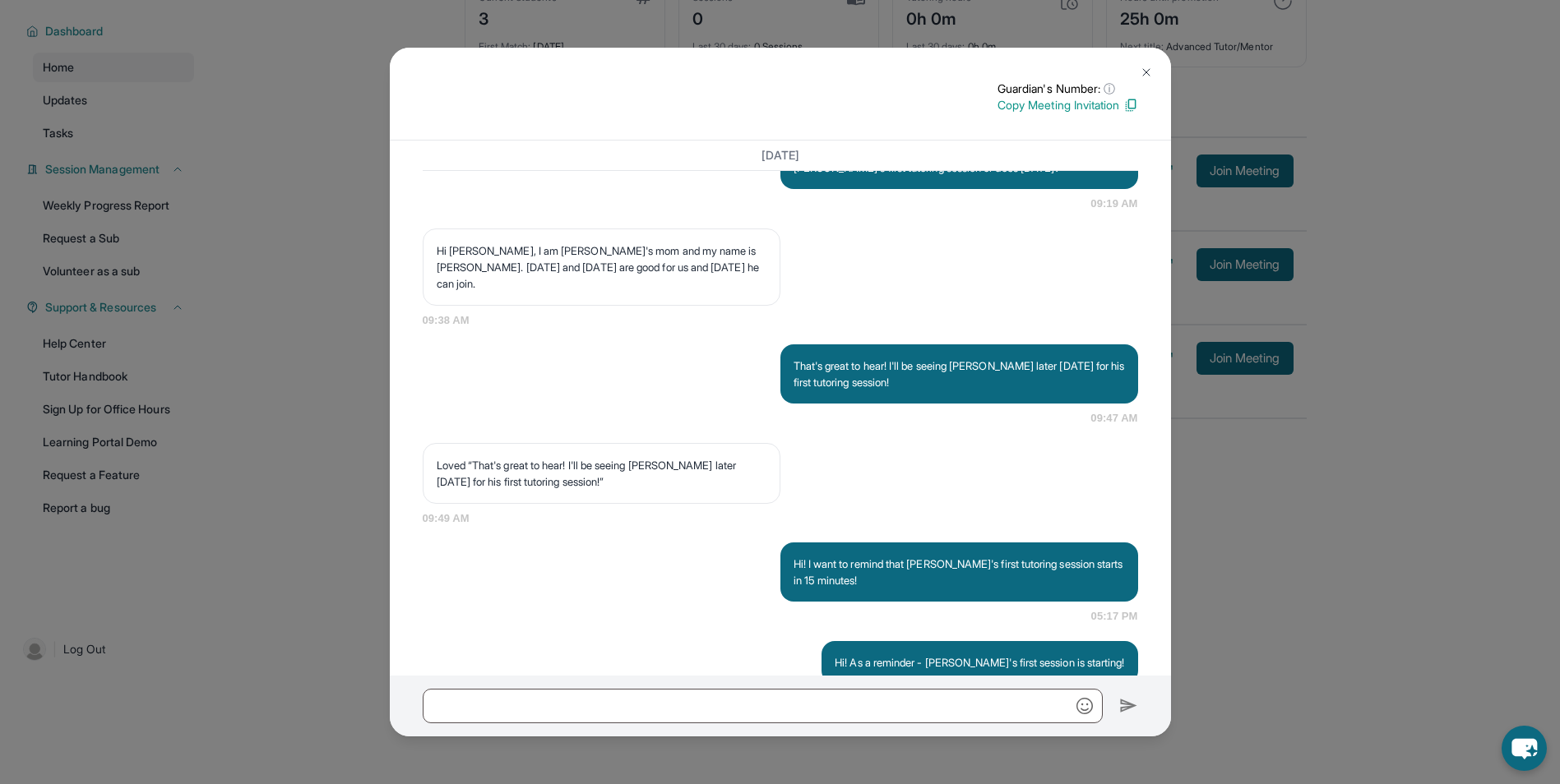
scroll to position [1369, 0]
